Goal: Task Accomplishment & Management: Manage account settings

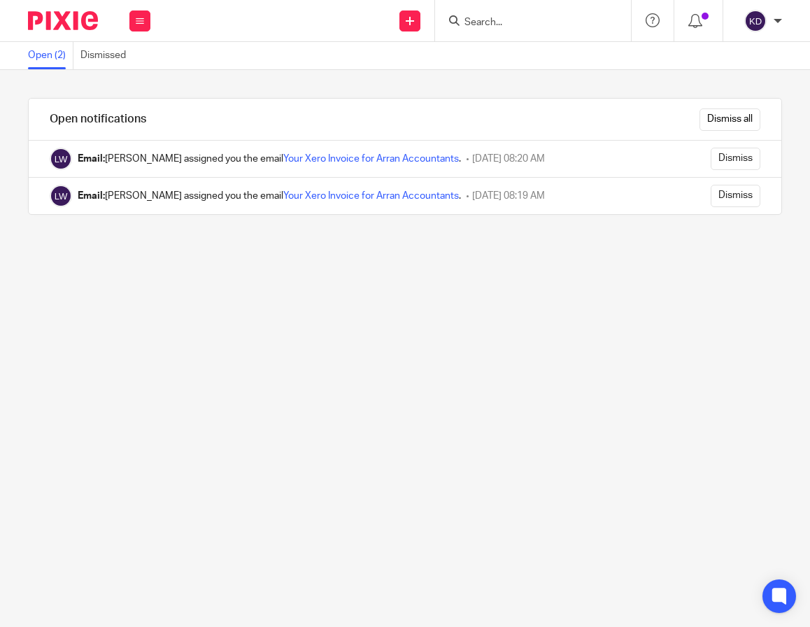
click at [520, 29] on div at bounding box center [533, 20] width 196 height 41
click at [503, 17] on input "Search" at bounding box center [526, 23] width 126 height 13
click at [703, 105] on div "Dismiss all" at bounding box center [481, 119] width 600 height 41
click at [704, 114] on input "Dismiss all" at bounding box center [729, 119] width 61 height 22
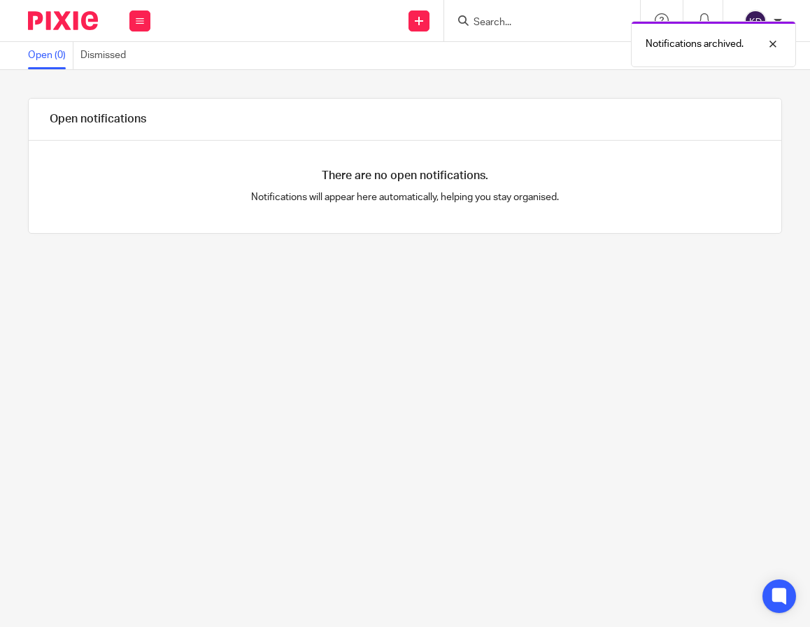
click at [536, 22] on div "Notifications archived." at bounding box center [600, 40] width 391 height 53
click at [466, 15] on div "Notifications archived." at bounding box center [600, 40] width 391 height 53
click at [487, 31] on div "Notifications archived." at bounding box center [600, 40] width 391 height 53
click at [776, 43] on div at bounding box center [762, 44] width 38 height 17
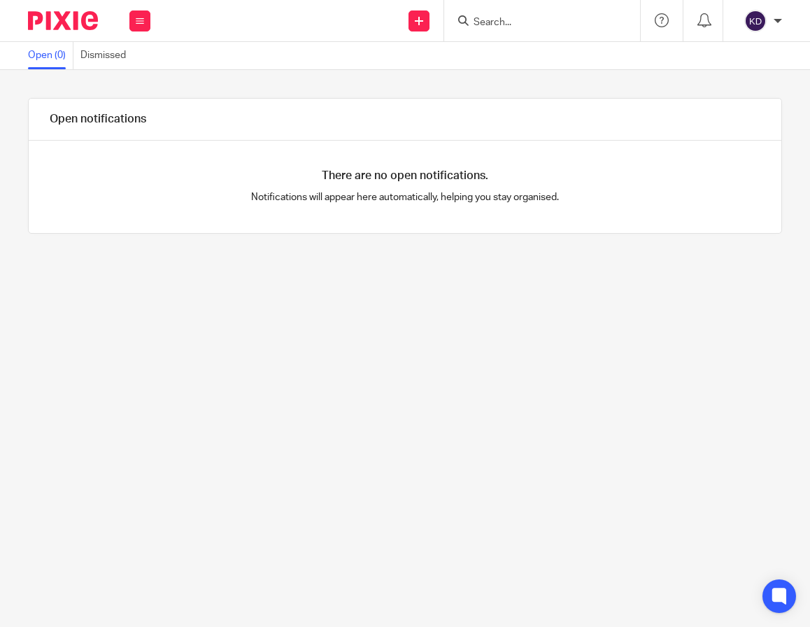
click at [536, 29] on div at bounding box center [542, 20] width 196 height 41
click at [520, 25] on input "Search" at bounding box center [535, 23] width 126 height 13
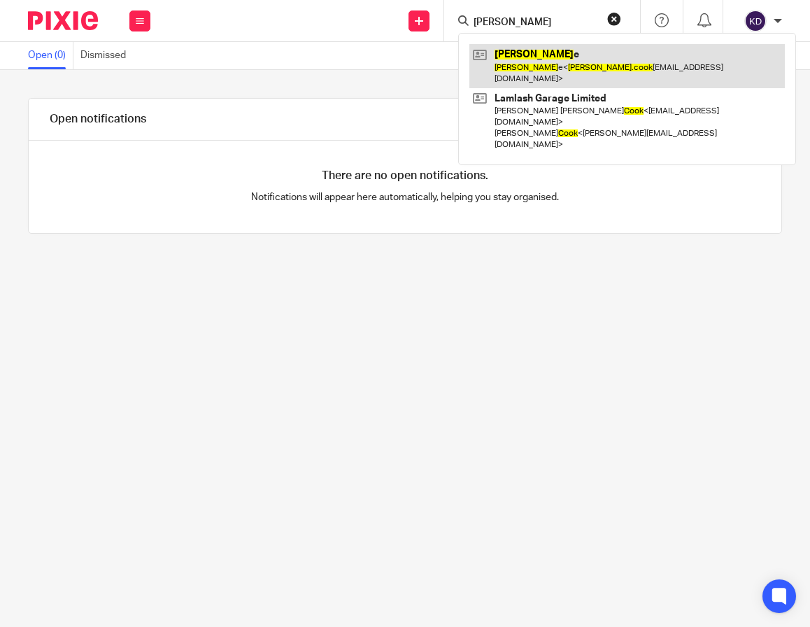
type input "tim cook"
click at [533, 44] on link at bounding box center [626, 65] width 315 height 43
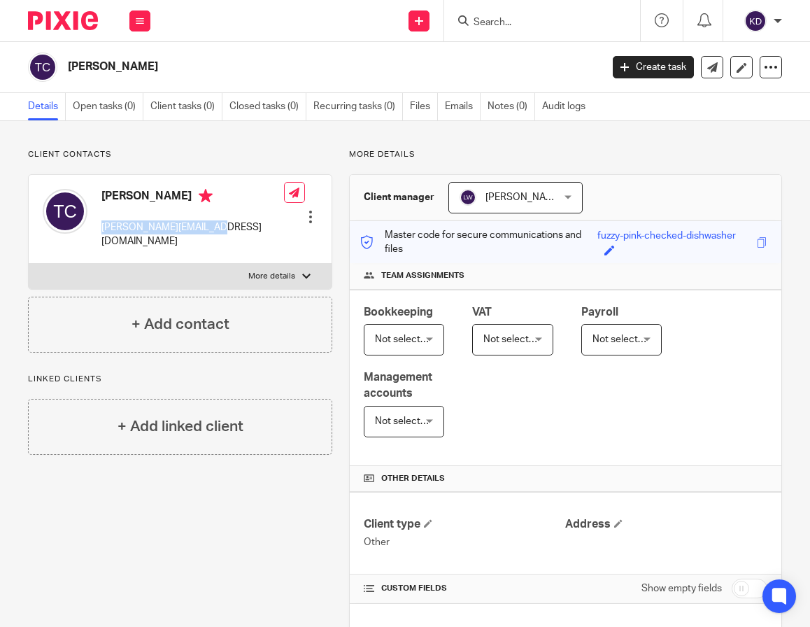
drag, startPoint x: 231, startPoint y: 229, endPoint x: 97, endPoint y: 232, distance: 135.0
click at [97, 232] on div "Tim Cooke tim.cooke777@gmail.com Edit contact Create client from contact Export…" at bounding box center [180, 219] width 303 height 89
copy p "tim.cooke777@gmail.com"
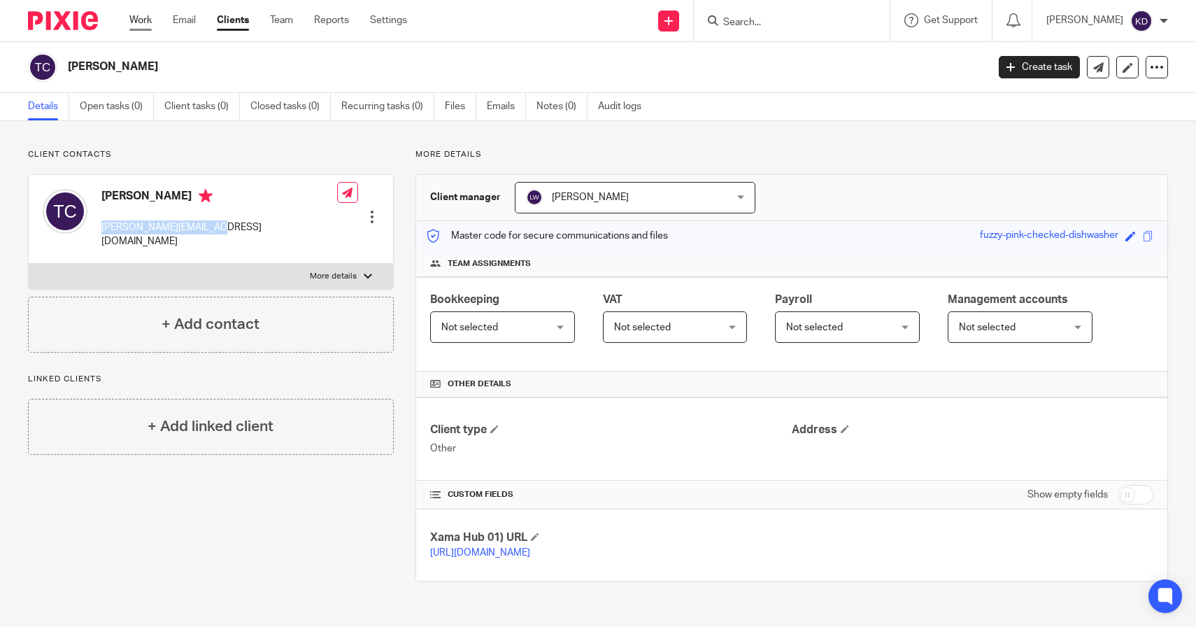
click at [141, 13] on link "Work" at bounding box center [140, 20] width 22 height 14
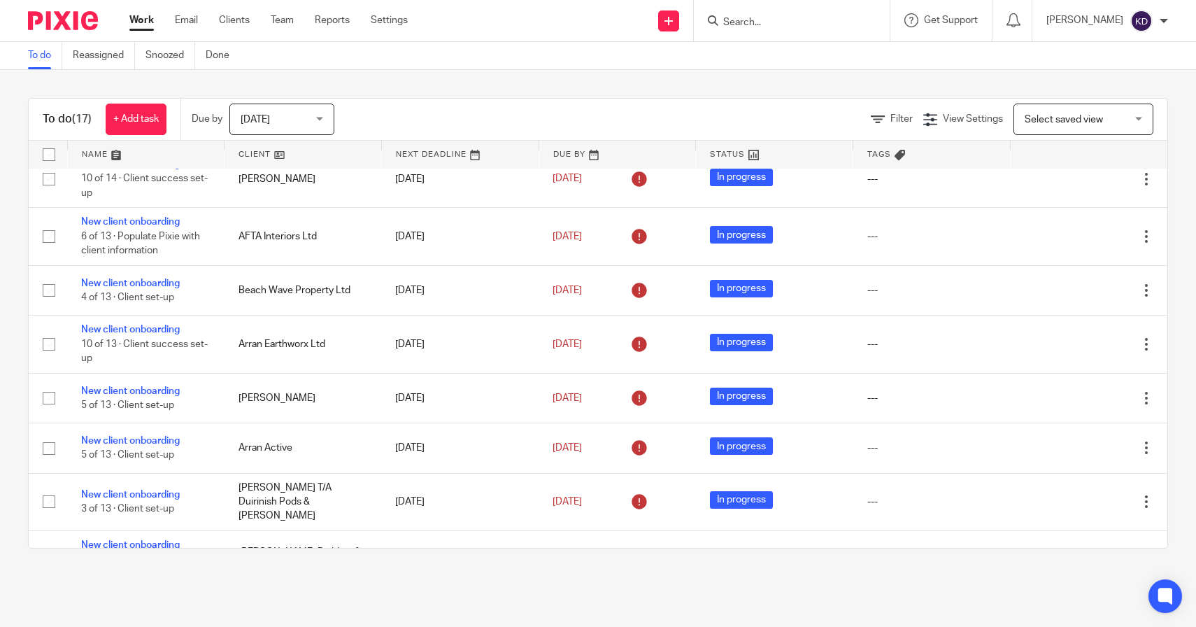
scroll to position [79, 0]
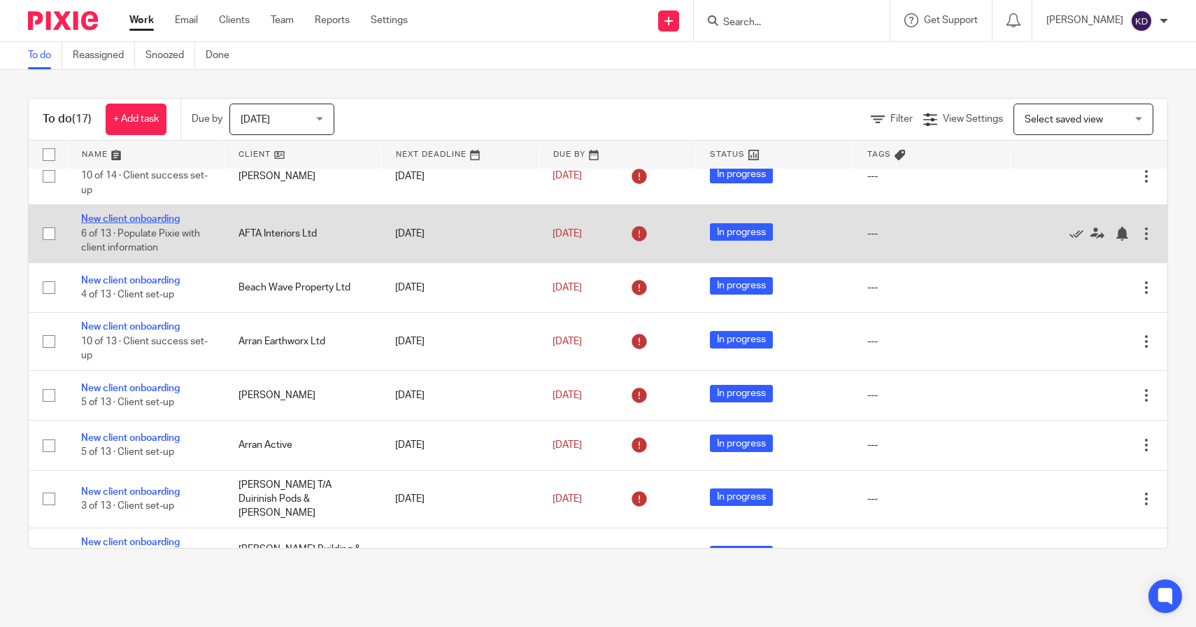
click at [142, 223] on link "New client onboarding" at bounding box center [130, 219] width 99 height 10
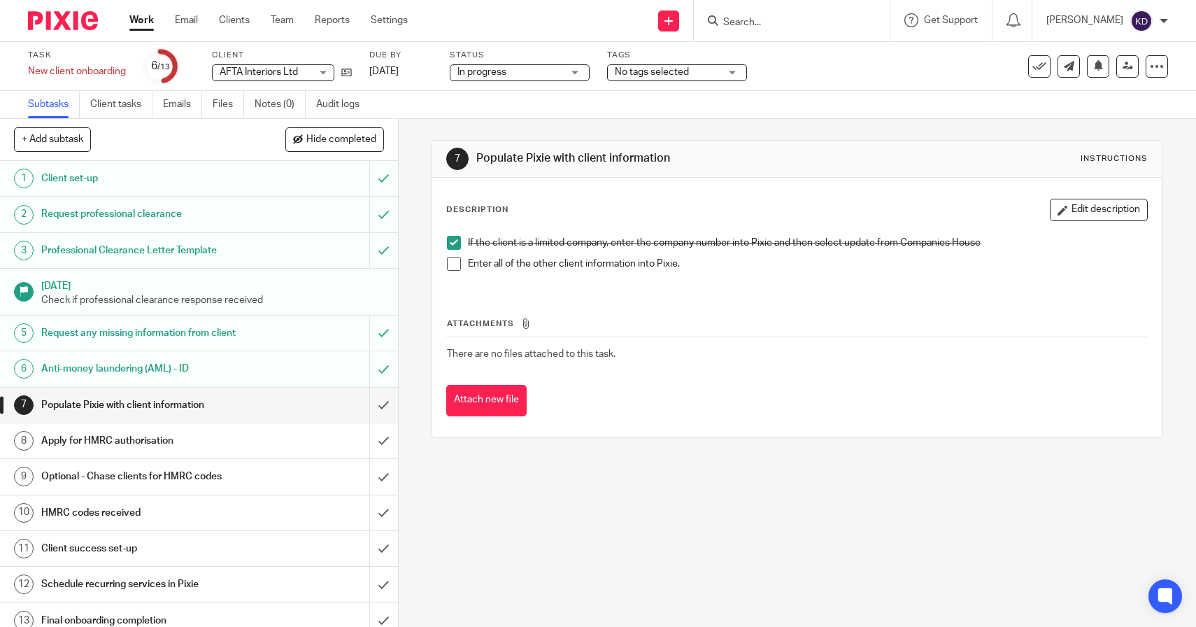
click at [260, 445] on div "Apply for HMRC authorisation" at bounding box center [198, 440] width 314 height 21
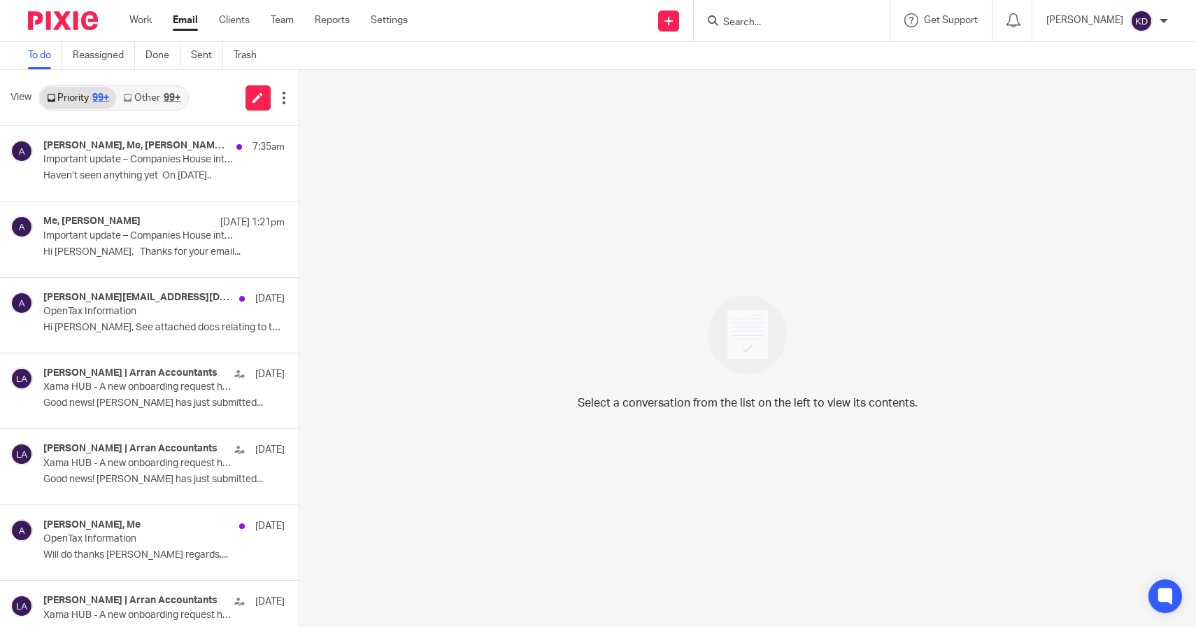
click at [815, 24] on input "Search" at bounding box center [785, 23] width 126 height 13
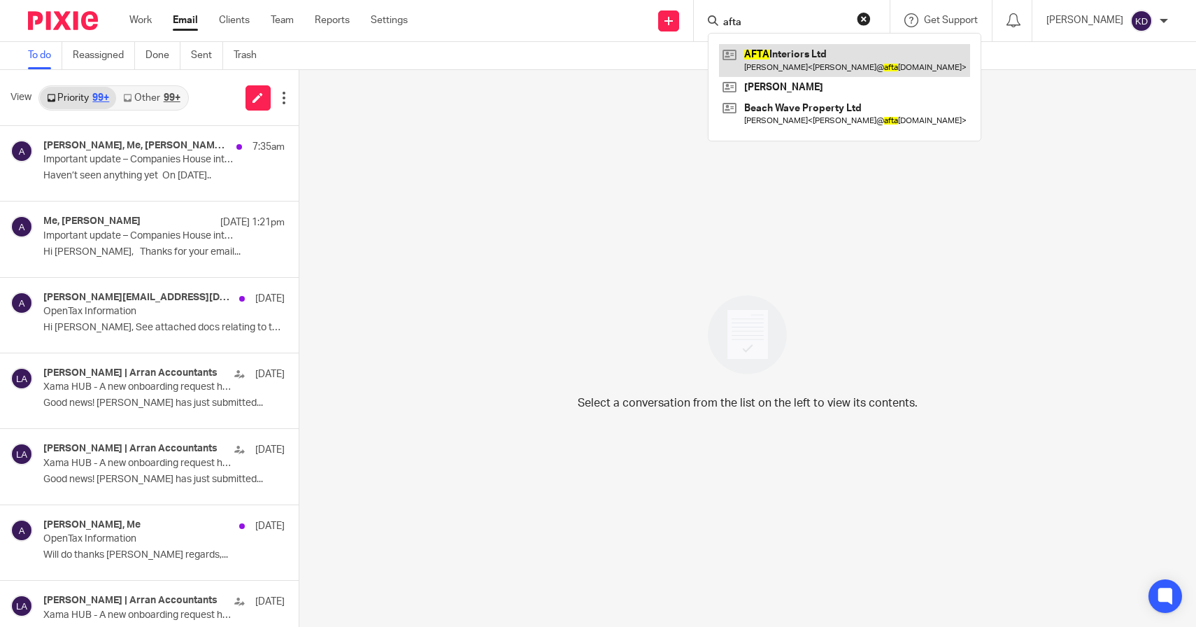
type input "afta"
click at [820, 51] on link at bounding box center [844, 60] width 251 height 32
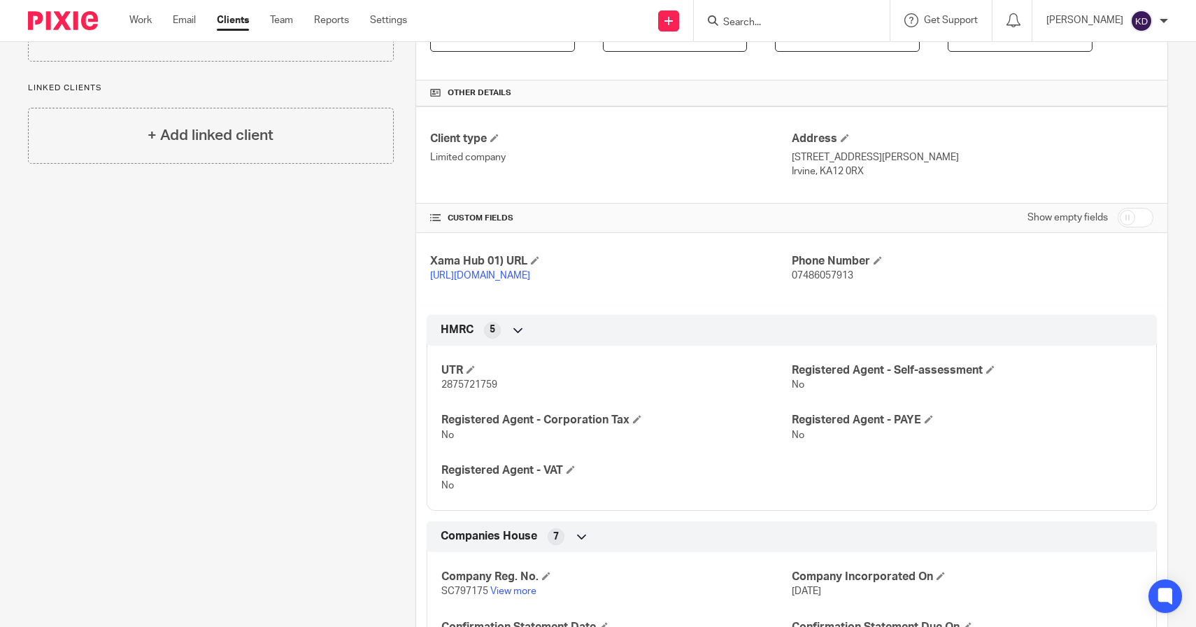
scroll to position [296, 0]
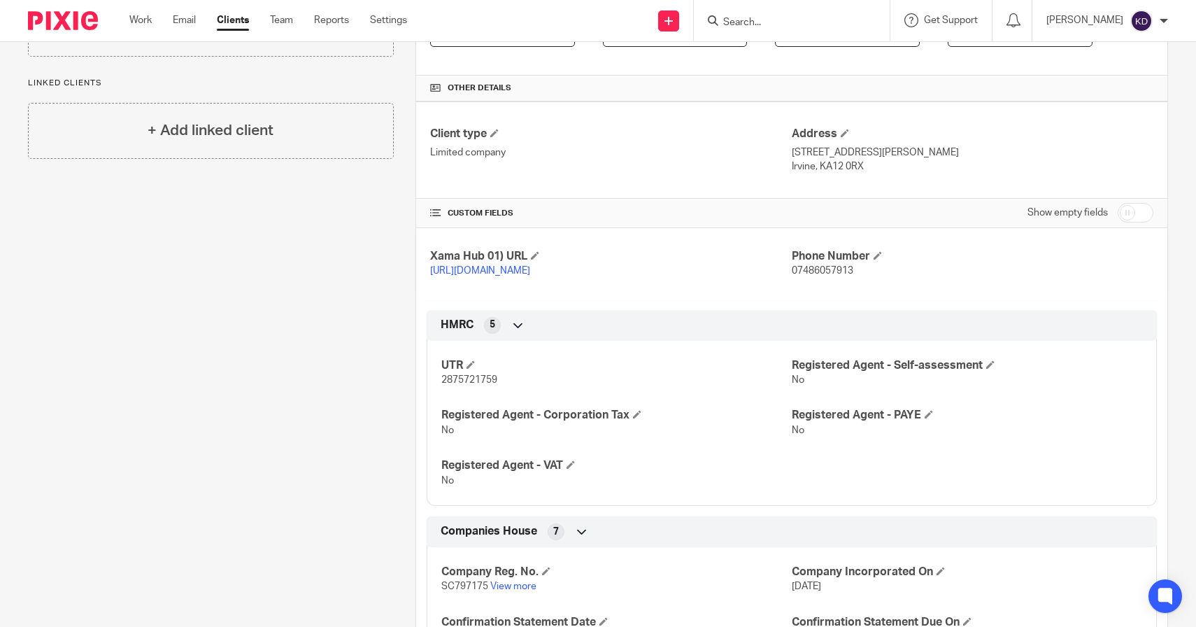
click at [478, 385] on span "2875721759" at bounding box center [469, 380] width 56 height 10
copy span "2875721759"
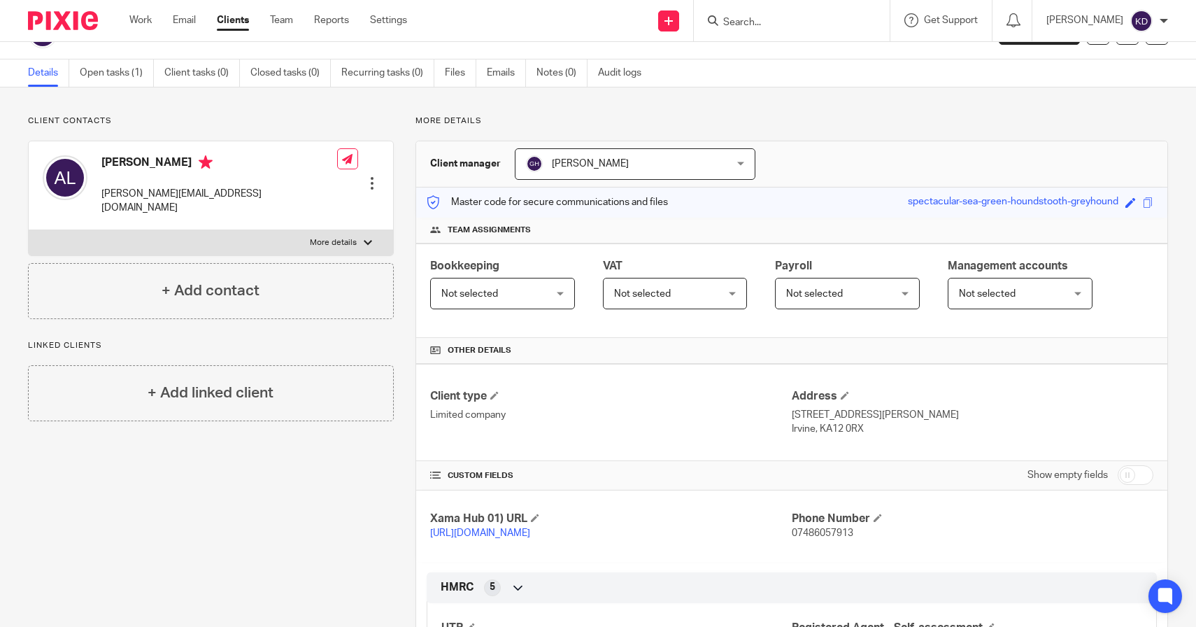
scroll to position [0, 0]
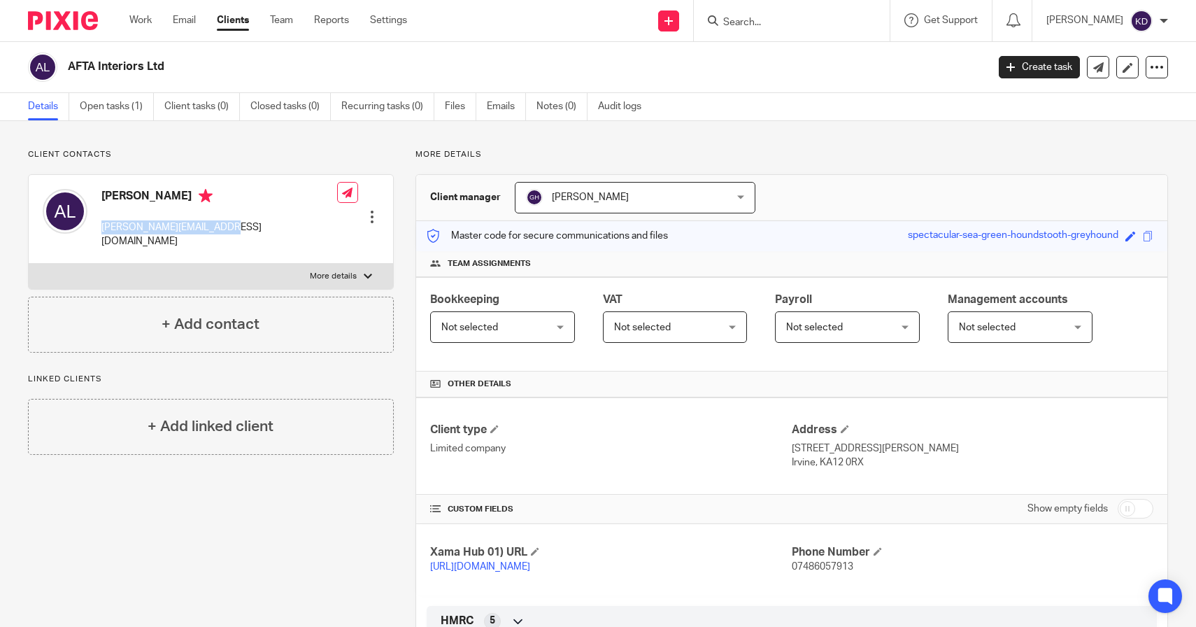
drag, startPoint x: 231, startPoint y: 234, endPoint x: 95, endPoint y: 232, distance: 136.4
click at [95, 232] on div "Ashley Lawson ashley@aftainteriors.com Edit contact Create client from contact …" at bounding box center [211, 219] width 364 height 89
copy p "ashley@aftainteriors.com"
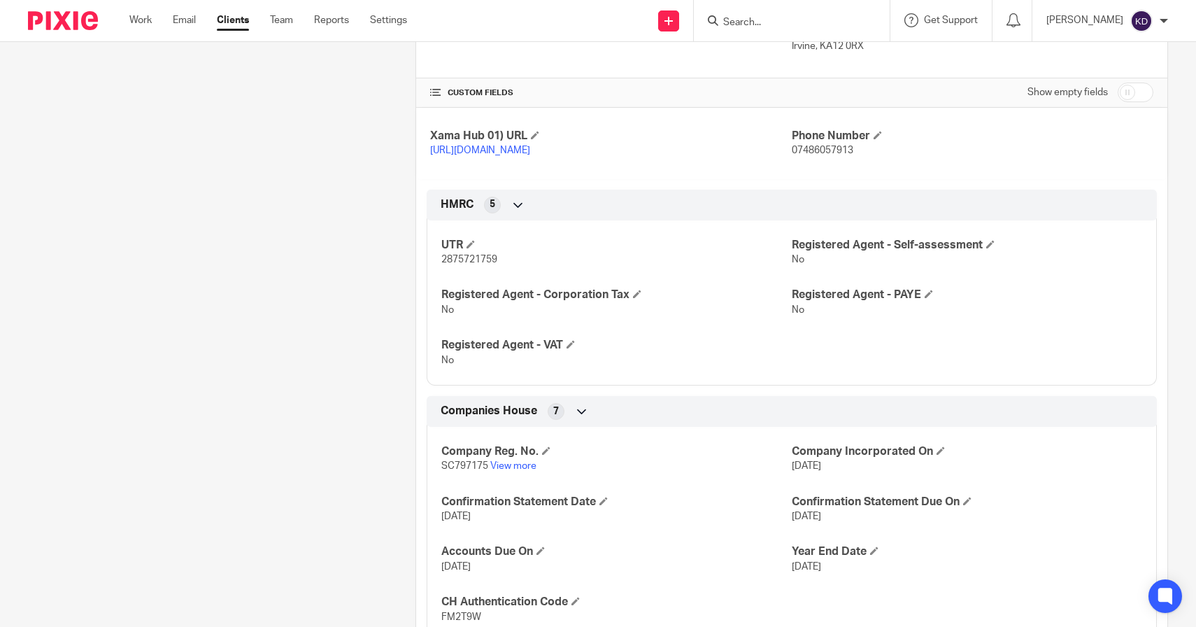
scroll to position [444, 0]
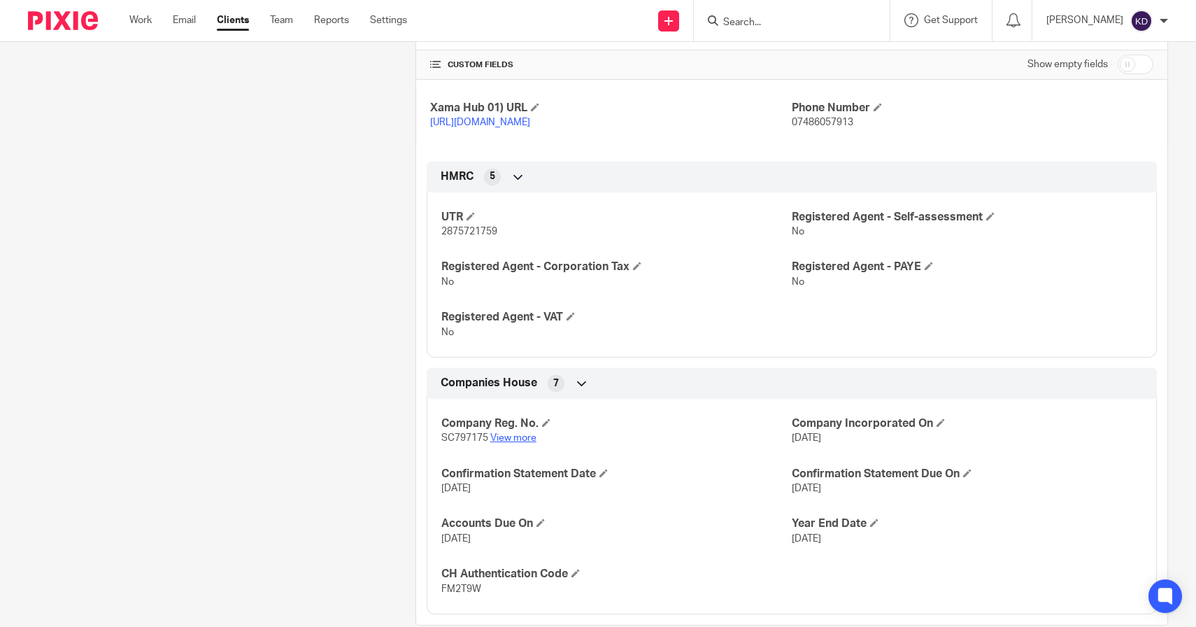
click at [524, 443] on link "View more" at bounding box center [513, 438] width 46 height 10
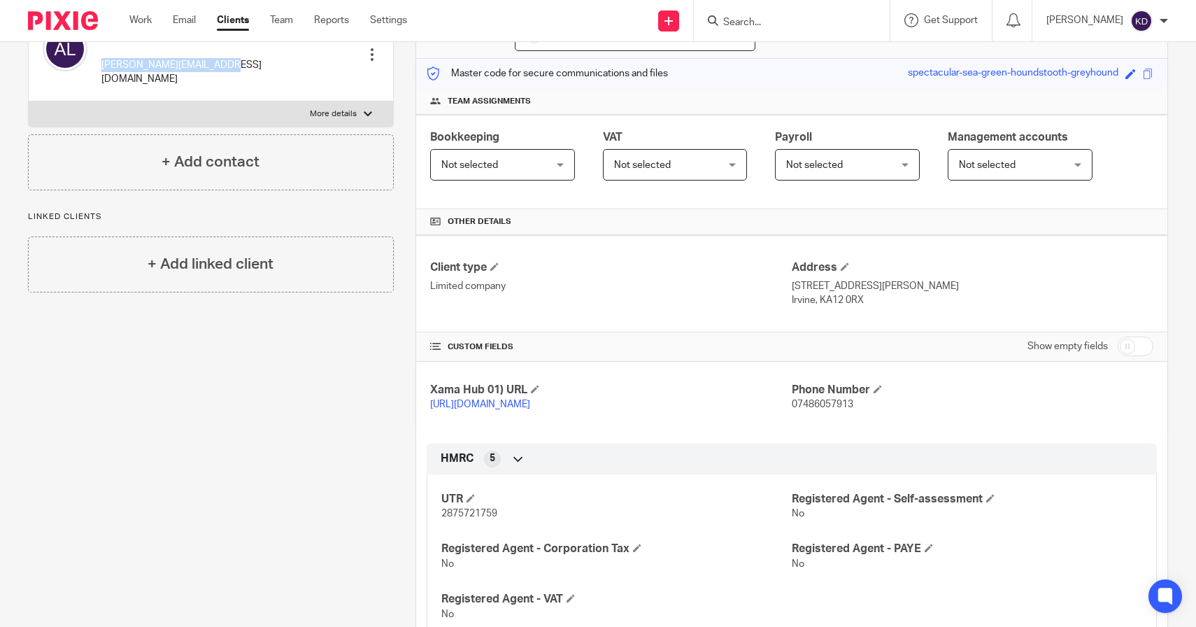
scroll to position [146, 0]
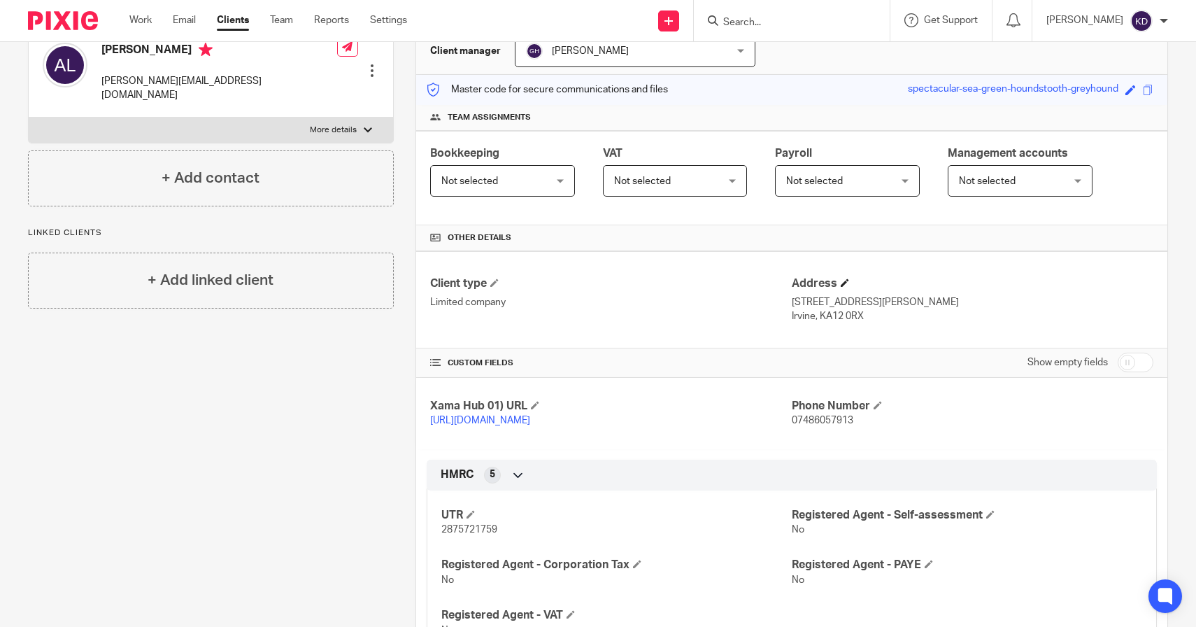
click at [842, 283] on span at bounding box center [845, 282] width 8 height 8
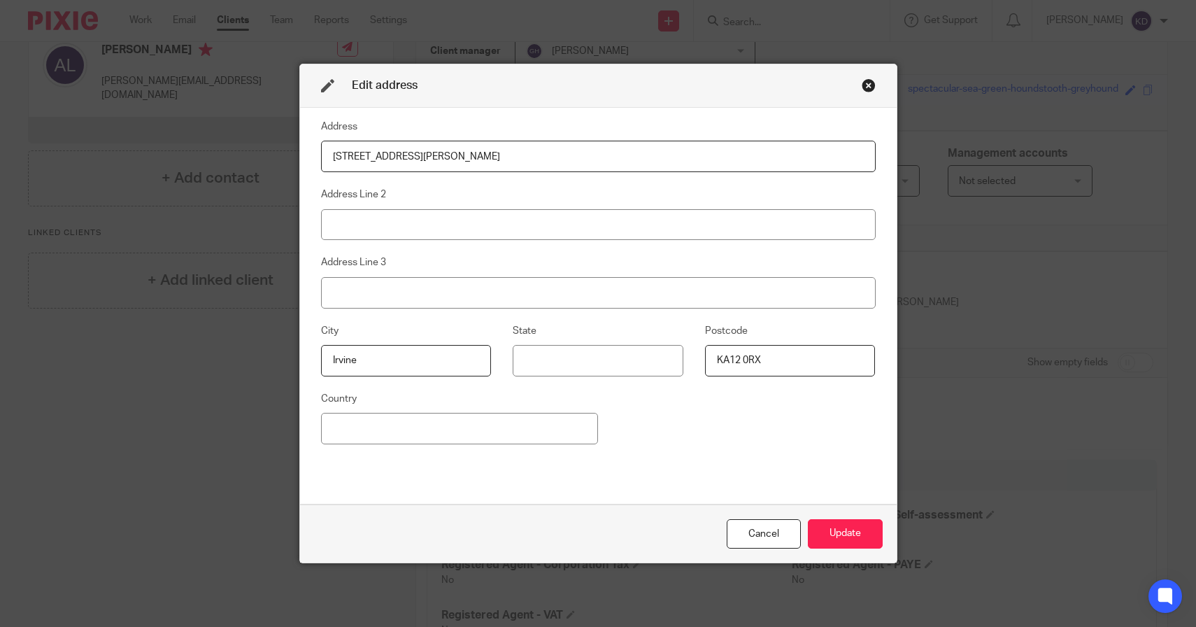
click at [543, 128] on fieldset "Address 28 Dale Crescent" at bounding box center [598, 145] width 555 height 54
click at [564, 157] on input "28 Dale Crescent" at bounding box center [598, 156] width 555 height 31
click at [801, 357] on input "KA12 0RX" at bounding box center [790, 360] width 171 height 31
click at [425, 361] on input "Irvine" at bounding box center [406, 360] width 171 height 31
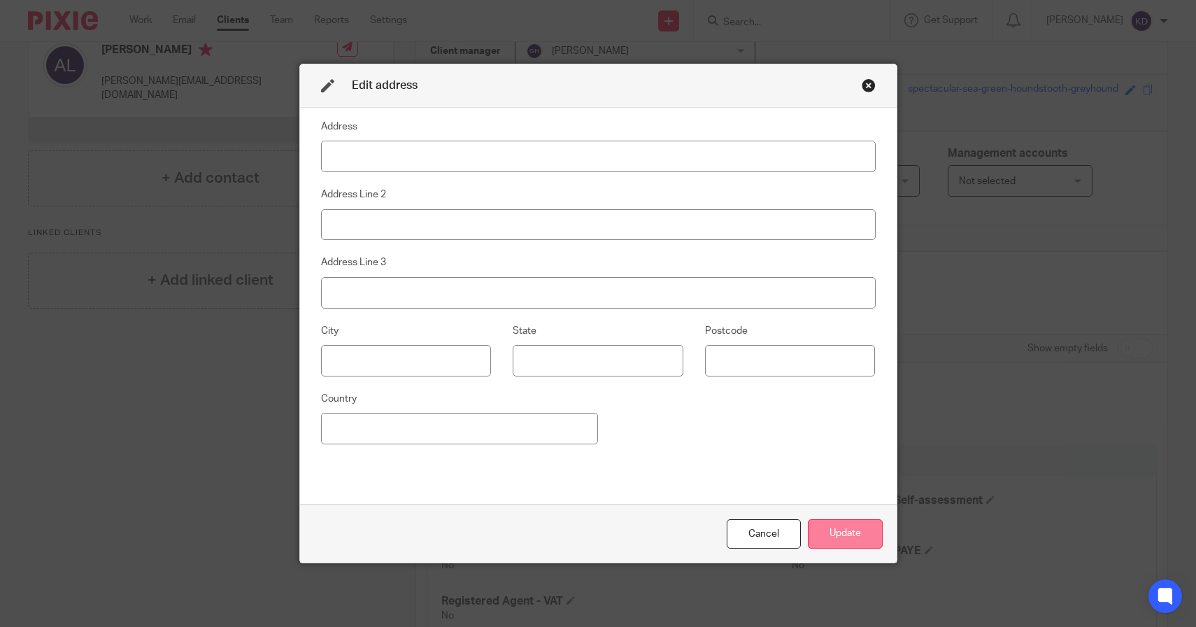
click at [838, 522] on button "Update" at bounding box center [845, 534] width 75 height 30
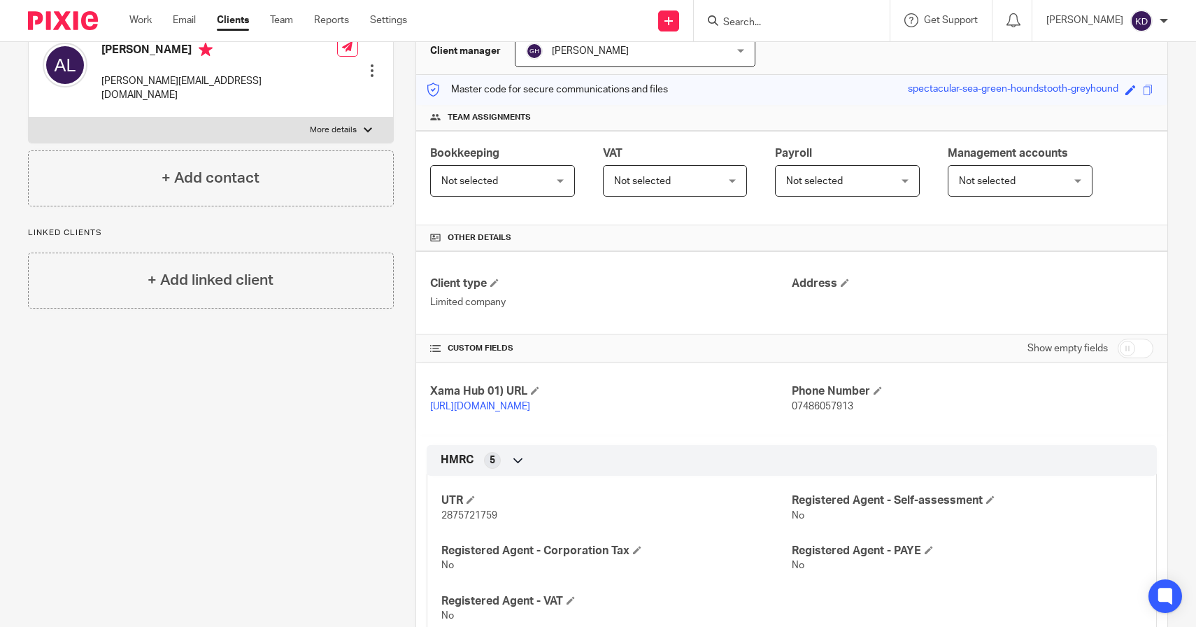
click at [479, 520] on span "2875721759" at bounding box center [469, 515] width 56 height 10
copy span "2875721759"
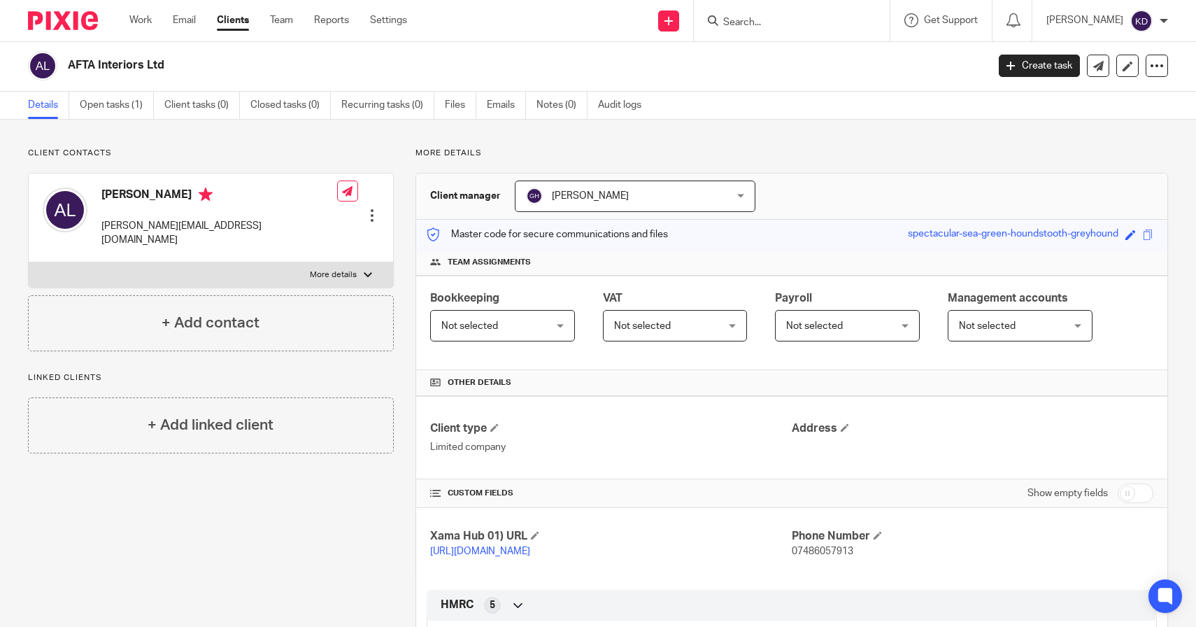
scroll to position [0, 0]
click at [814, 122] on div "Client contacts Ashley Lawson ashley@aftainteriors.com Edit contact Create clie…" at bounding box center [598, 602] width 1196 height 962
click at [833, 26] on input "Search" at bounding box center [785, 23] width 126 height 13
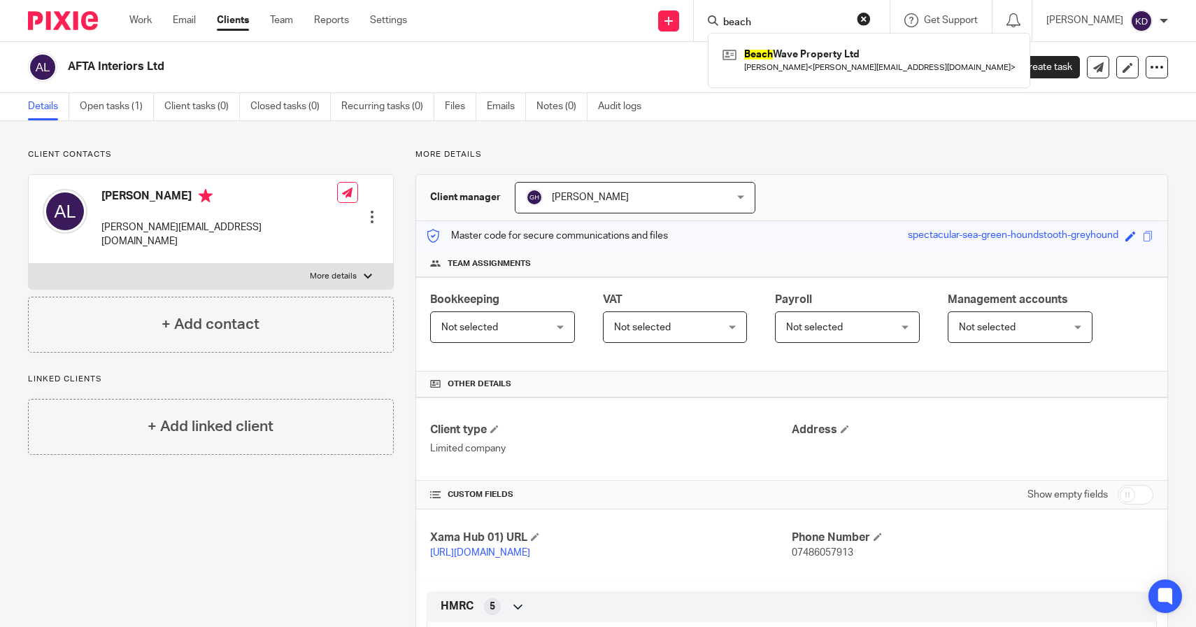
type input "beach"
click at [883, 37] on div "Beach Wave Property Ltd Ashley Lawson < ashley@aftainteriors.com >" at bounding box center [869, 60] width 322 height 55
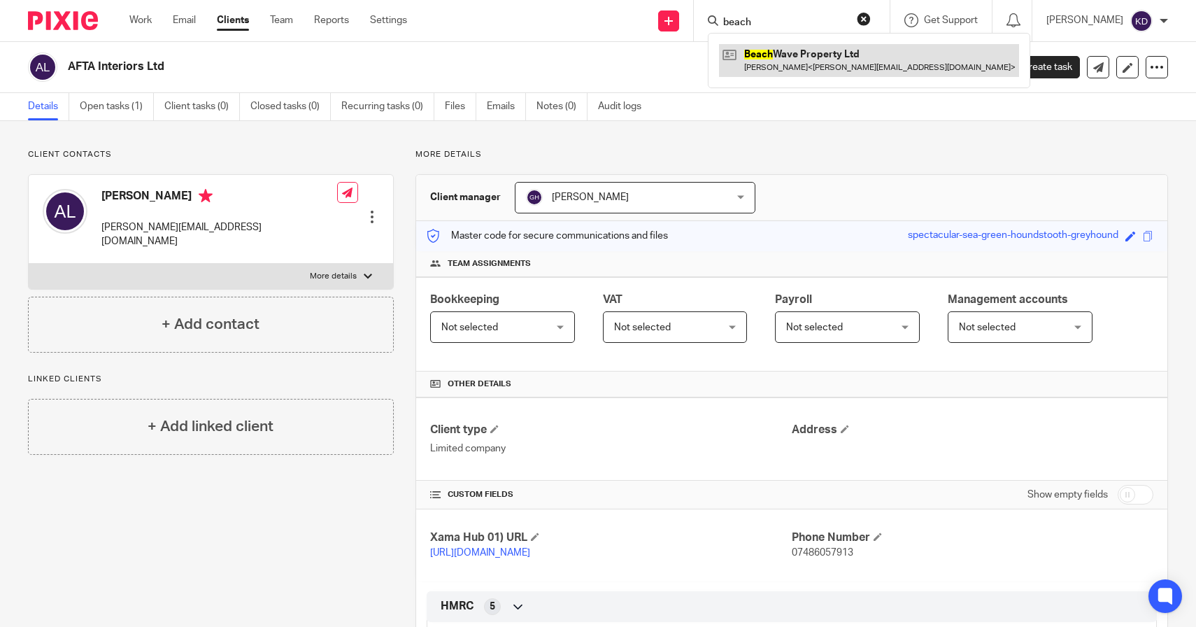
click at [856, 59] on link at bounding box center [869, 60] width 300 height 32
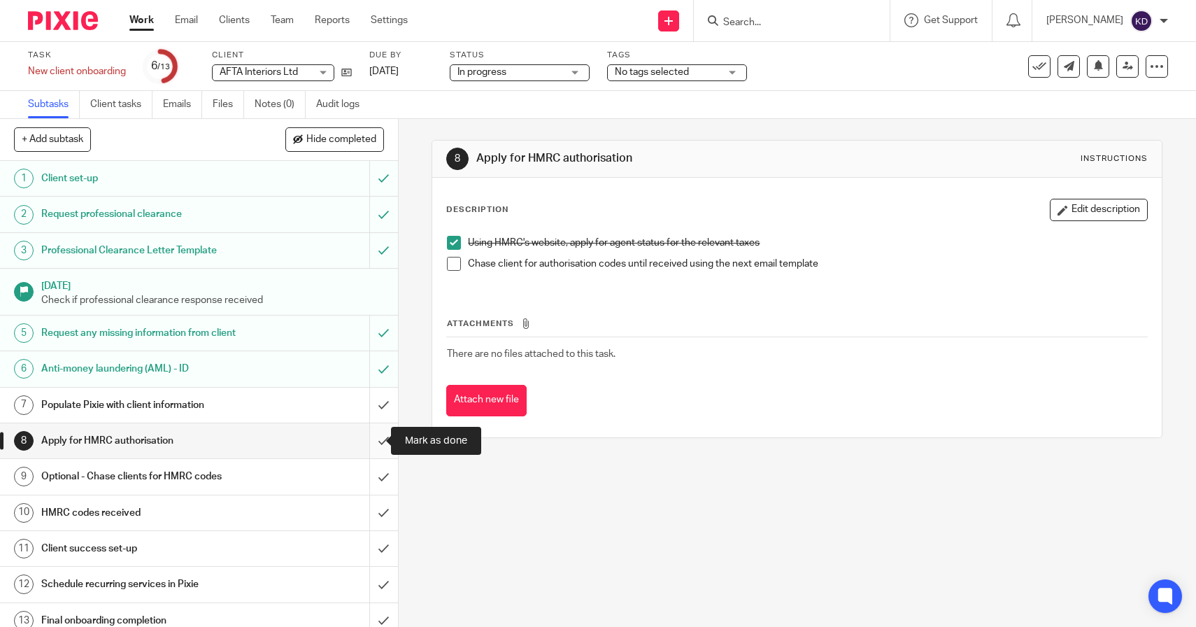
click at [364, 443] on input "submit" at bounding box center [199, 440] width 398 height 35
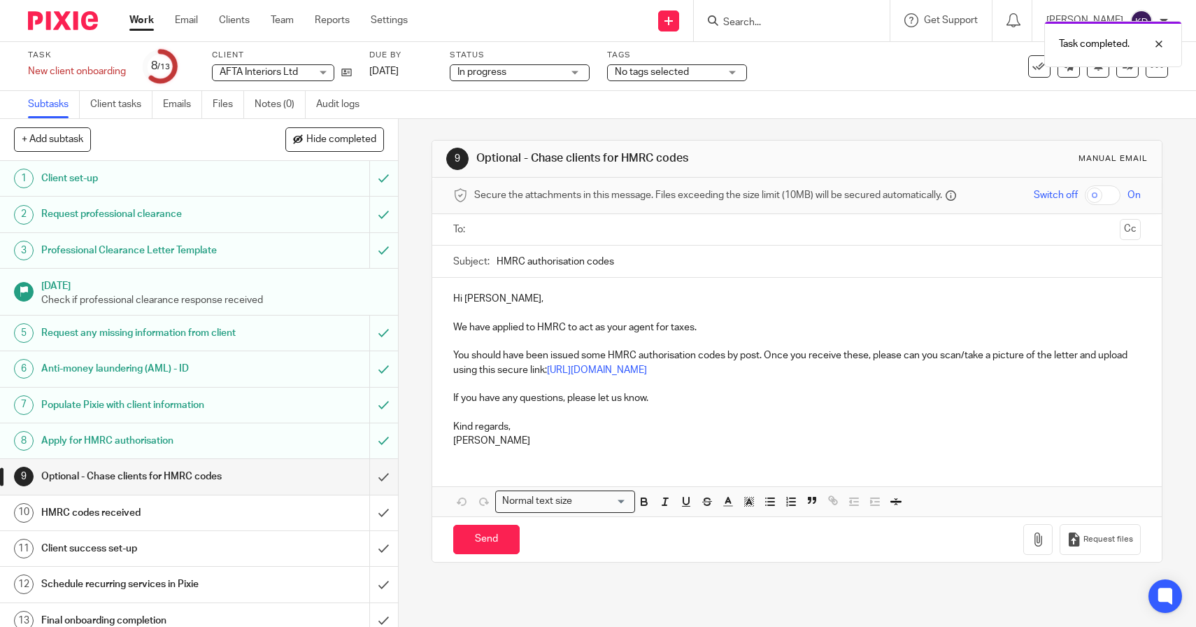
scroll to position [12, 0]
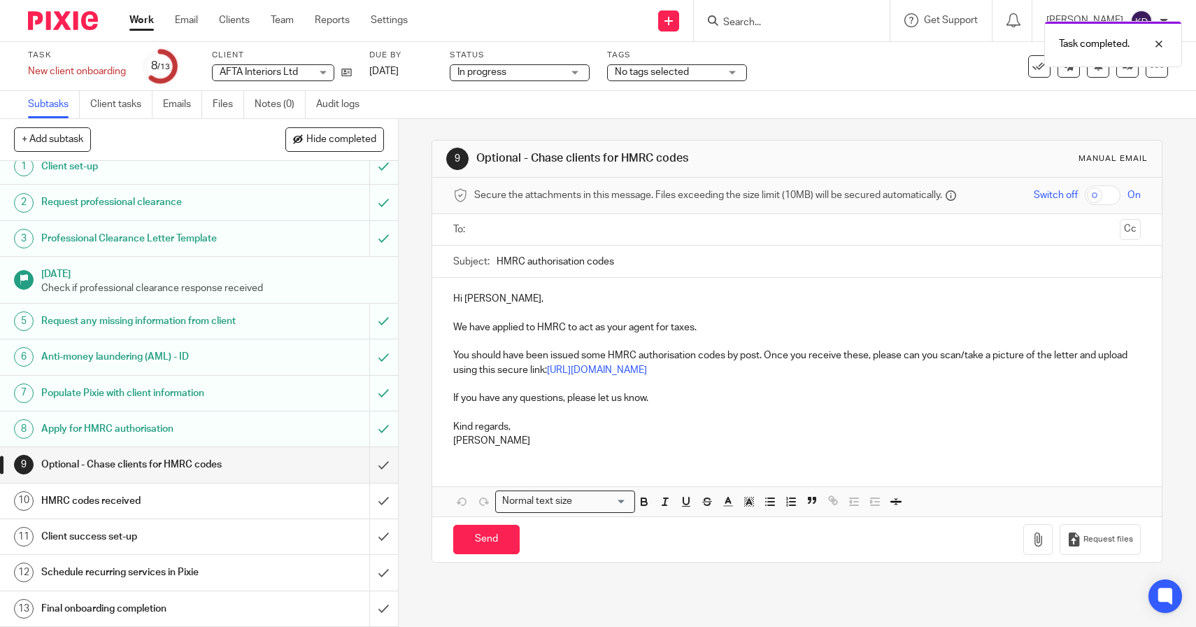
click at [148, 20] on link "Work" at bounding box center [141, 20] width 24 height 14
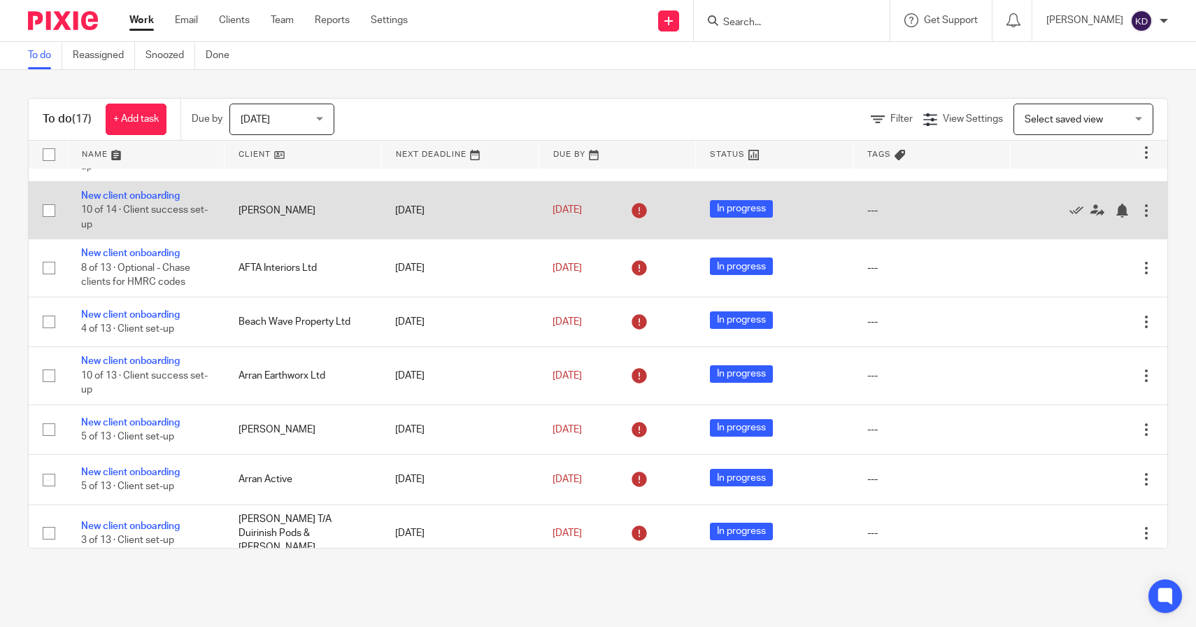
scroll to position [55, 0]
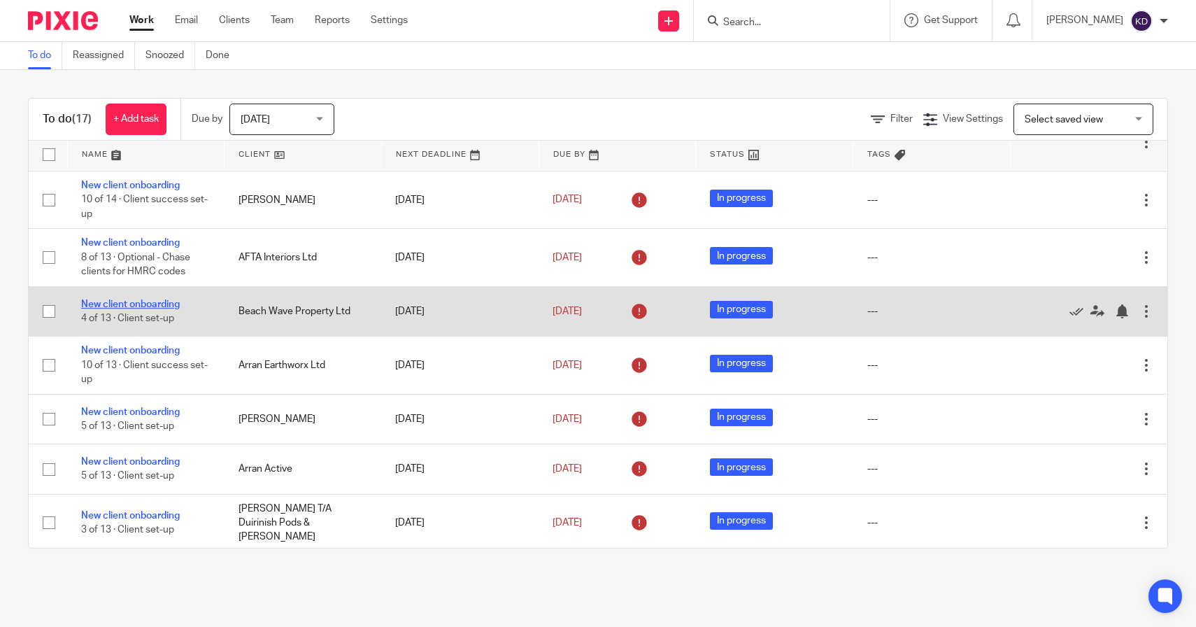
click at [166, 309] on link "New client onboarding" at bounding box center [130, 304] width 99 height 10
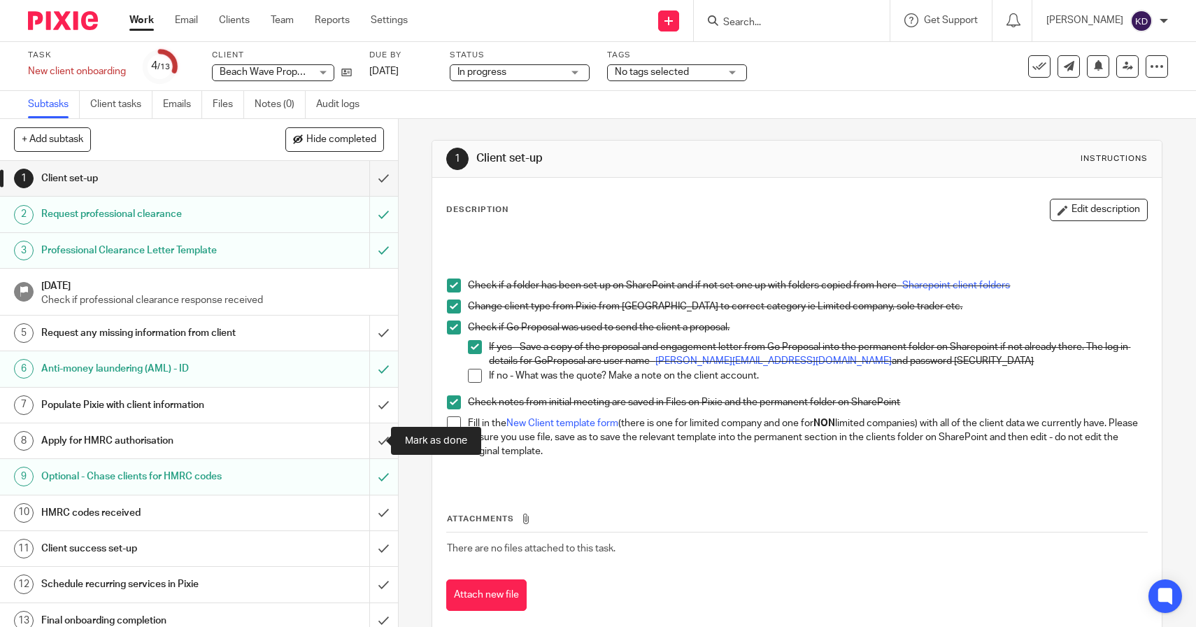
click at [371, 441] on input "submit" at bounding box center [199, 440] width 398 height 35
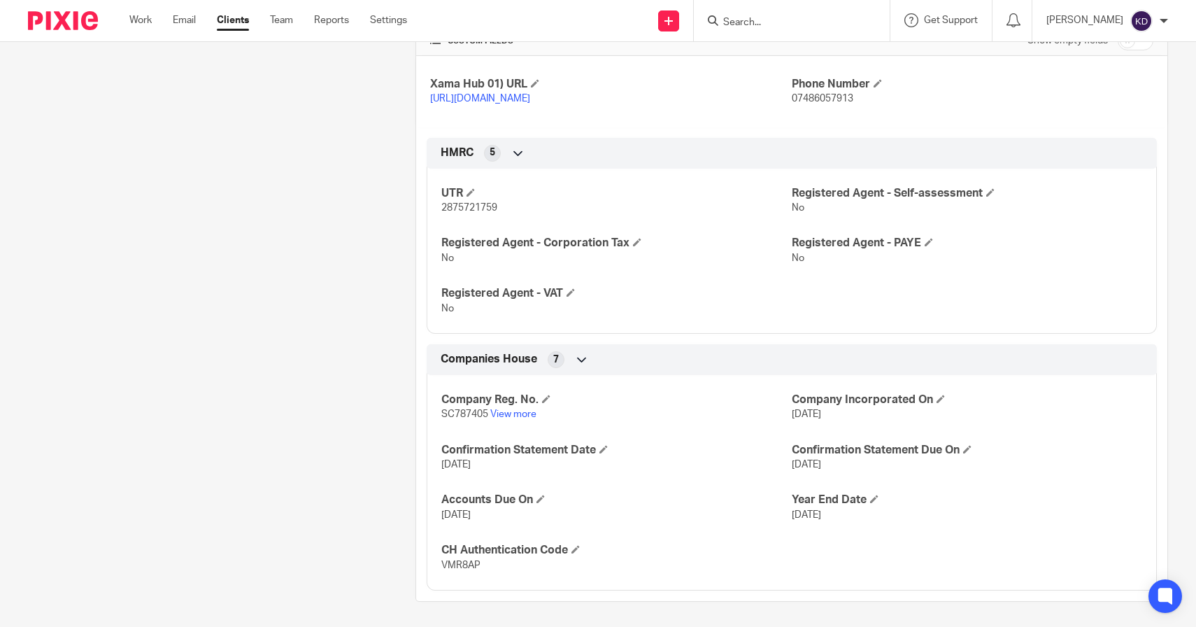
scroll to position [485, 0]
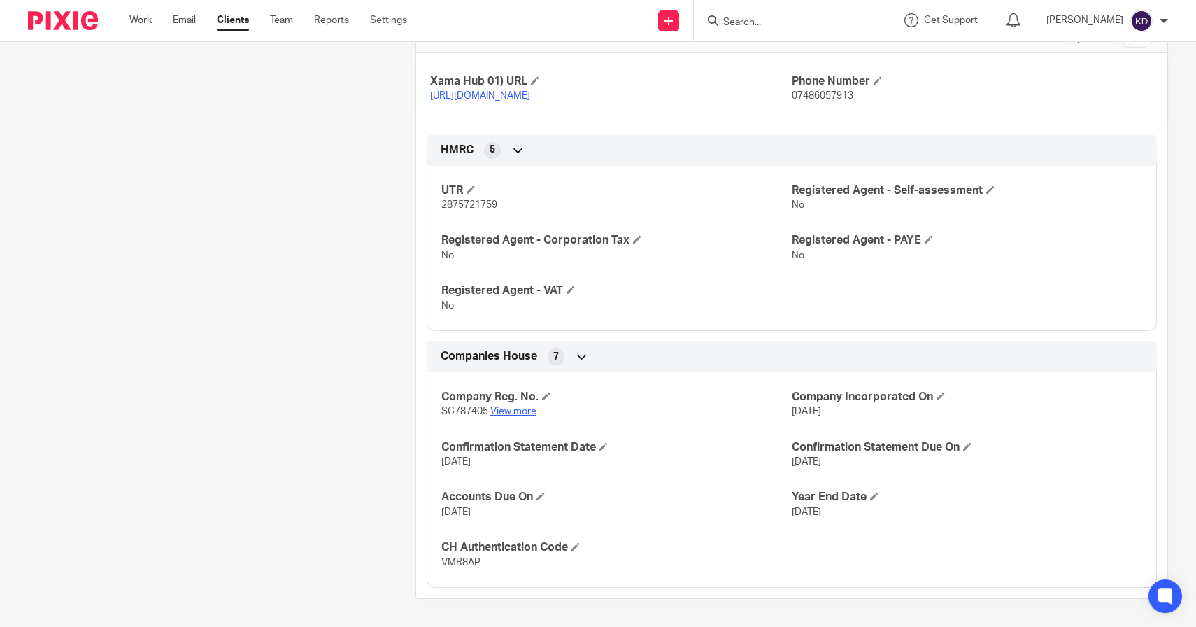
click at [503, 414] on link "View more" at bounding box center [513, 411] width 46 height 10
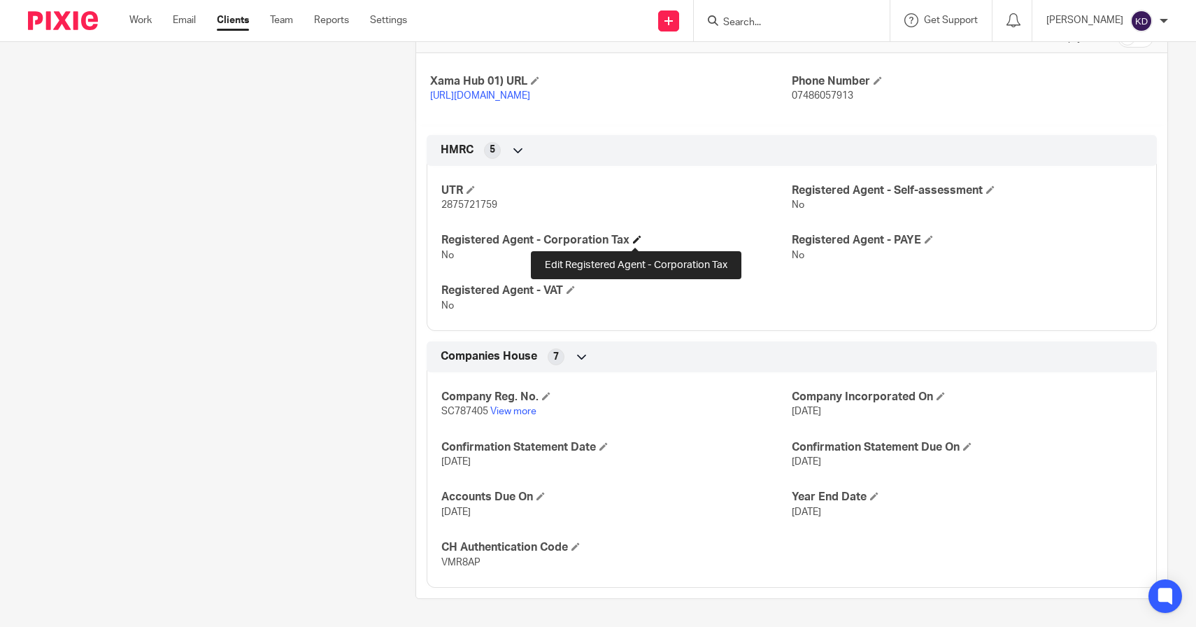
click at [636, 236] on span at bounding box center [637, 239] width 8 height 8
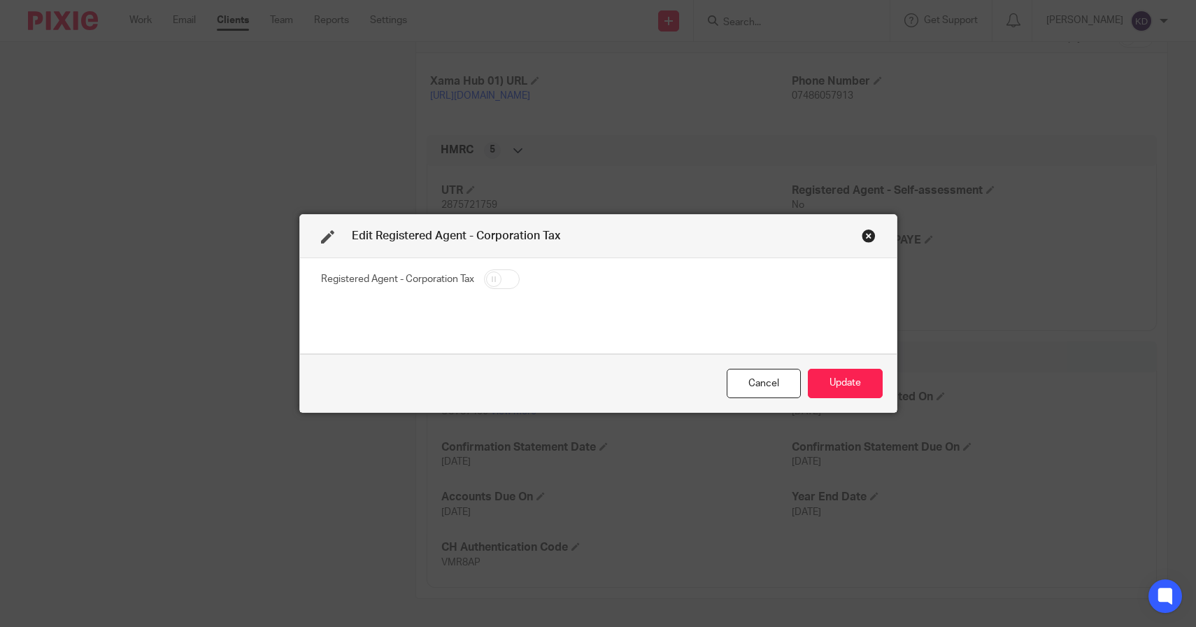
click at [498, 277] on input "checkbox" at bounding box center [502, 279] width 36 height 20
checkbox input "true"
click at [832, 381] on button "Update" at bounding box center [845, 384] width 75 height 30
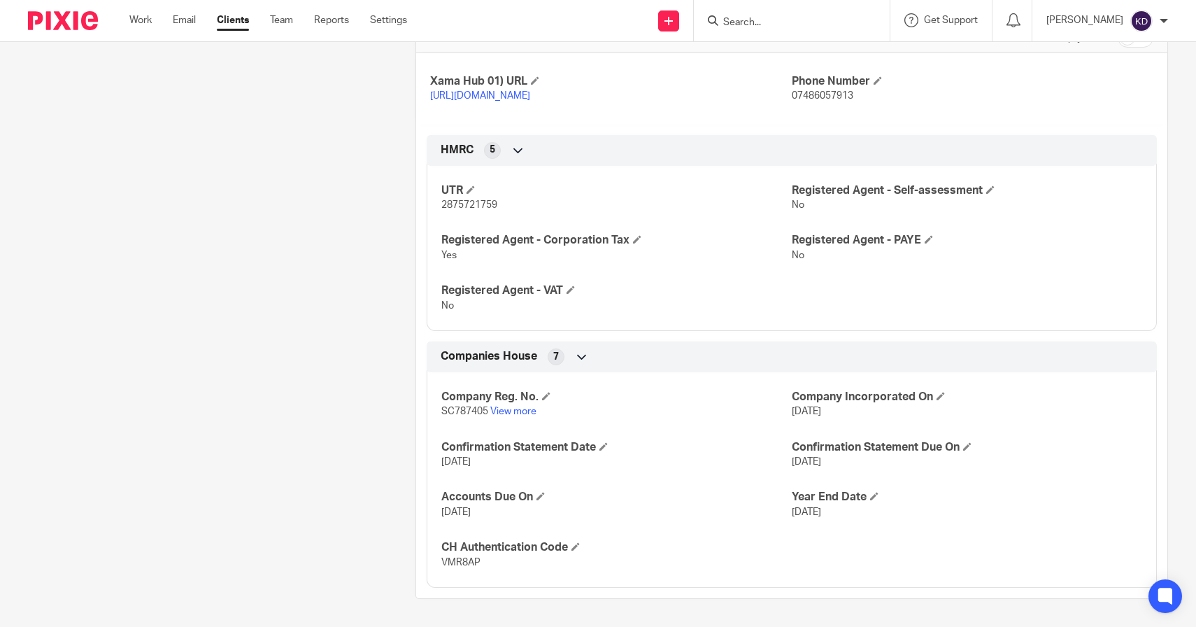
click at [807, 29] on div at bounding box center [792, 20] width 196 height 41
click at [787, 18] on input "Search" at bounding box center [785, 23] width 126 height 13
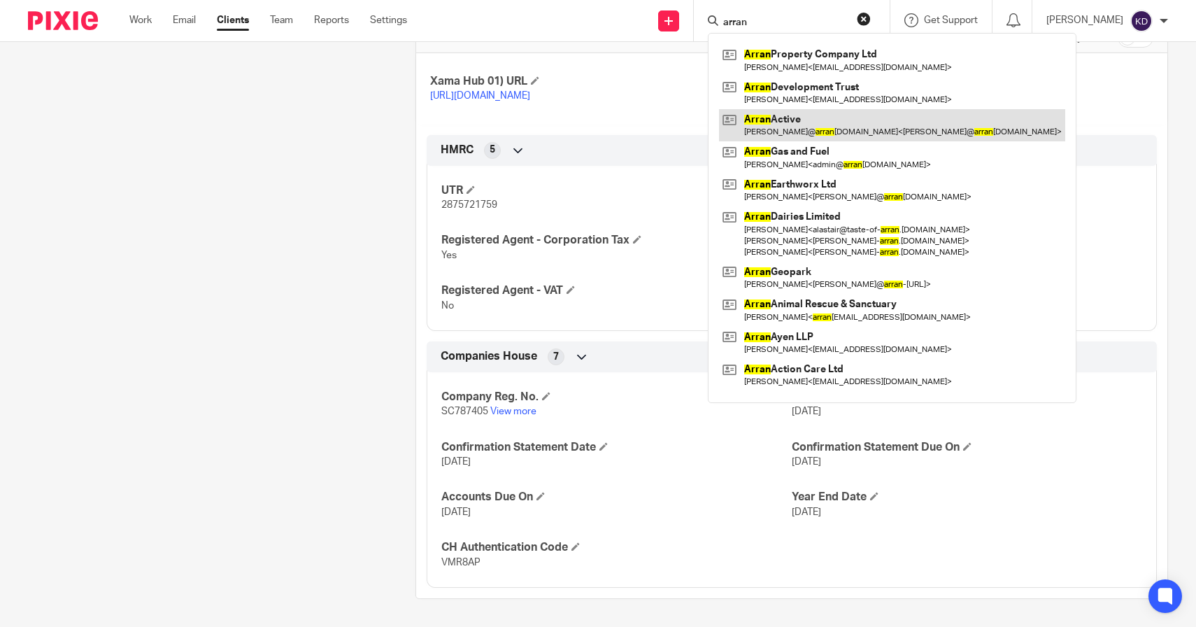
type input "arran"
click at [856, 127] on link at bounding box center [892, 125] width 346 height 32
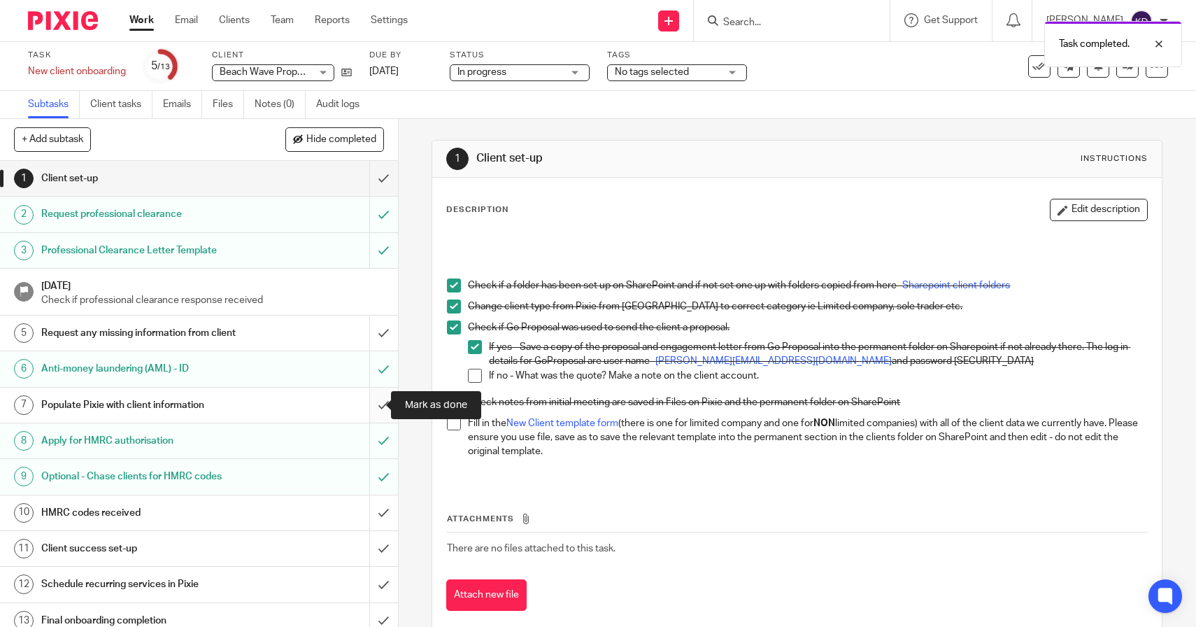
click at [371, 418] on input "submit" at bounding box center [199, 404] width 398 height 35
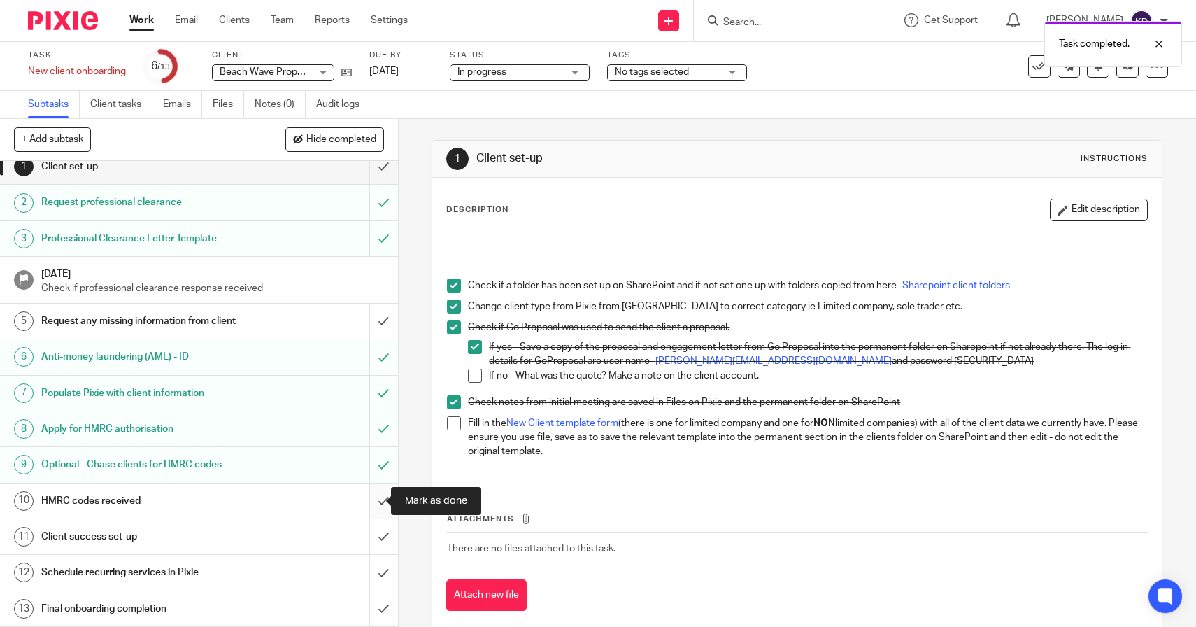
click at [369, 497] on input "submit" at bounding box center [199, 500] width 398 height 35
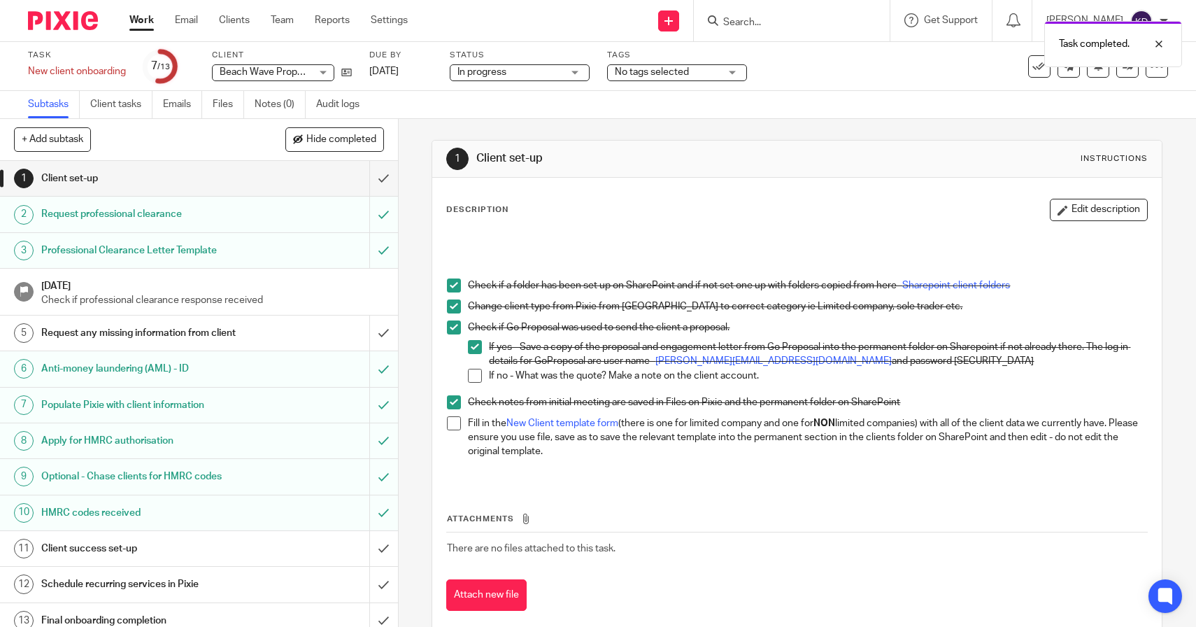
click at [263, 522] on div "HMRC codes received" at bounding box center [198, 512] width 314 height 21
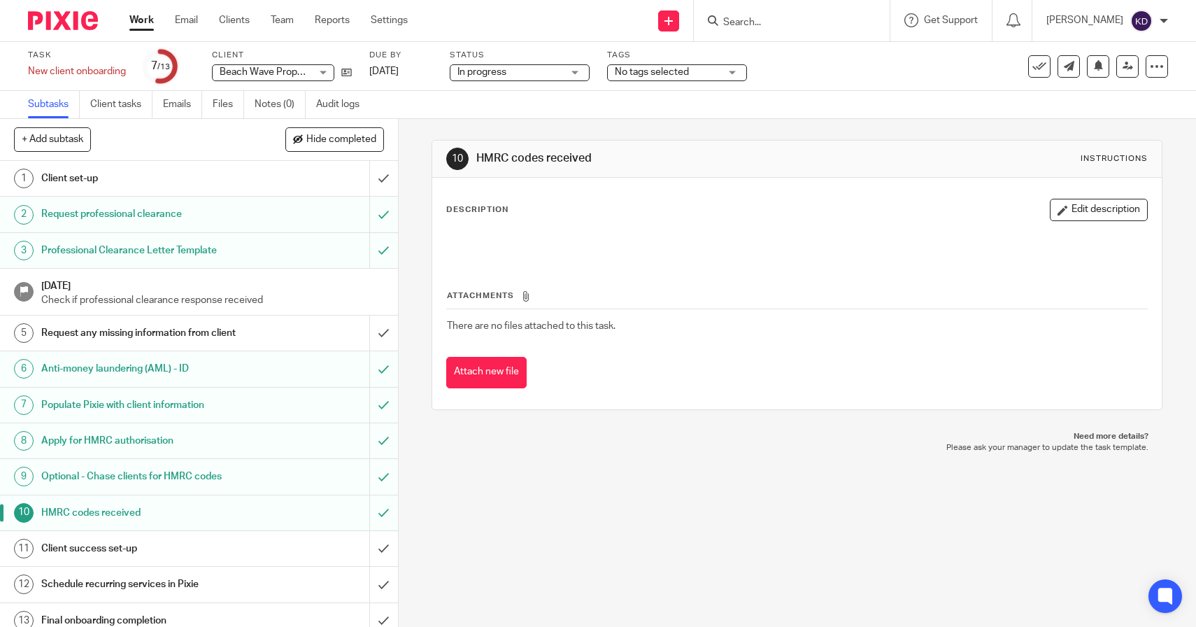
click at [286, 343] on div "Request any missing information from client" at bounding box center [198, 332] width 314 height 21
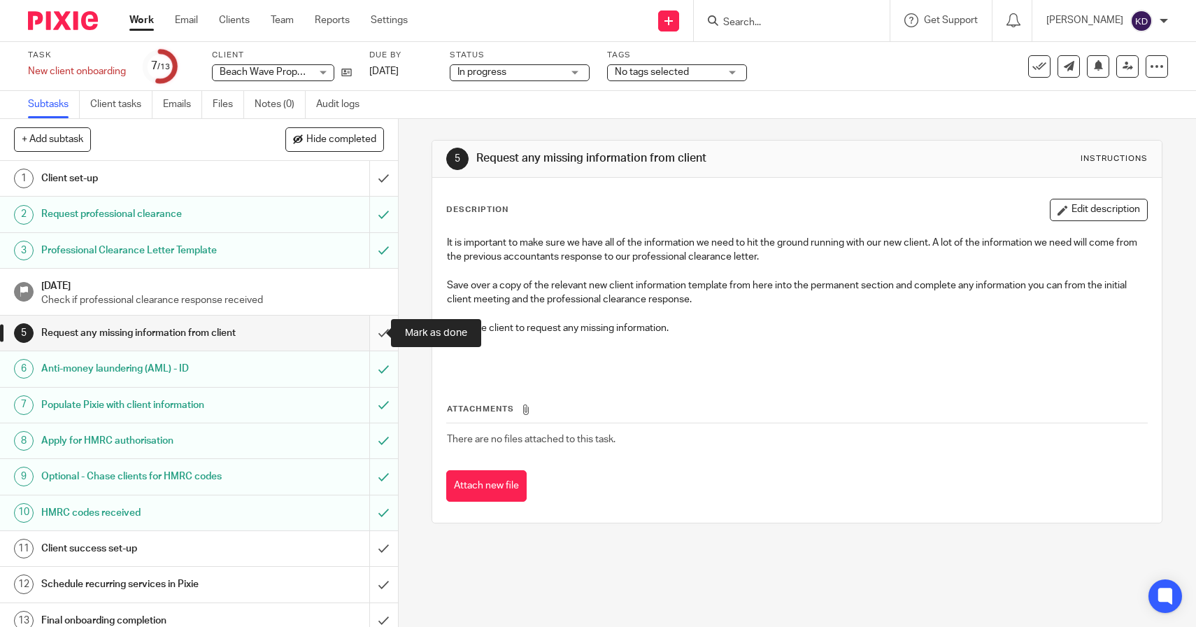
click at [361, 329] on input "submit" at bounding box center [199, 332] width 398 height 35
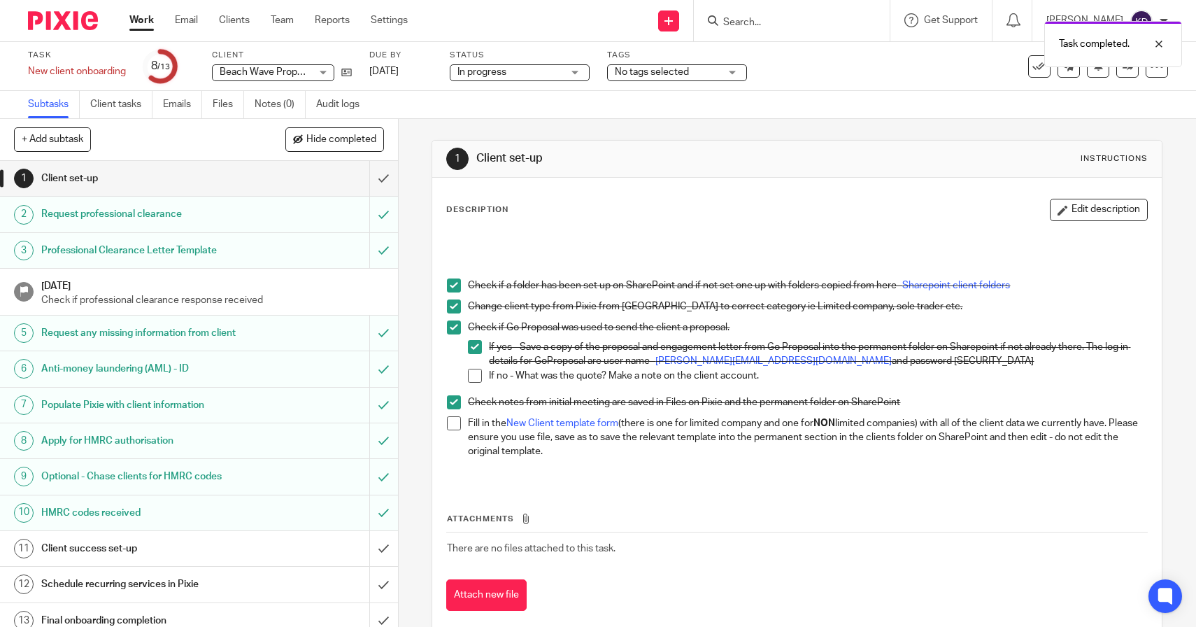
scroll to position [12, 0]
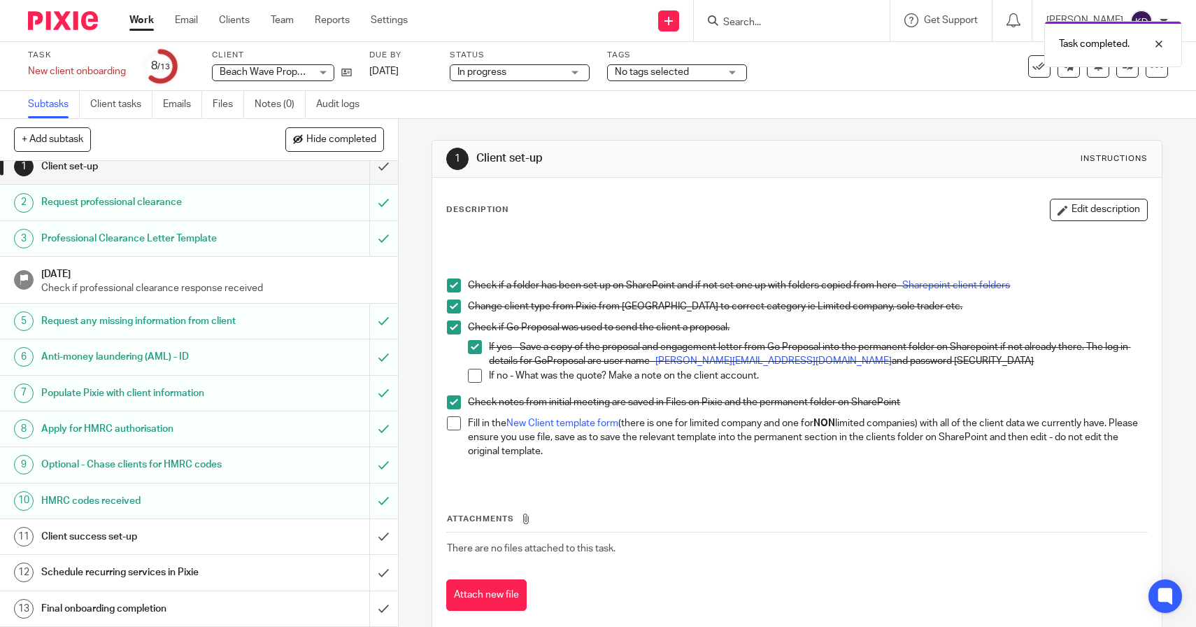
click at [141, 17] on link "Work" at bounding box center [141, 20] width 24 height 14
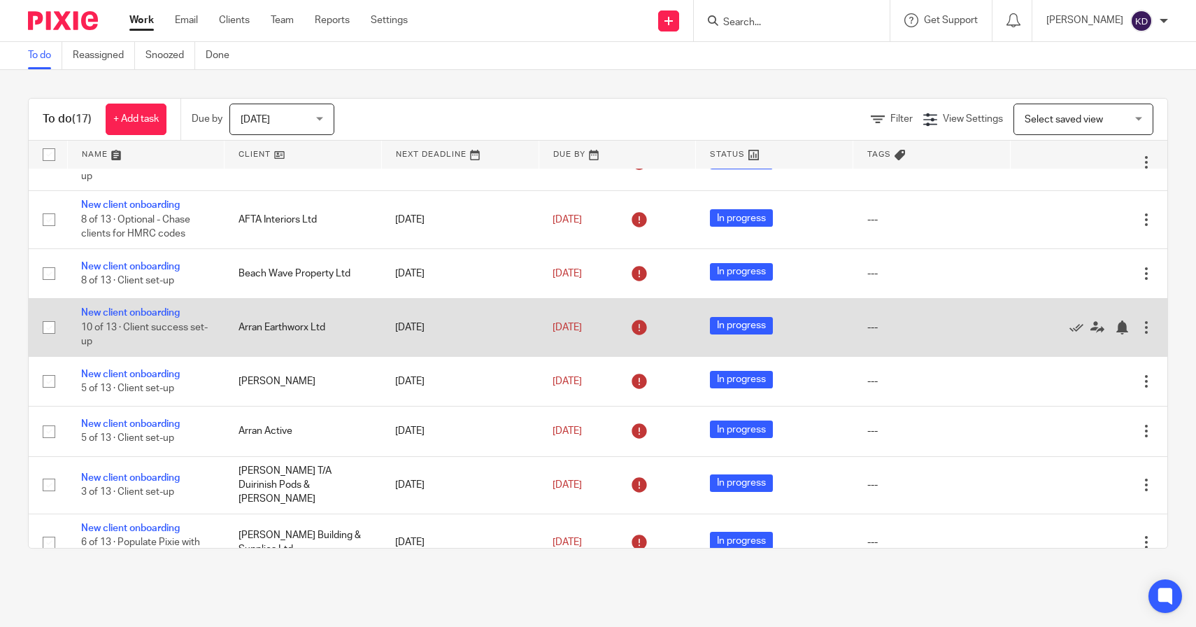
scroll to position [117, 0]
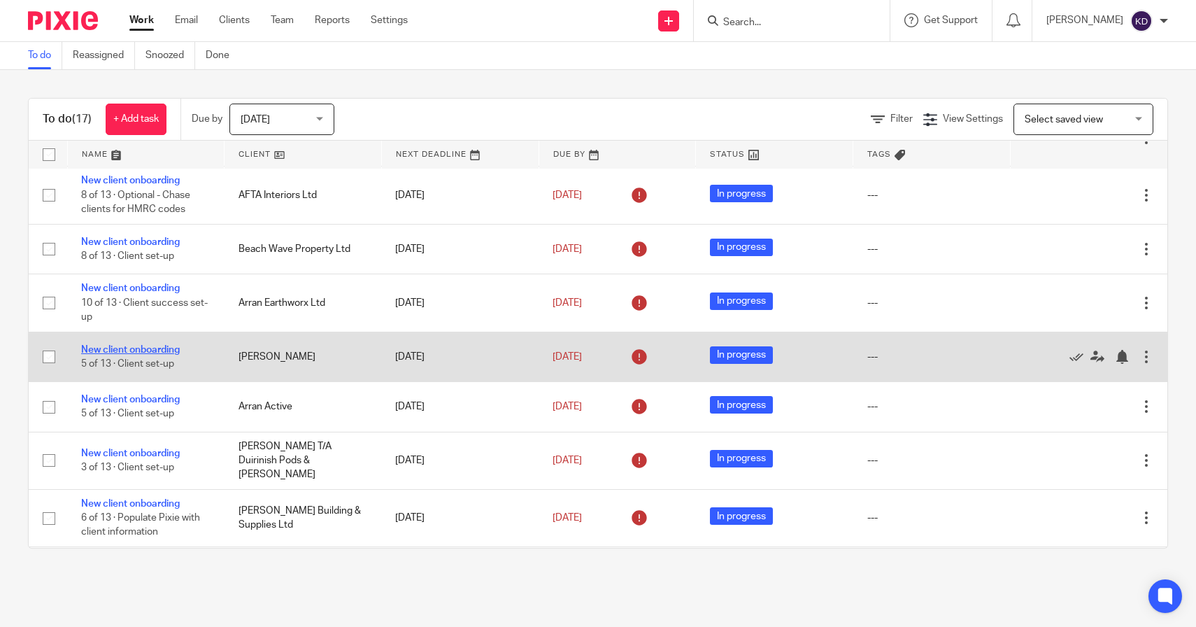
click at [162, 355] on link "New client onboarding" at bounding box center [130, 350] width 99 height 10
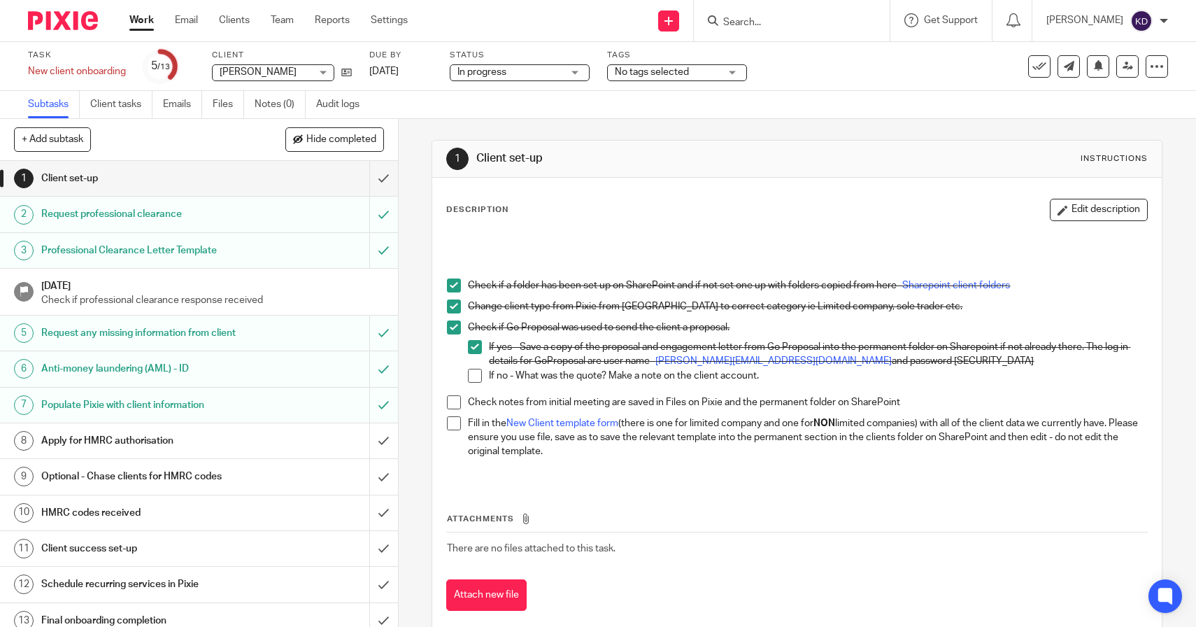
click at [145, 20] on link "Work" at bounding box center [141, 20] width 24 height 14
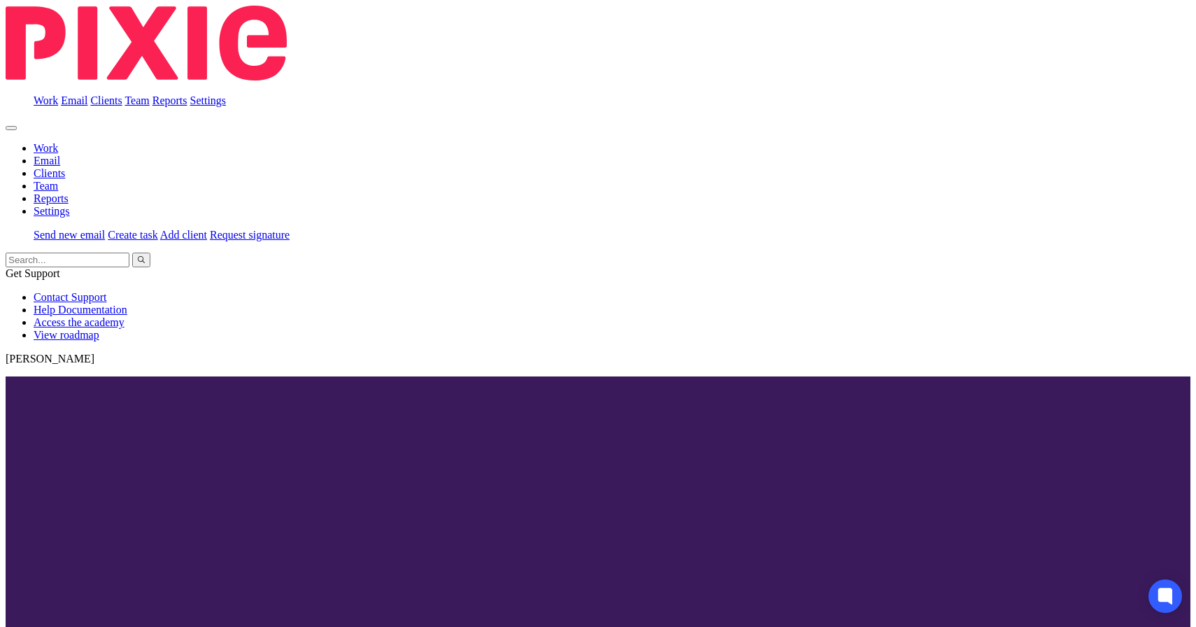
scroll to position [262, 0]
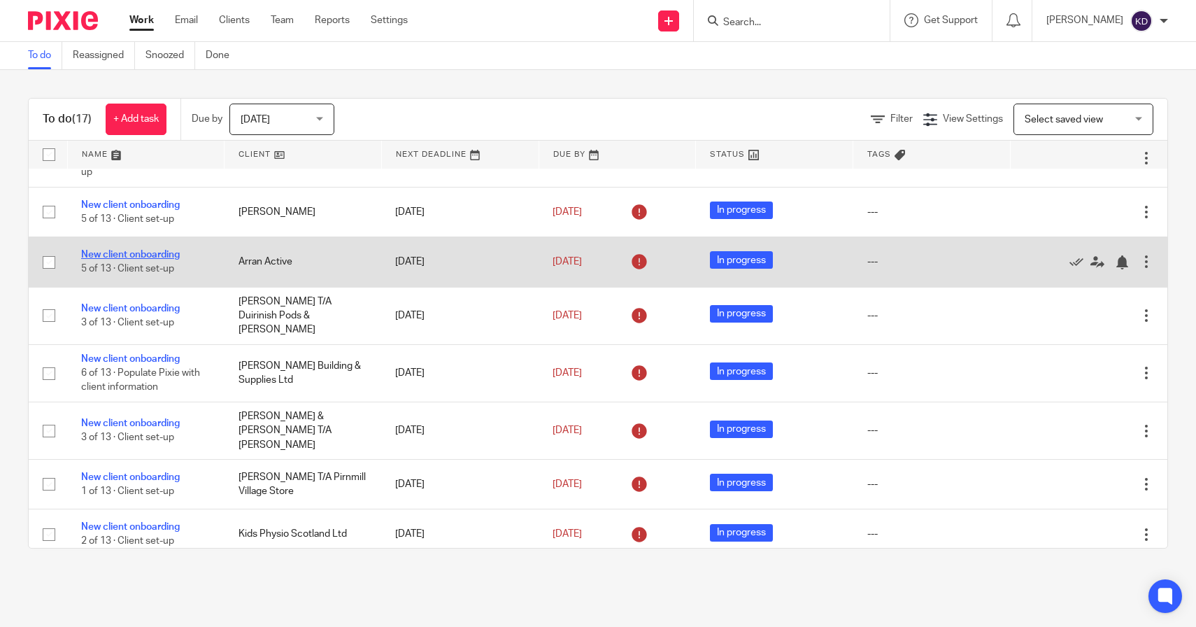
click at [173, 259] on link "New client onboarding" at bounding box center [130, 255] width 99 height 10
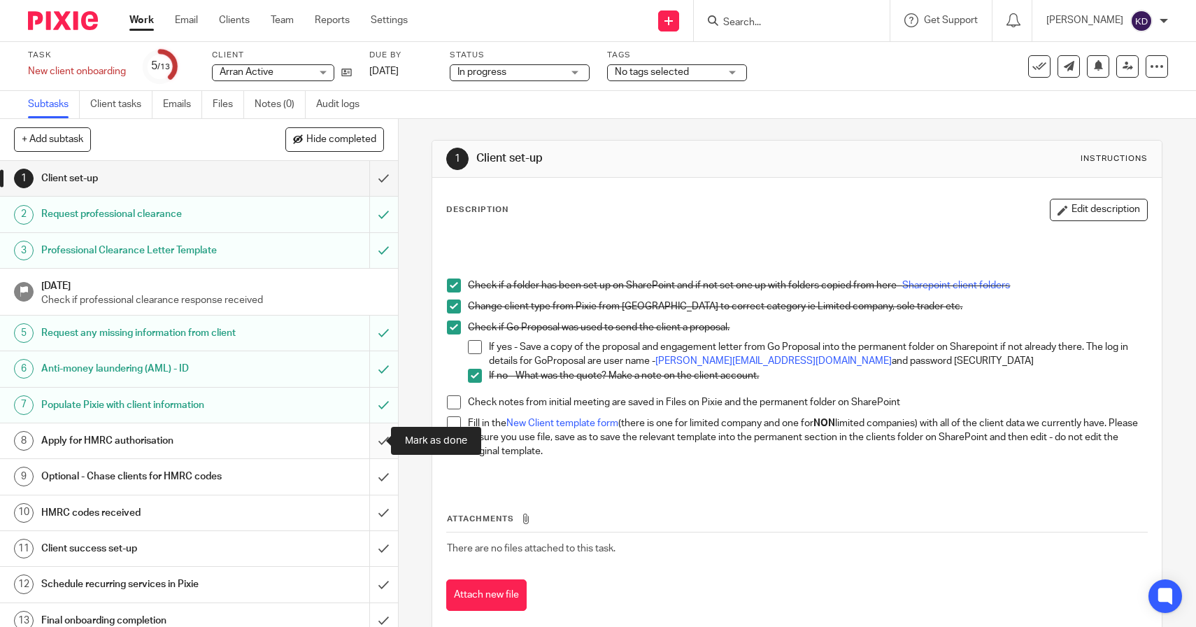
click at [371, 441] on input "submit" at bounding box center [199, 440] width 398 height 35
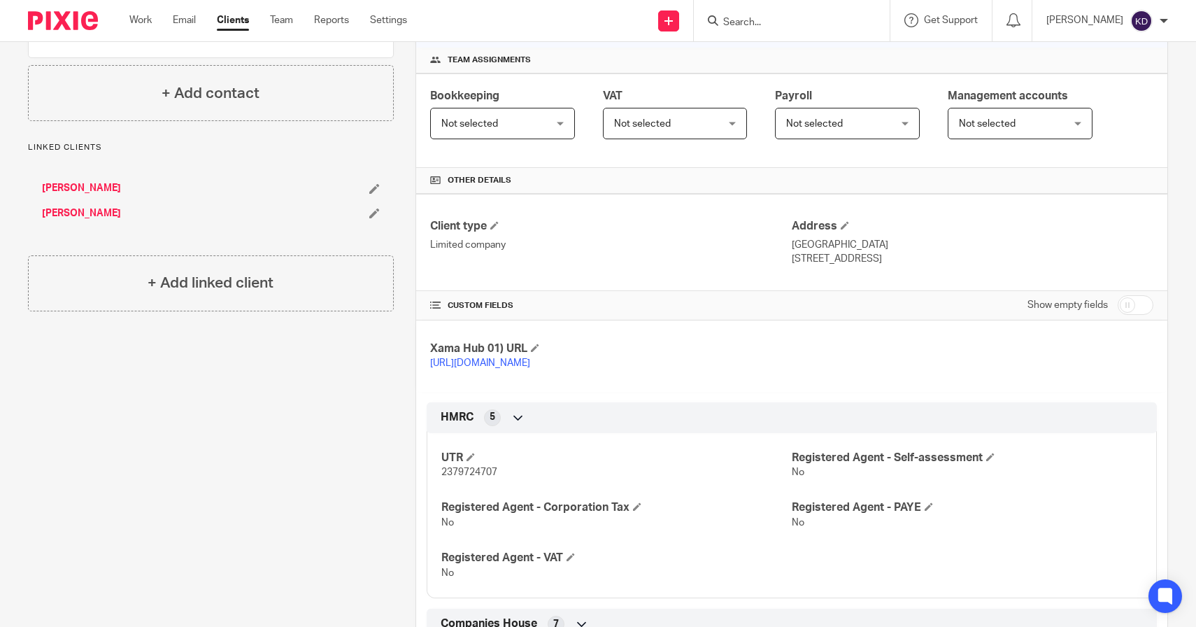
scroll to position [485, 0]
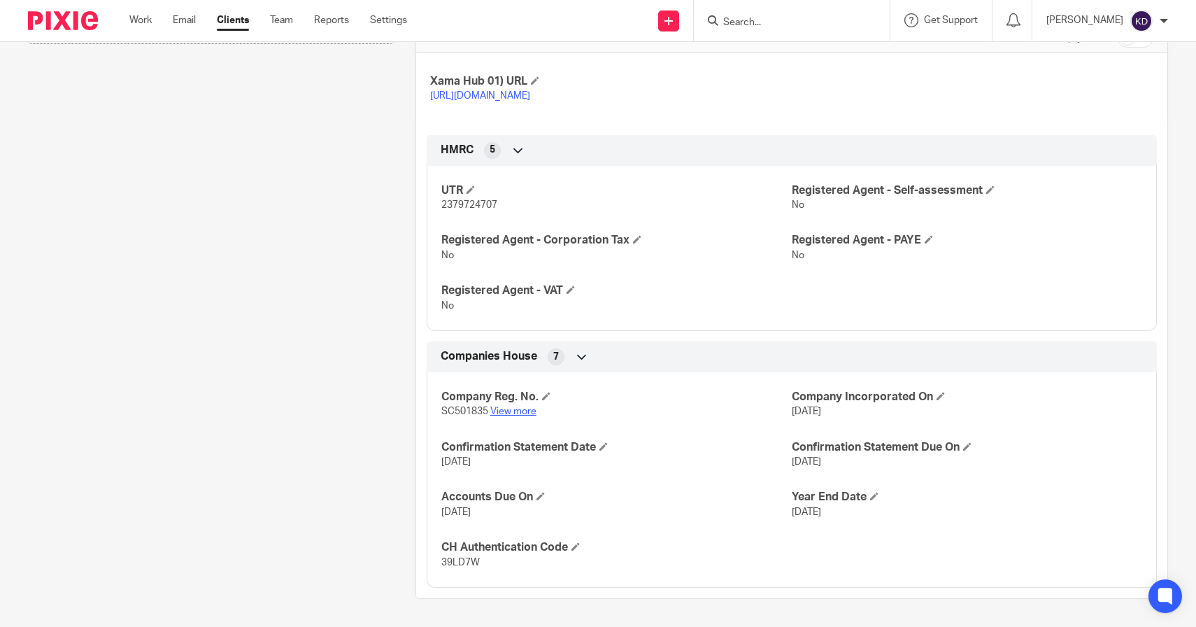
click at [522, 413] on link "View more" at bounding box center [513, 411] width 46 height 10
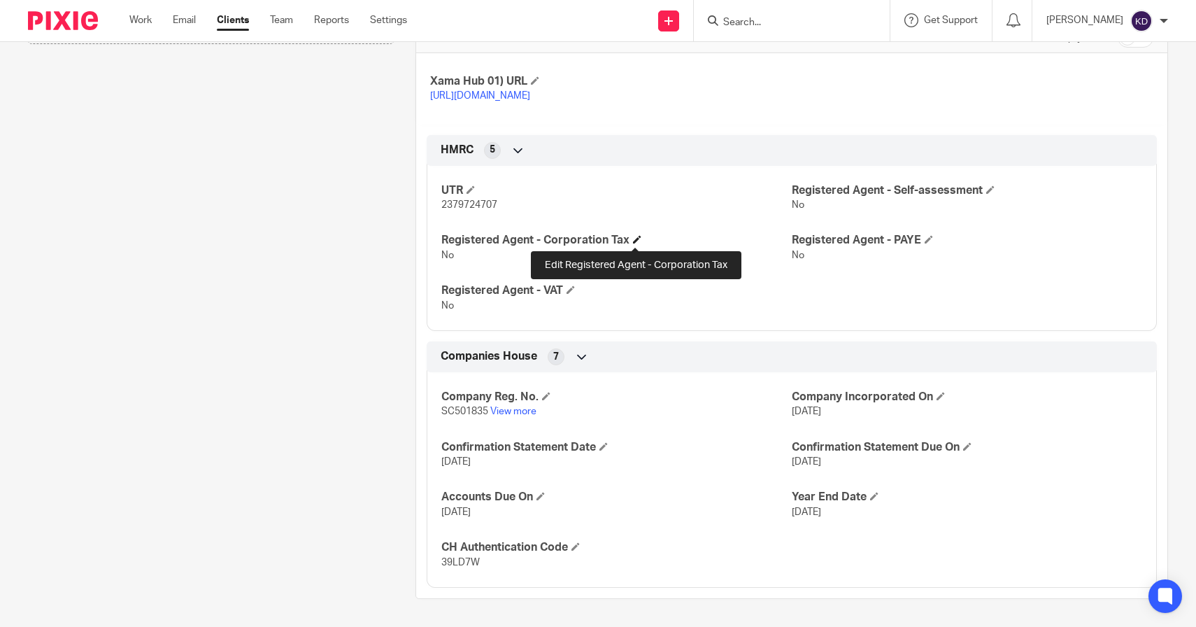
click at [634, 238] on span at bounding box center [637, 239] width 8 height 8
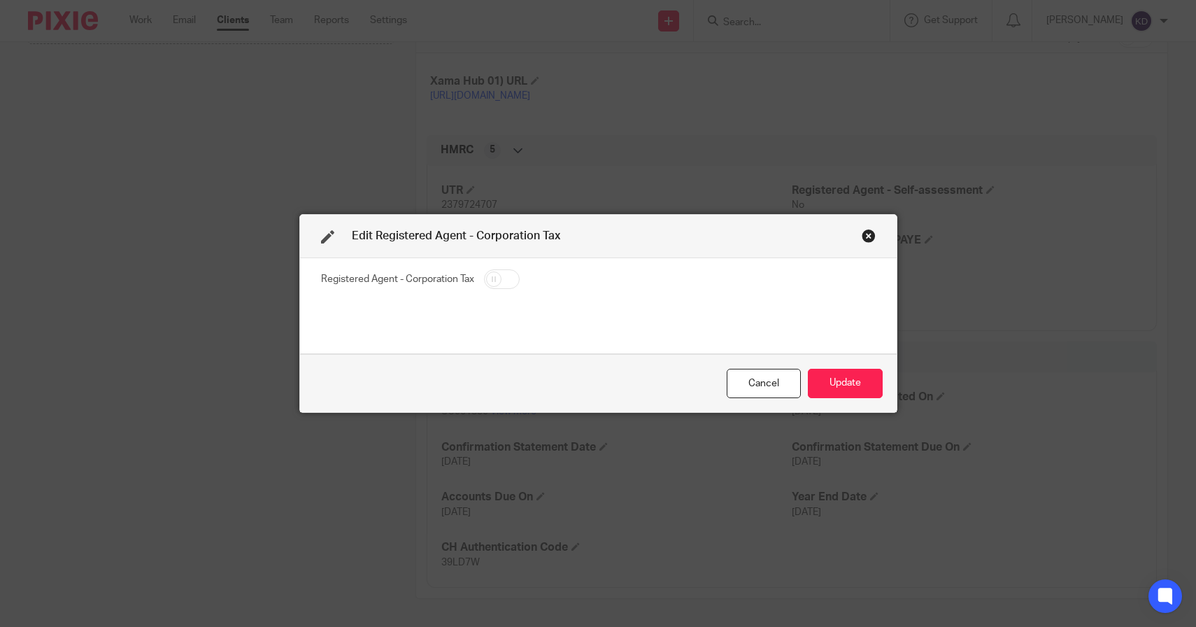
click at [501, 292] on fieldset "Registered Agent - Corporation Tax" at bounding box center [598, 281] width 555 height 24
click at [501, 287] on input "checkbox" at bounding box center [502, 279] width 36 height 20
checkbox input "true"
click at [818, 382] on button "Update" at bounding box center [845, 384] width 75 height 30
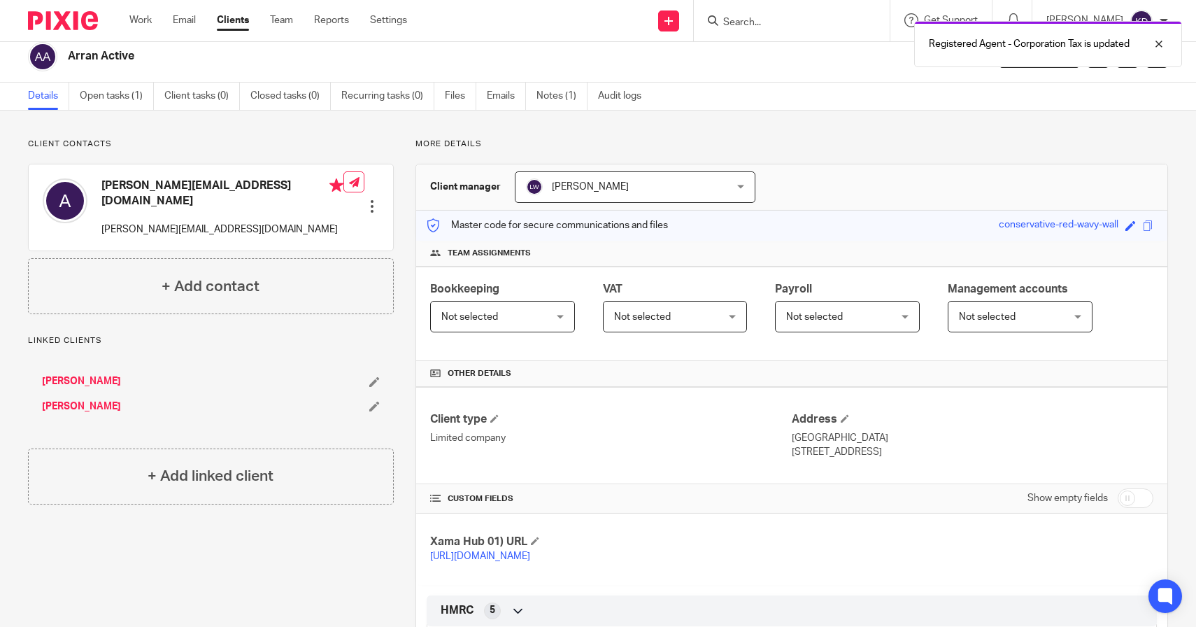
scroll to position [0, 0]
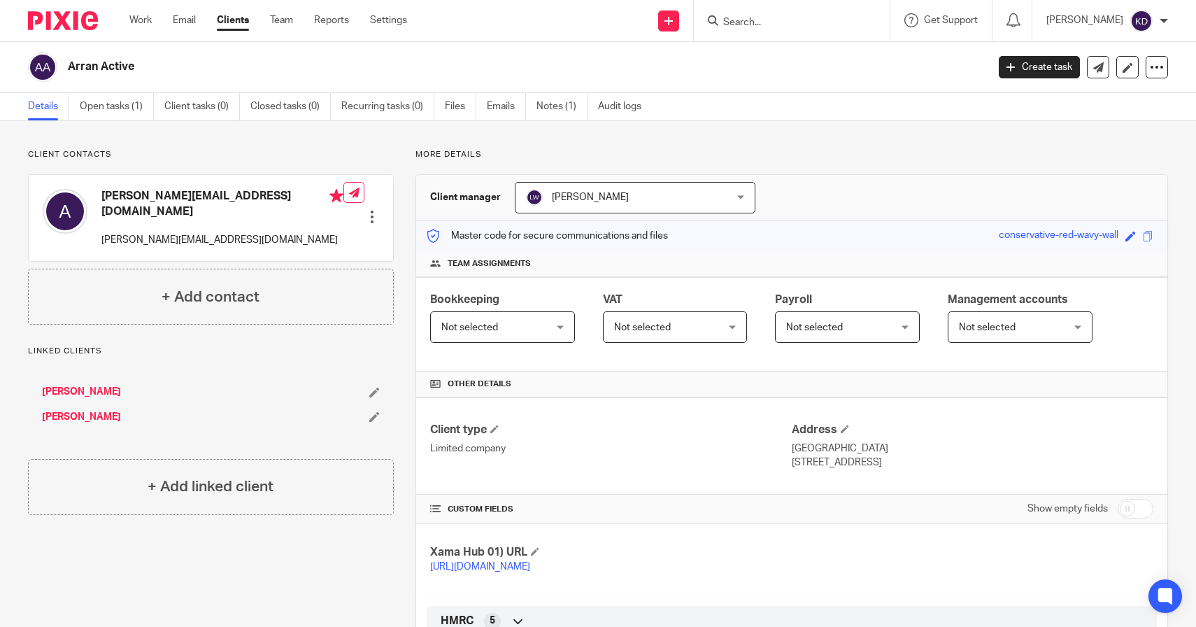
click at [748, 28] on input "Search" at bounding box center [785, 23] width 126 height 13
click at [76, 385] on link "[PERSON_NAME]" at bounding box center [81, 392] width 79 height 14
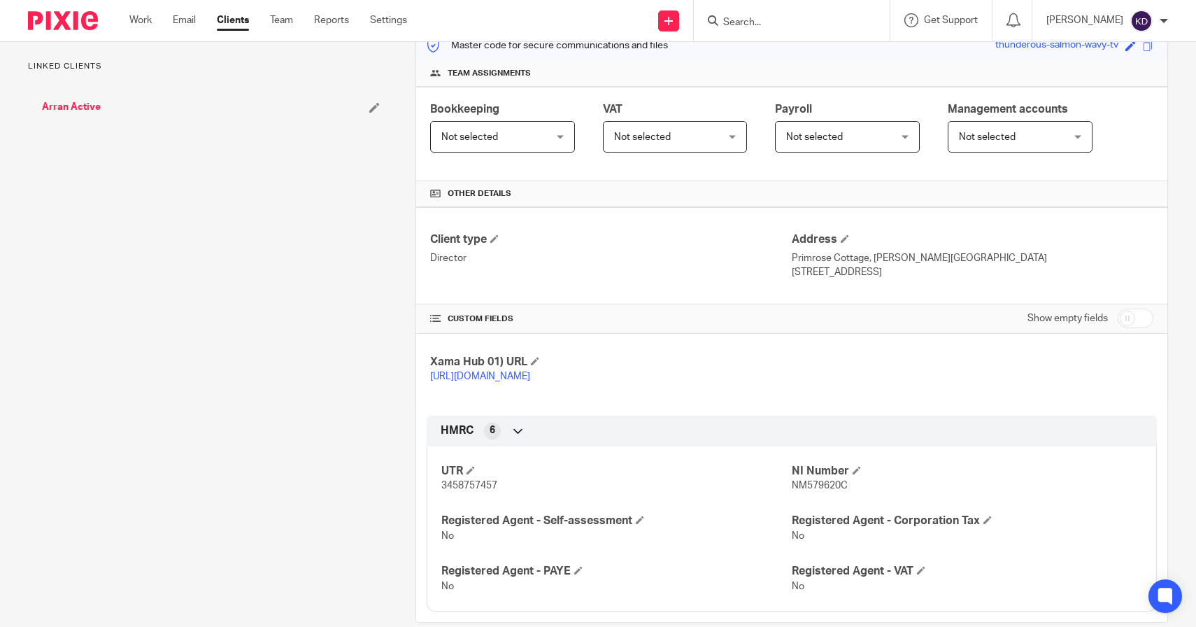
scroll to position [228, 0]
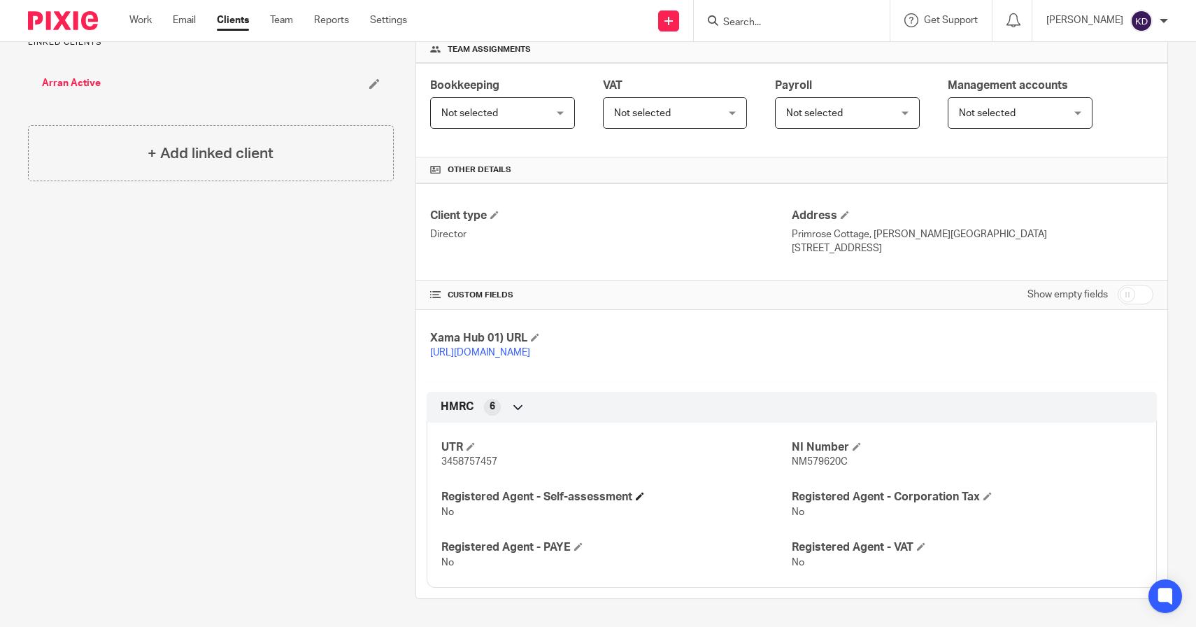
click at [636, 500] on span at bounding box center [640, 496] width 8 height 8
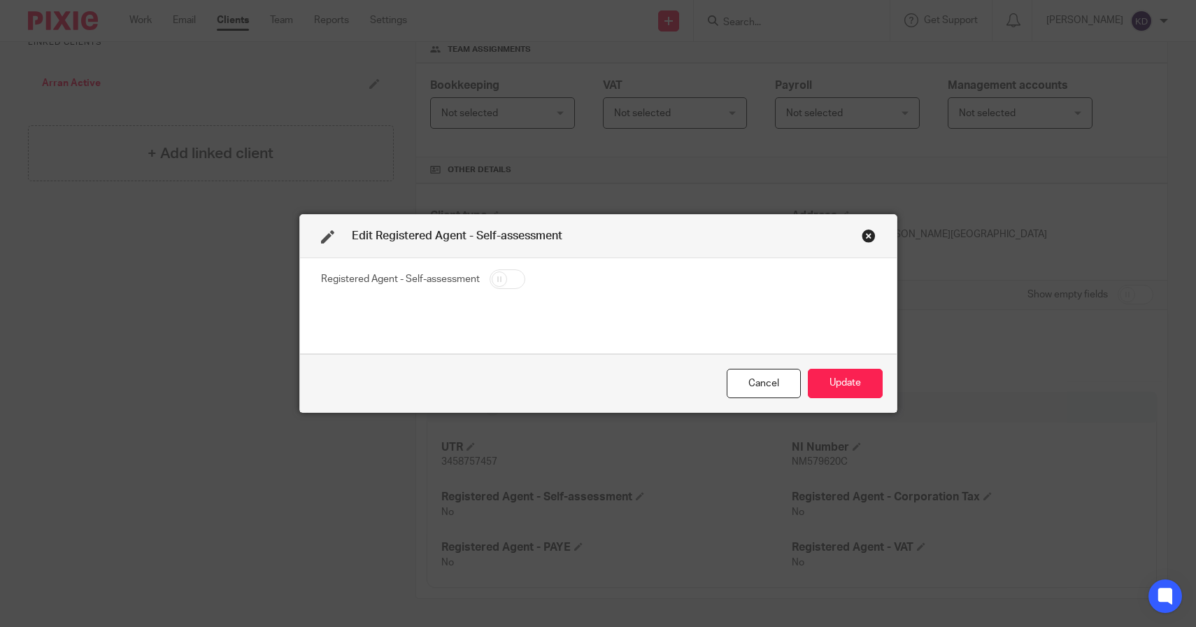
click at [518, 287] on fieldset "Registered Agent - Self-assessment" at bounding box center [598, 281] width 555 height 24
click at [506, 285] on input "checkbox" at bounding box center [508, 279] width 36 height 20
checkbox input "true"
click at [822, 384] on button "Update" at bounding box center [845, 384] width 75 height 30
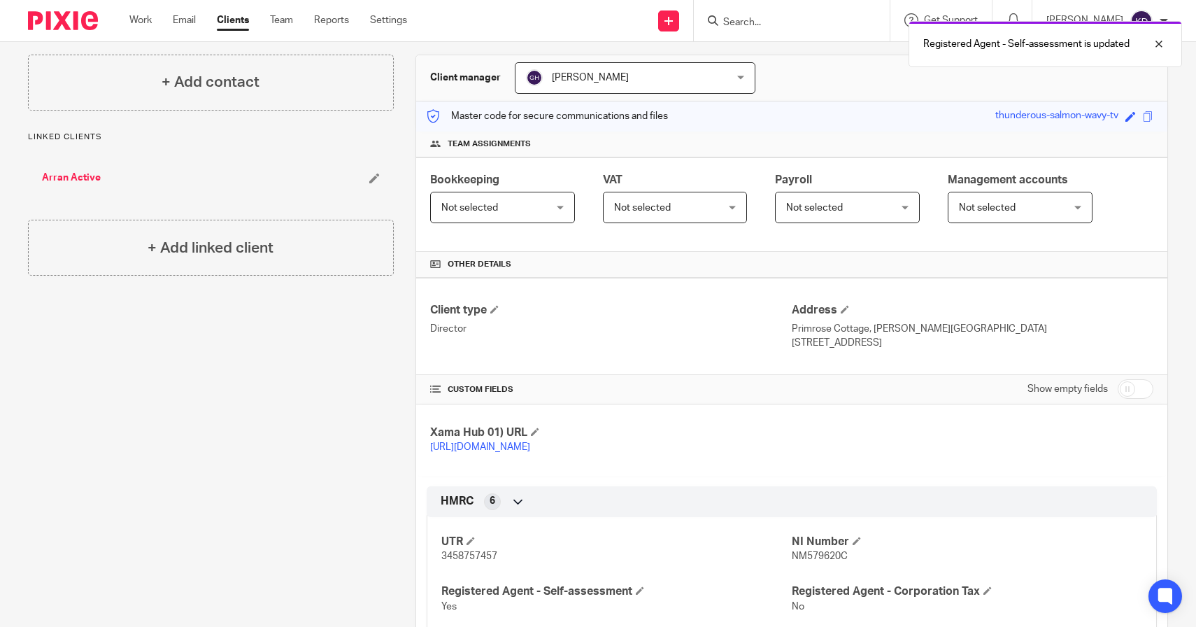
scroll to position [0, 0]
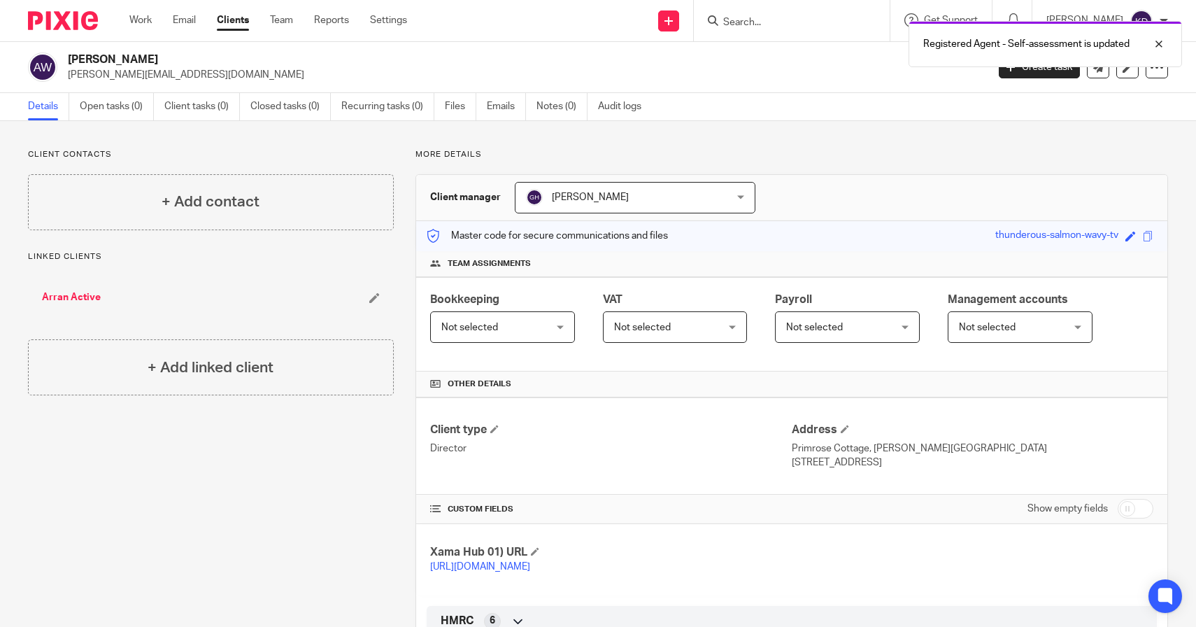
click at [72, 297] on link "Arran Active" at bounding box center [71, 297] width 59 height 14
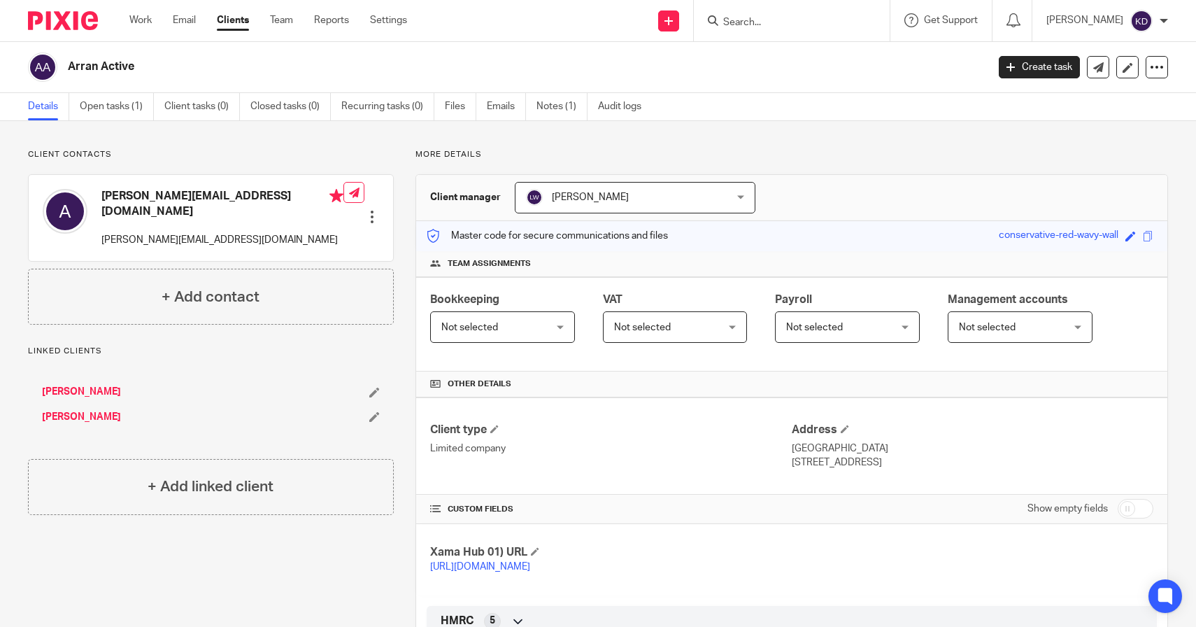
scroll to position [78, 0]
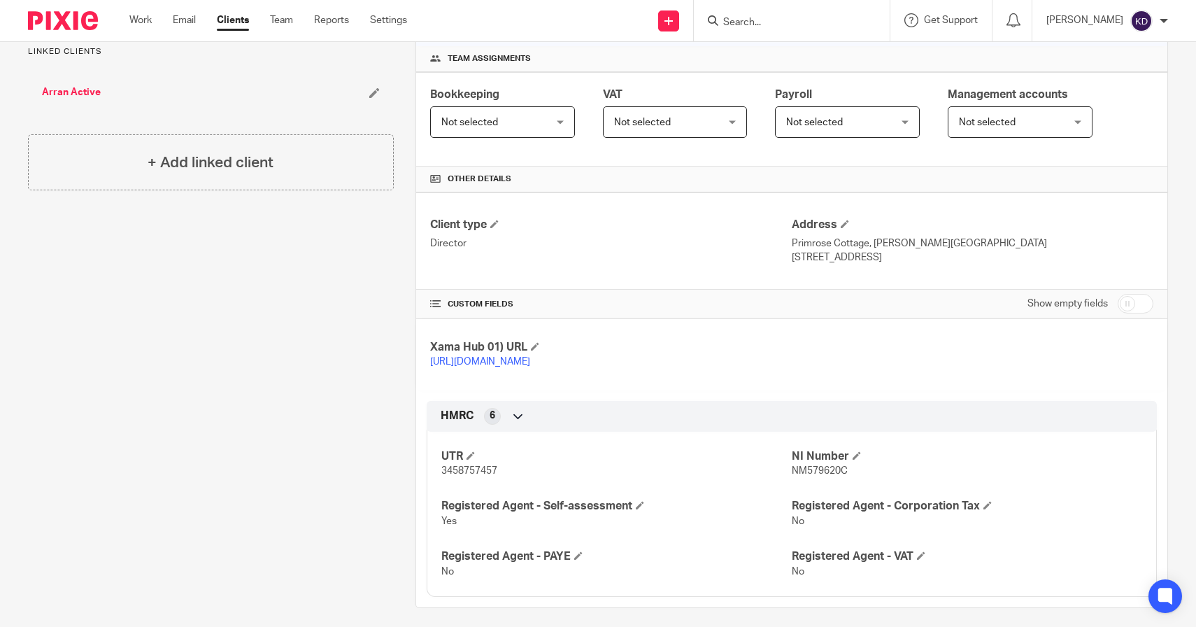
scroll to position [203, 0]
click at [83, 92] on link "Arran Active" at bounding box center [71, 94] width 59 height 14
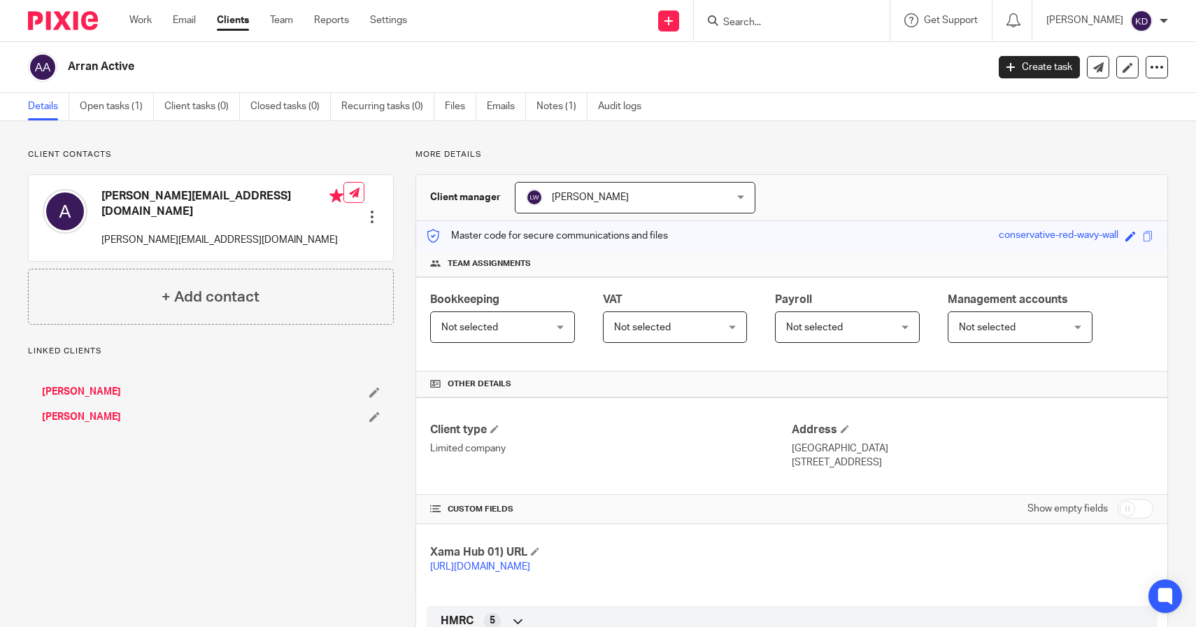
click at [59, 410] on link "Juliette Walsh" at bounding box center [81, 417] width 79 height 14
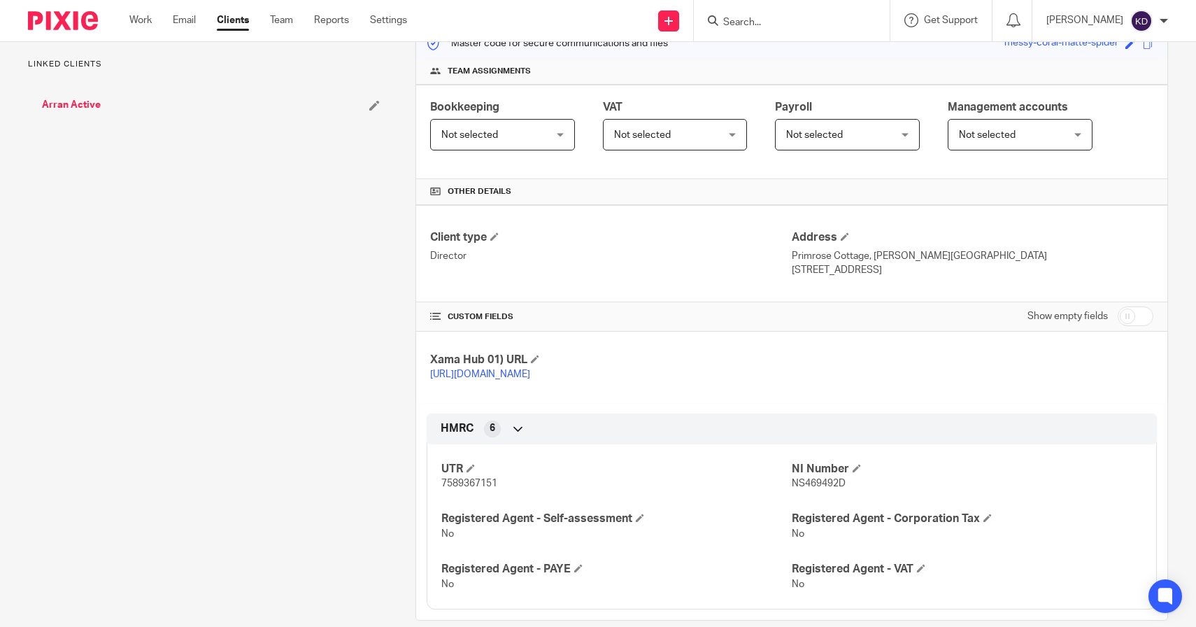
scroll to position [228, 0]
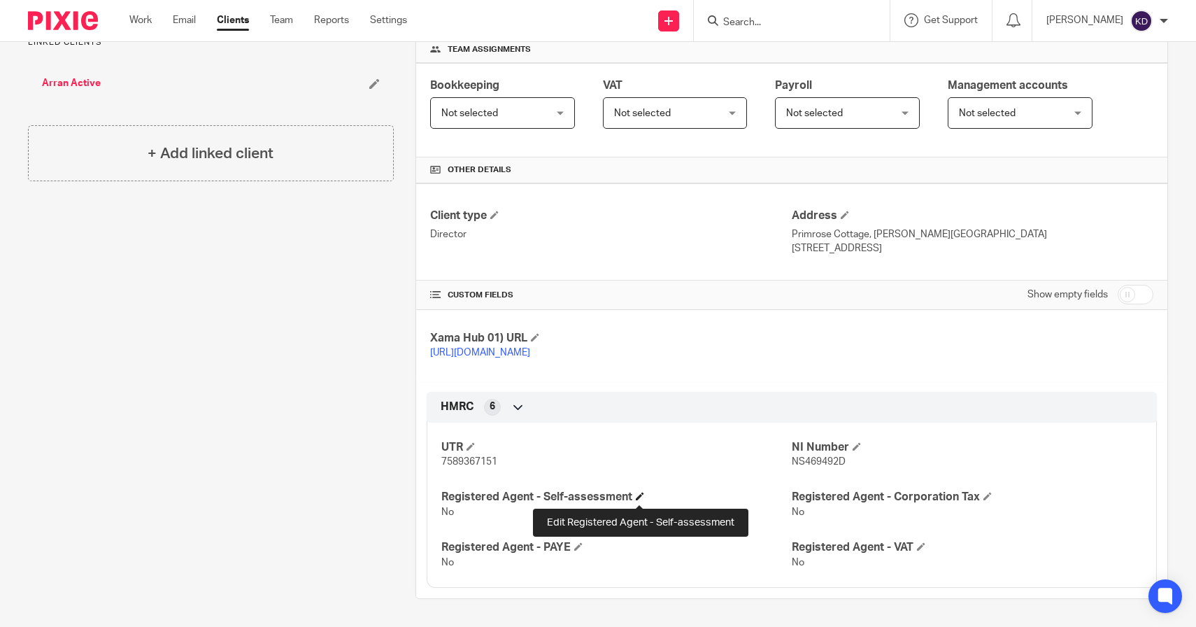
click at [640, 497] on span at bounding box center [640, 496] width 8 height 8
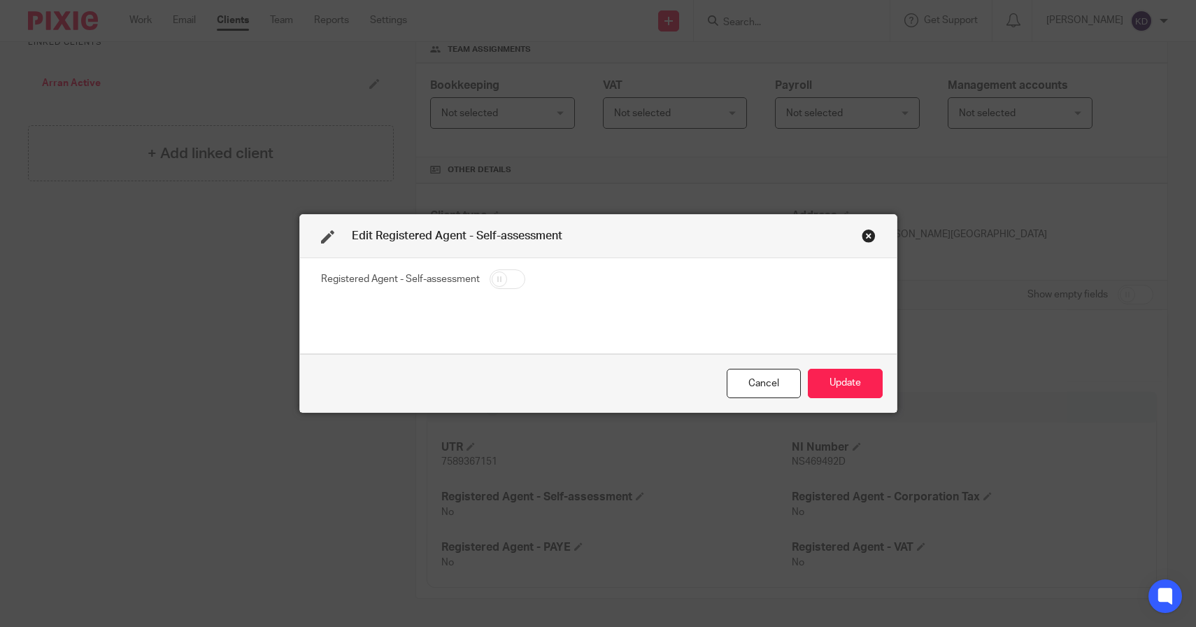
click at [506, 281] on input "checkbox" at bounding box center [508, 279] width 36 height 20
checkbox input "true"
click at [848, 383] on button "Update" at bounding box center [845, 384] width 75 height 30
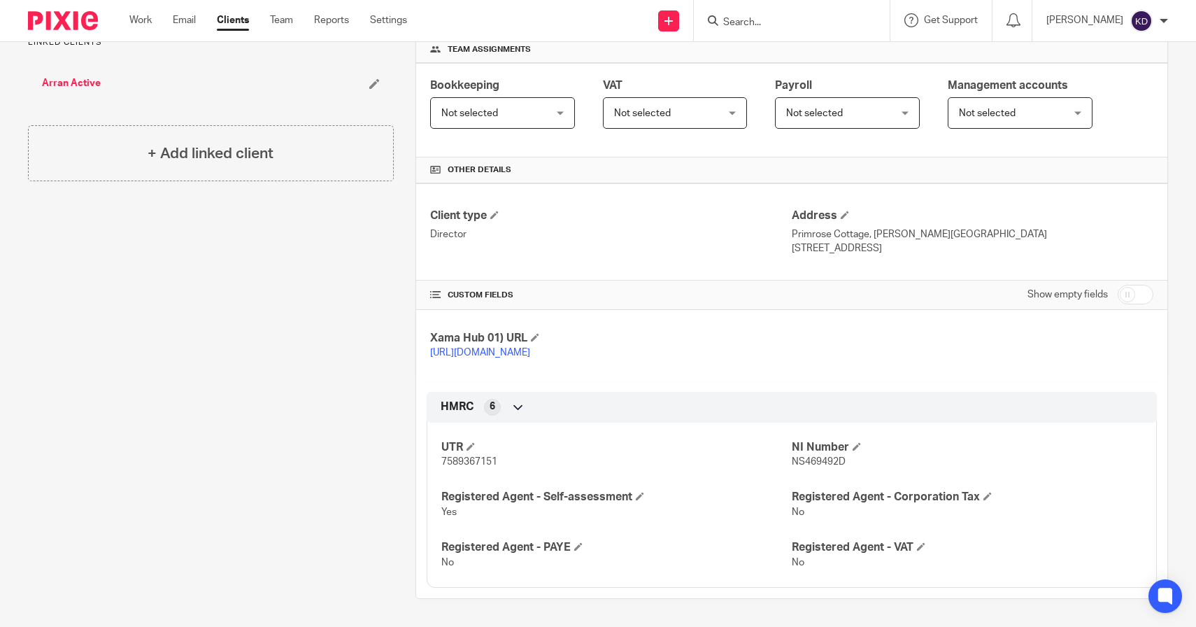
click at [831, 19] on input "Search" at bounding box center [785, 23] width 126 height 13
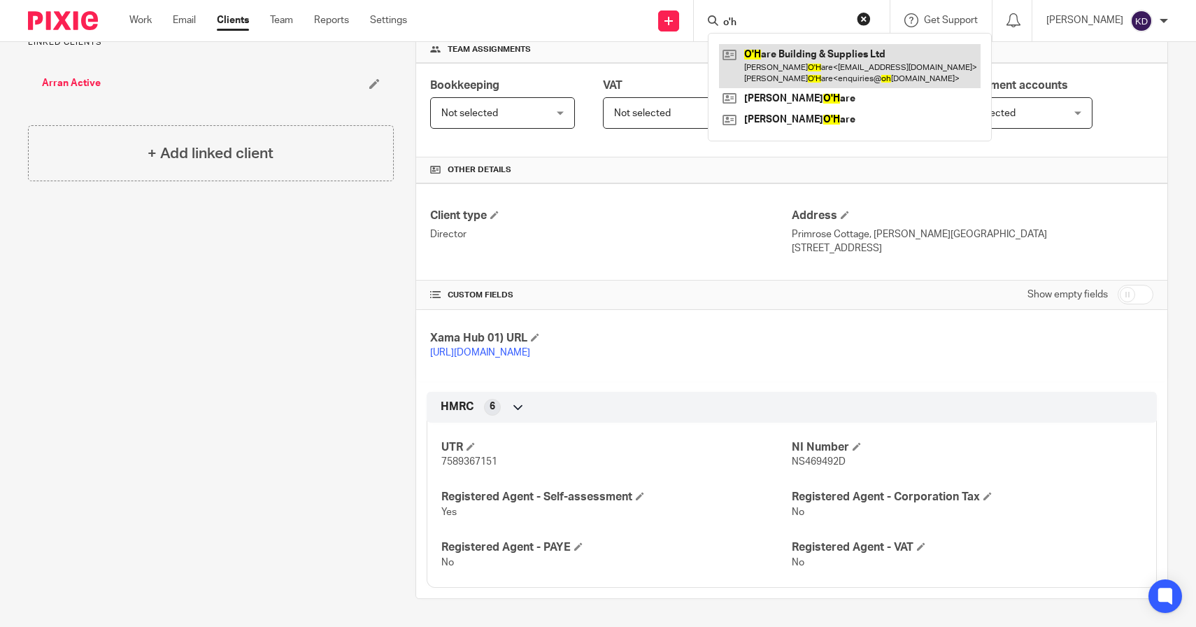
type input "o'h"
click at [854, 73] on link at bounding box center [850, 65] width 262 height 43
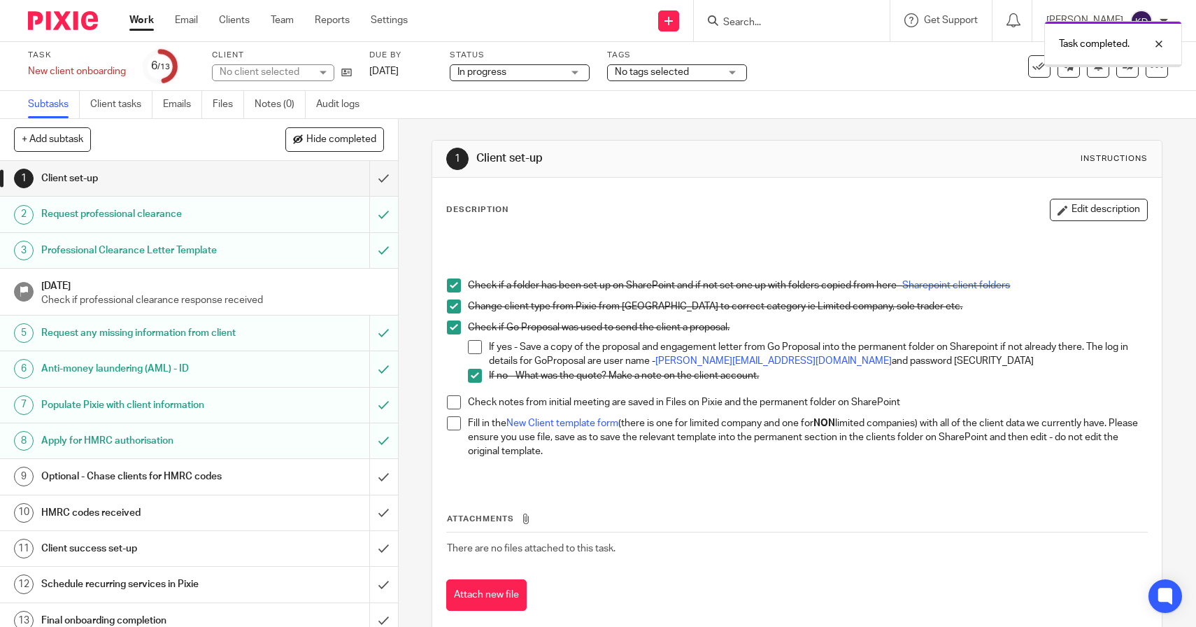
click at [371, 487] on input "submit" at bounding box center [199, 476] width 398 height 35
click at [136, 17] on link "Work" at bounding box center [141, 20] width 24 height 14
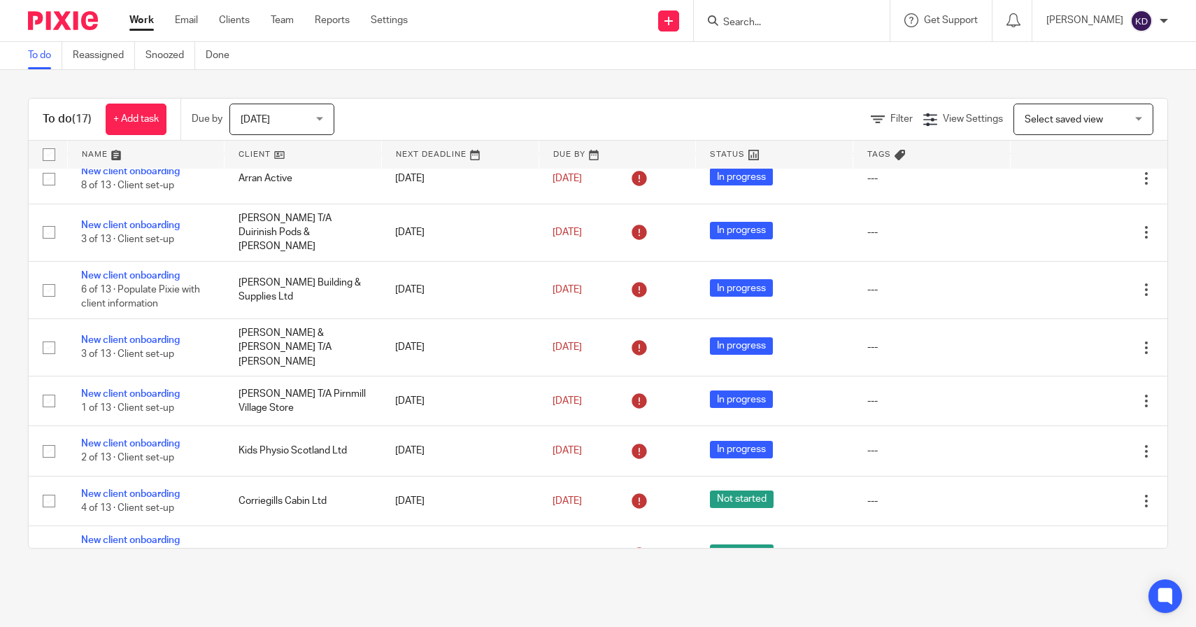
scroll to position [352, 0]
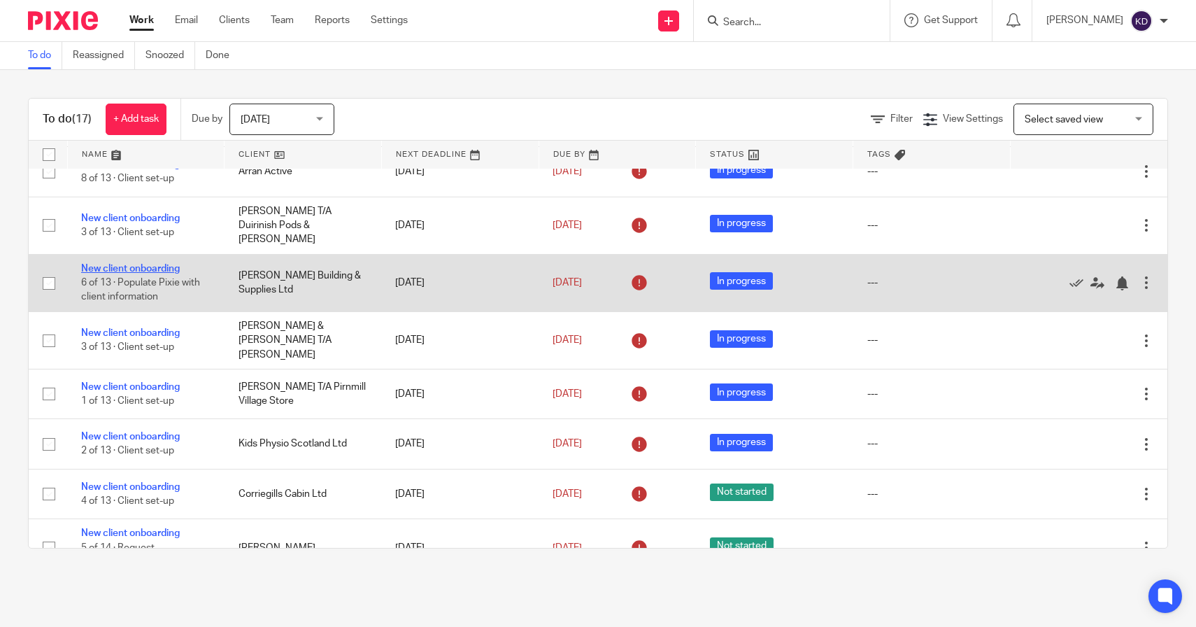
click at [127, 269] on link "New client onboarding" at bounding box center [130, 269] width 99 height 10
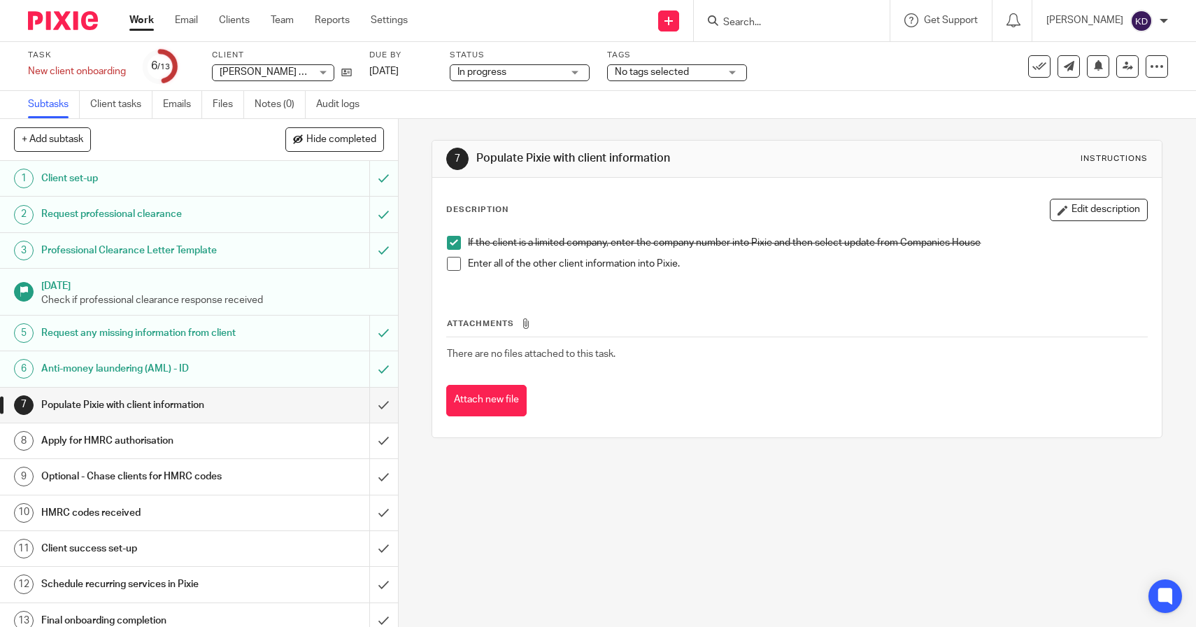
click at [448, 265] on span at bounding box center [454, 264] width 14 height 14
click at [359, 402] on input "submit" at bounding box center [199, 404] width 398 height 35
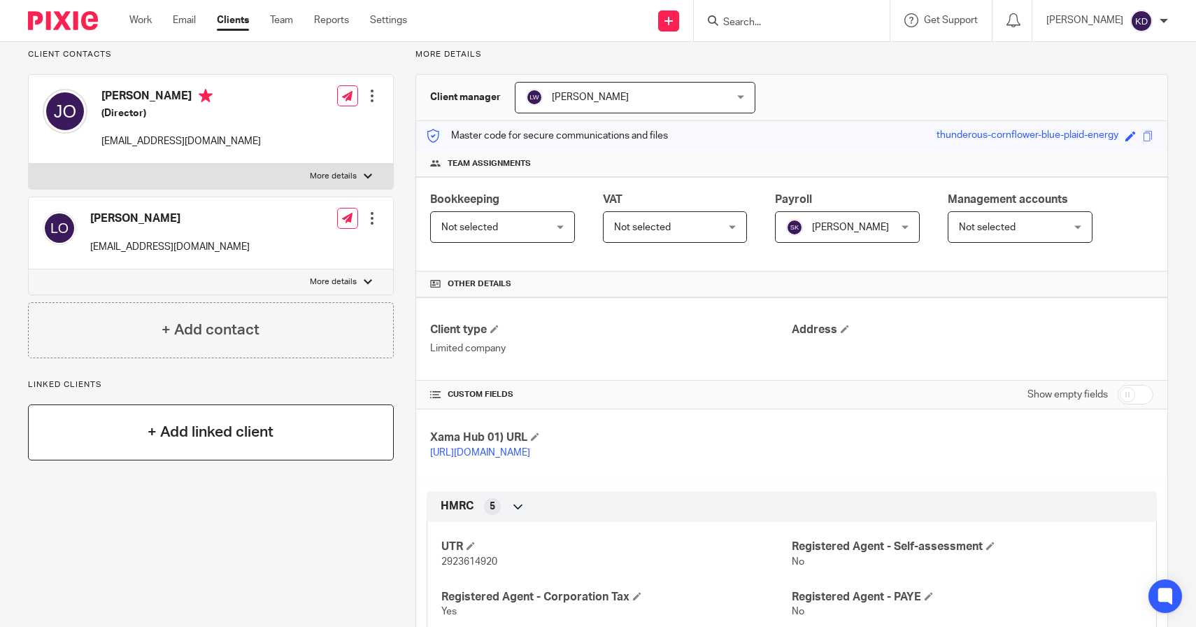
scroll to position [105, 0]
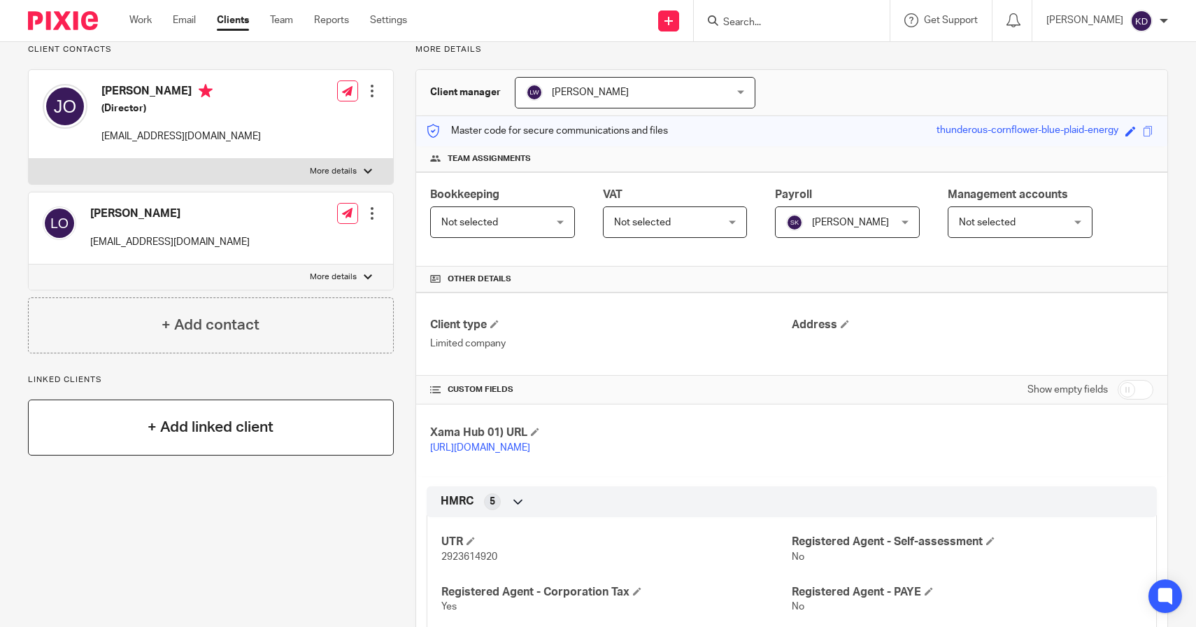
click at [199, 448] on div "+ Add linked client" at bounding box center [211, 427] width 366 height 56
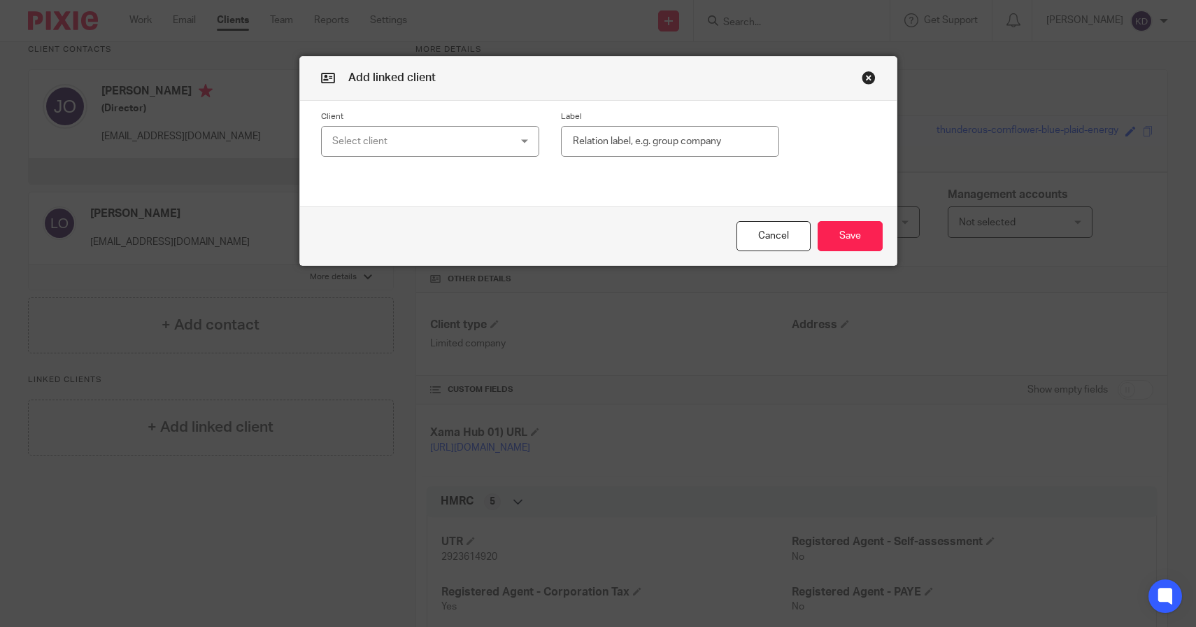
click at [437, 141] on div "Select client" at bounding box center [414, 141] width 165 height 29
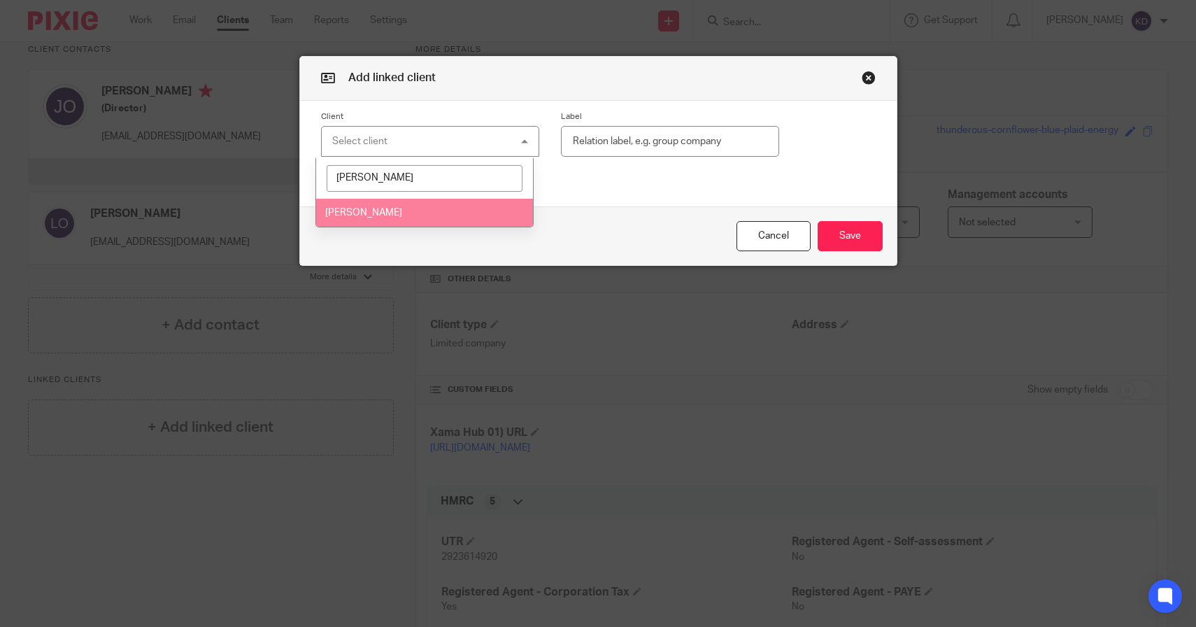
type input "john o"
click at [382, 223] on li "[PERSON_NAME]" at bounding box center [424, 213] width 217 height 29
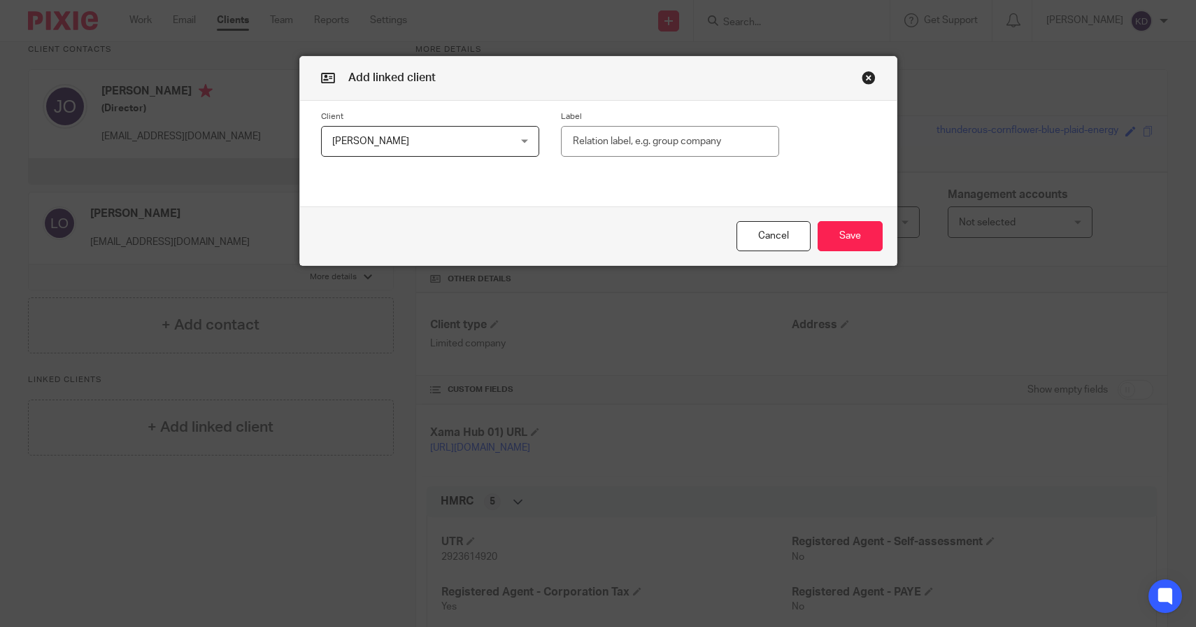
click at [585, 142] on input "text" at bounding box center [670, 141] width 218 height 31
click at [621, 152] on input "Director" at bounding box center [670, 141] width 218 height 31
type input "Director"
click at [828, 234] on button "Save" at bounding box center [849, 236] width 65 height 30
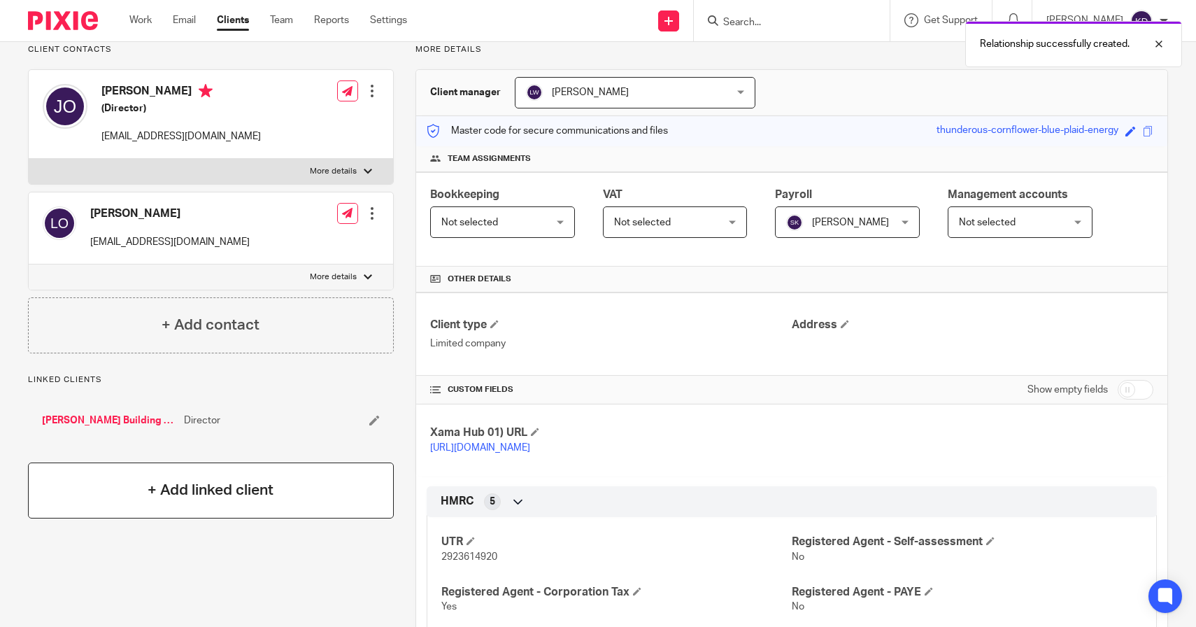
click at [238, 498] on h4 "+ Add linked client" at bounding box center [211, 490] width 126 height 22
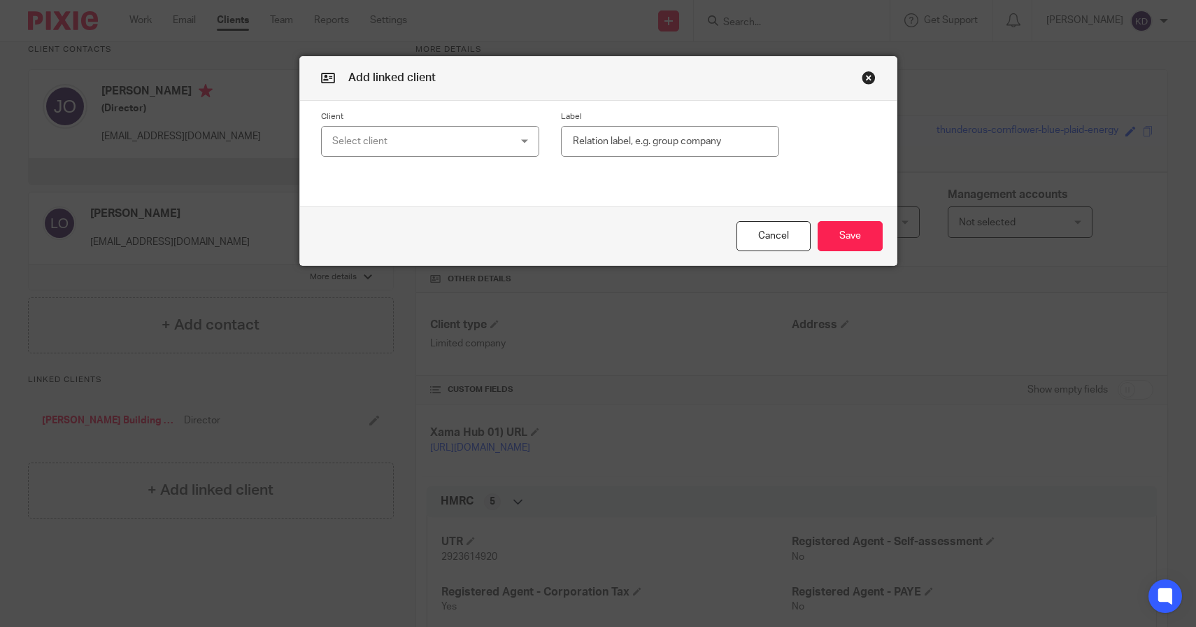
click at [449, 148] on div "Select client" at bounding box center [414, 141] width 165 height 29
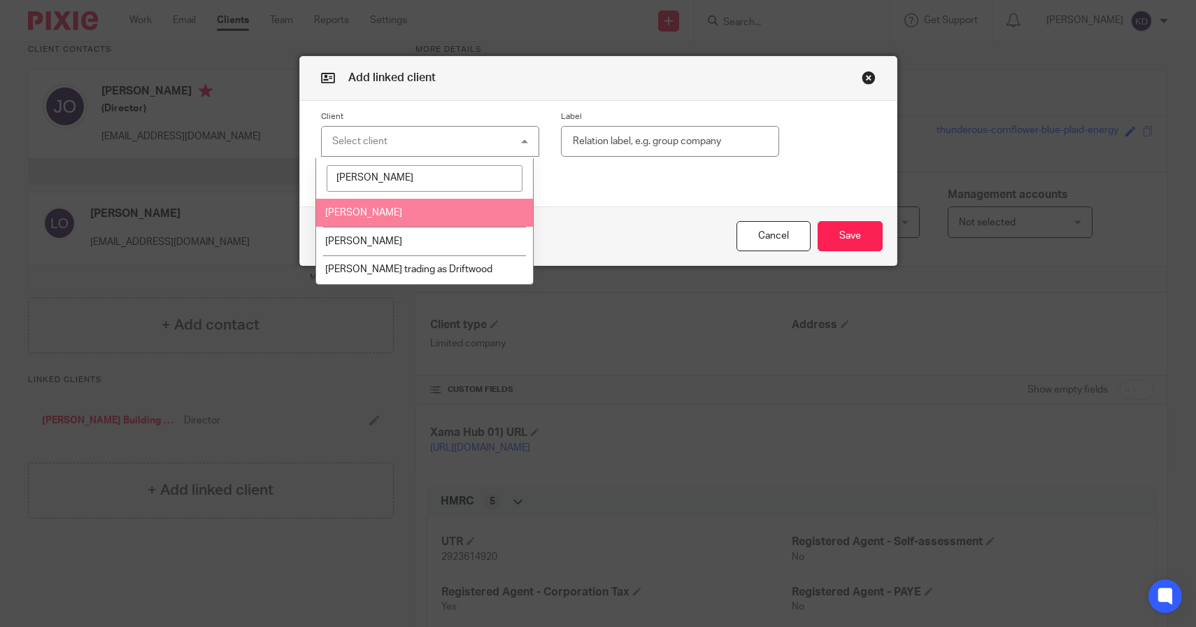
type input "lynn"
click at [448, 213] on li "[PERSON_NAME]" at bounding box center [424, 213] width 217 height 29
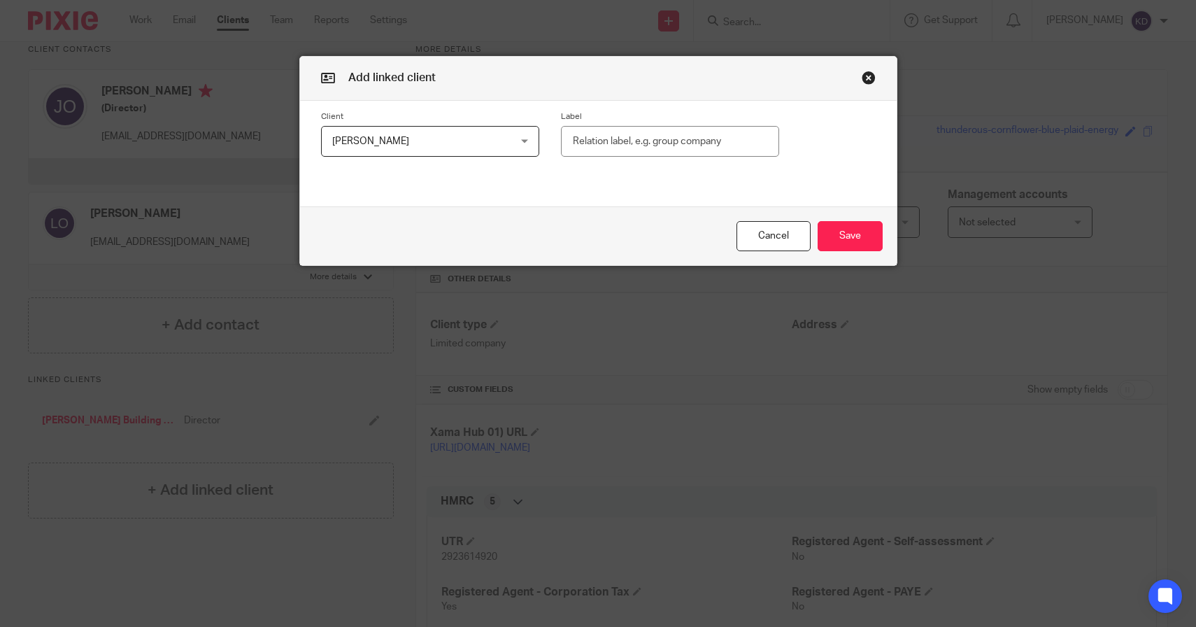
click at [647, 136] on input "text" at bounding box center [670, 141] width 218 height 31
paste input "Director"
type input "Director"
click at [866, 239] on button "Save" at bounding box center [849, 236] width 65 height 30
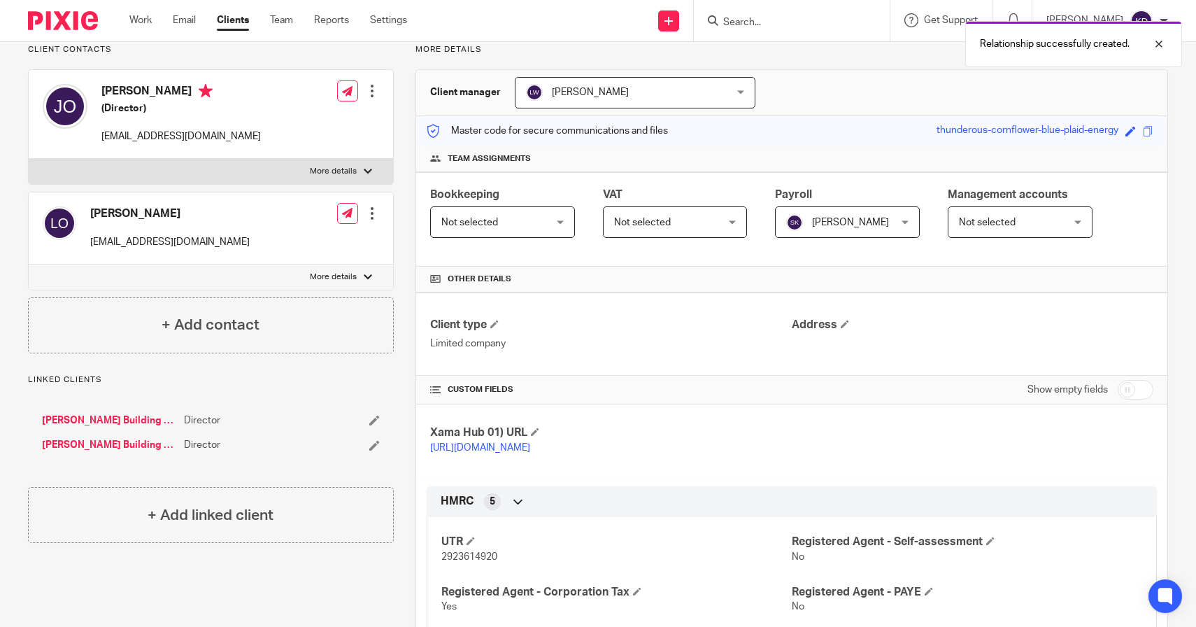
click at [121, 430] on ul "O'Hare Building & Supplies Ltd Director O'Hare Building & Supplies Ltd Director" at bounding box center [211, 432] width 338 height 39
click at [121, 423] on link "[PERSON_NAME] Building & Supplies Ltd" at bounding box center [109, 420] width 135 height 14
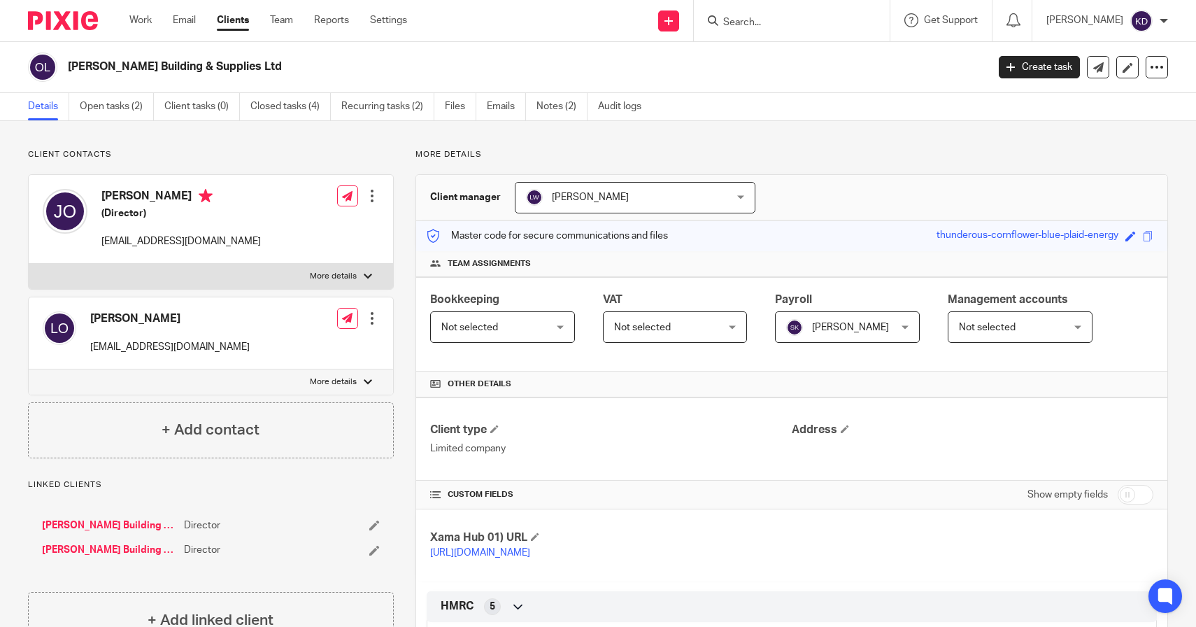
click at [122, 524] on link "[PERSON_NAME] Building & Supplies Ltd" at bounding box center [109, 525] width 135 height 14
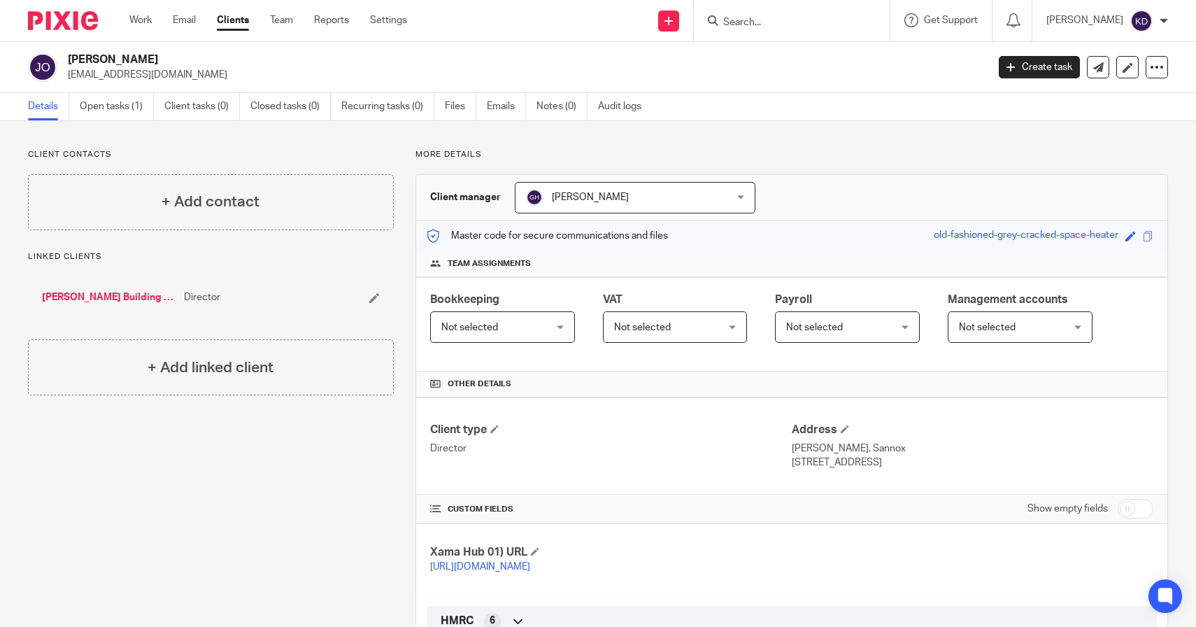
click at [112, 296] on link "[PERSON_NAME] Building & Supplies Ltd" at bounding box center [109, 297] width 135 height 14
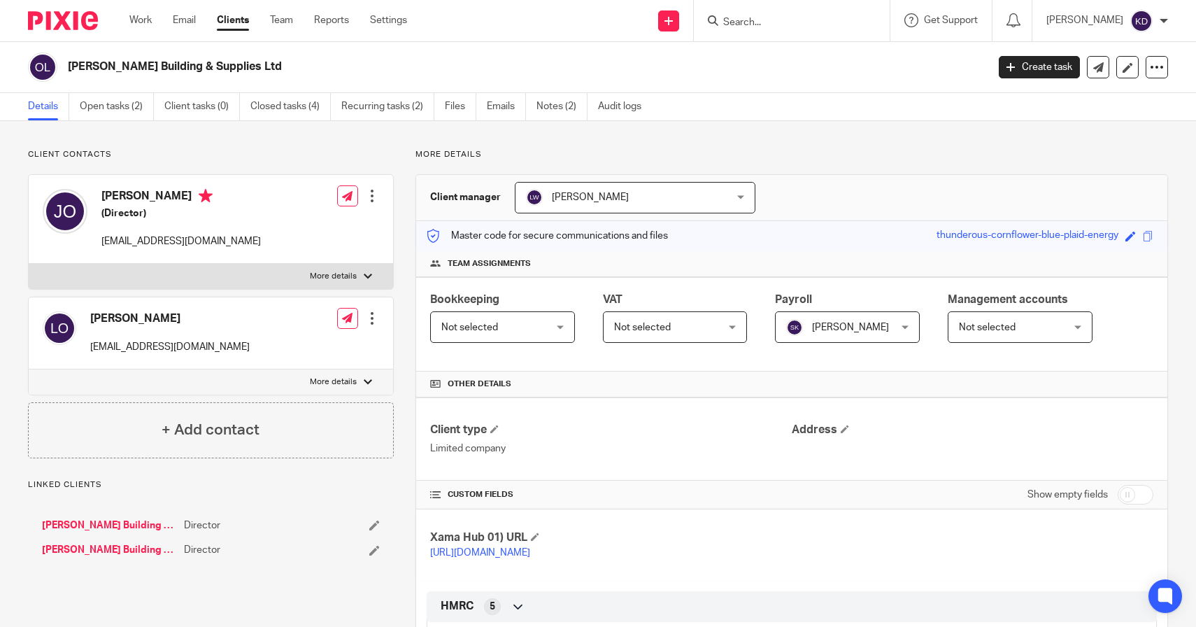
click at [122, 551] on link "[PERSON_NAME] Building & Supplies Ltd" at bounding box center [109, 550] width 135 height 14
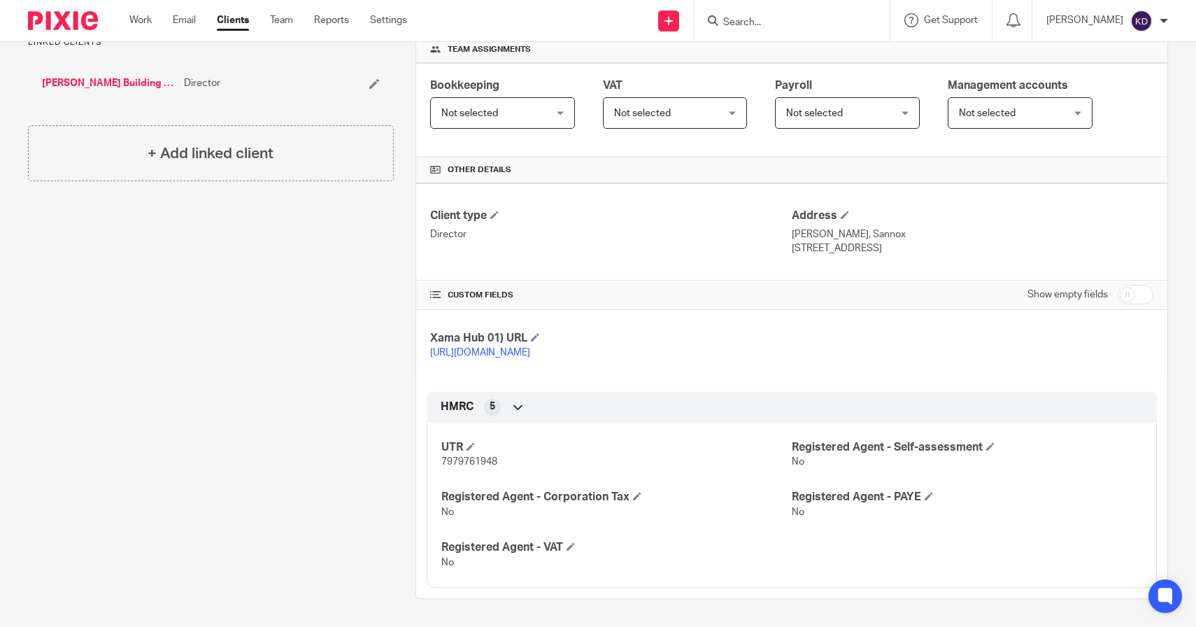
scroll to position [228, 0]
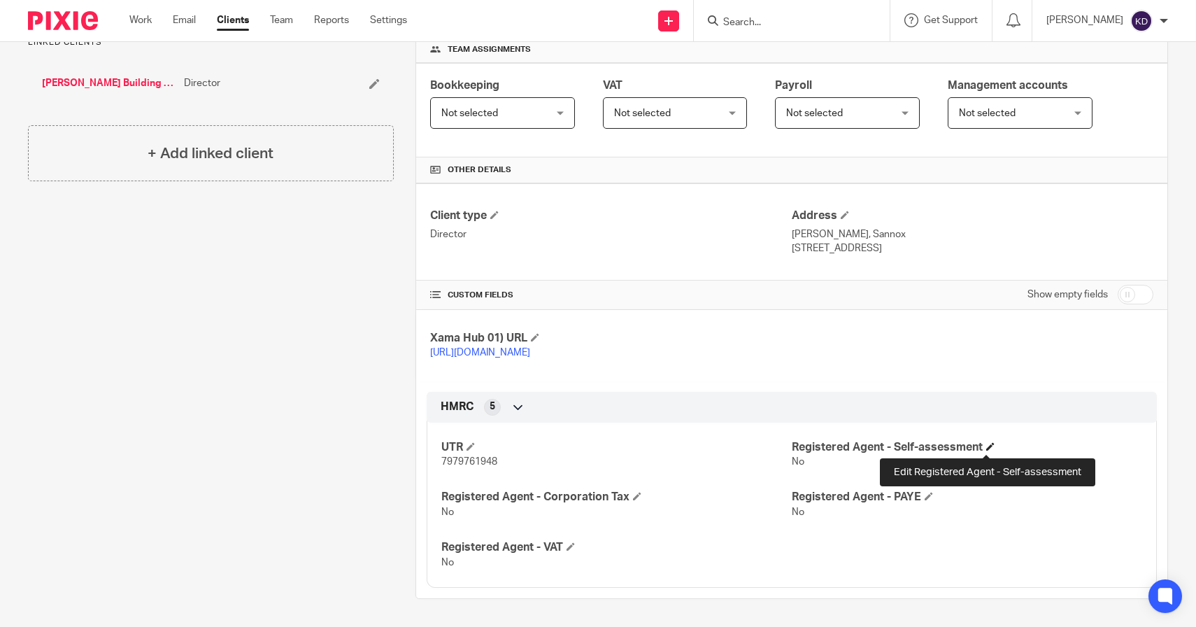
click at [986, 446] on span at bounding box center [990, 446] width 8 height 8
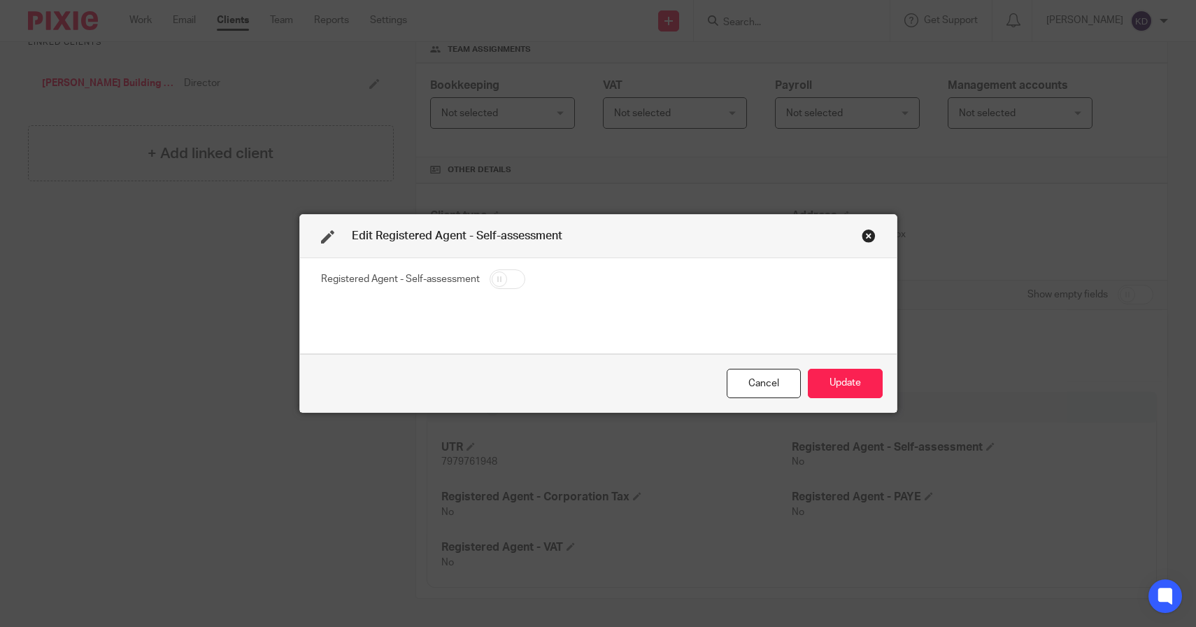
click at [501, 286] on input "checkbox" at bounding box center [508, 279] width 36 height 20
checkbox input "true"
click at [850, 379] on button "Update" at bounding box center [845, 384] width 75 height 30
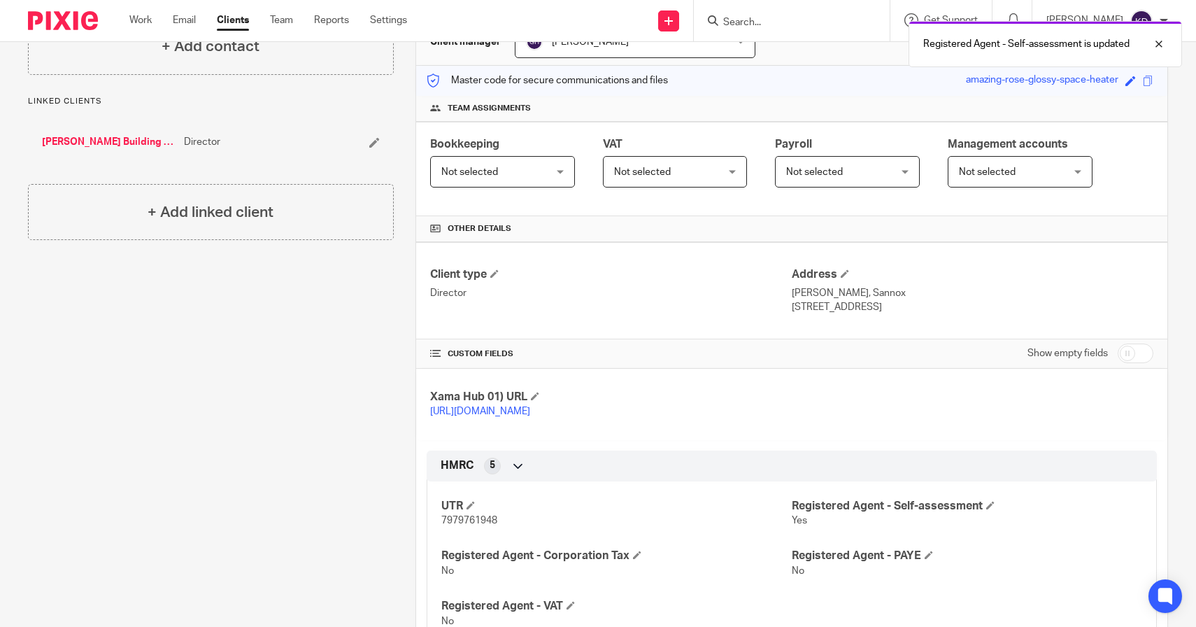
scroll to position [147, 0]
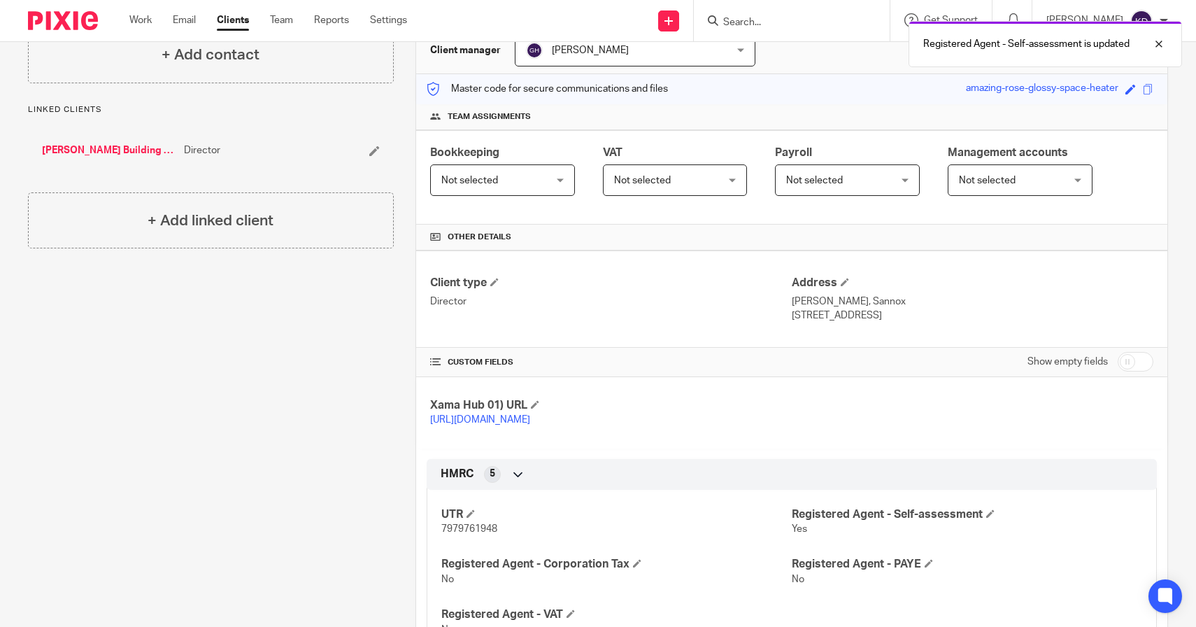
click at [141, 145] on link "[PERSON_NAME] Building & Supplies Ltd" at bounding box center [109, 150] width 135 height 14
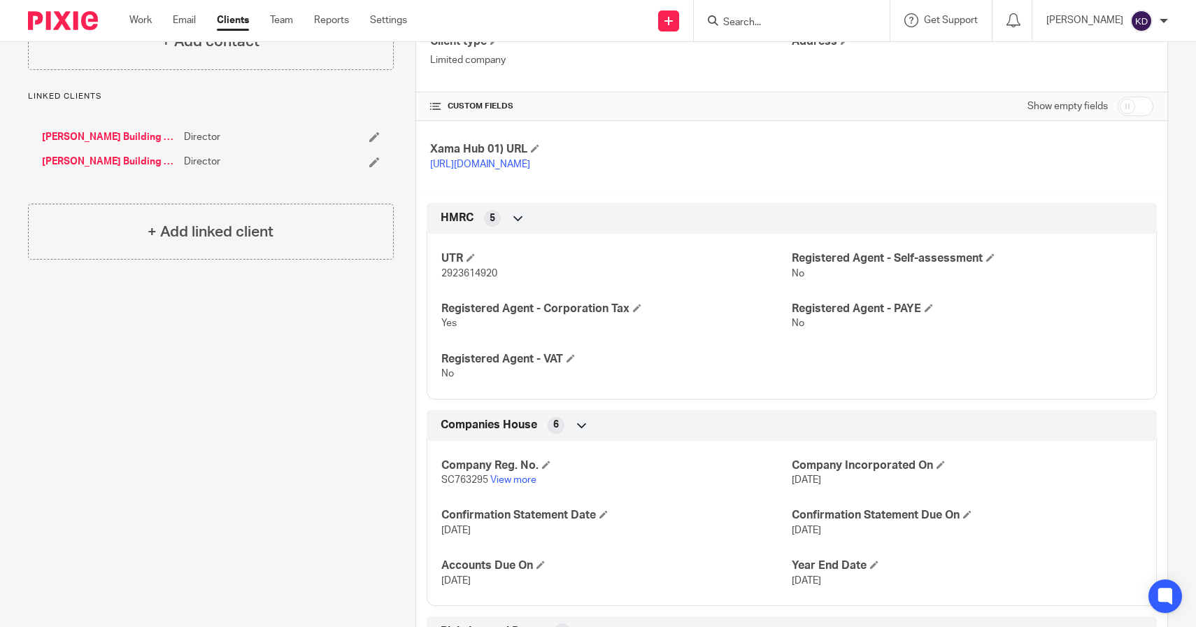
scroll to position [347, 0]
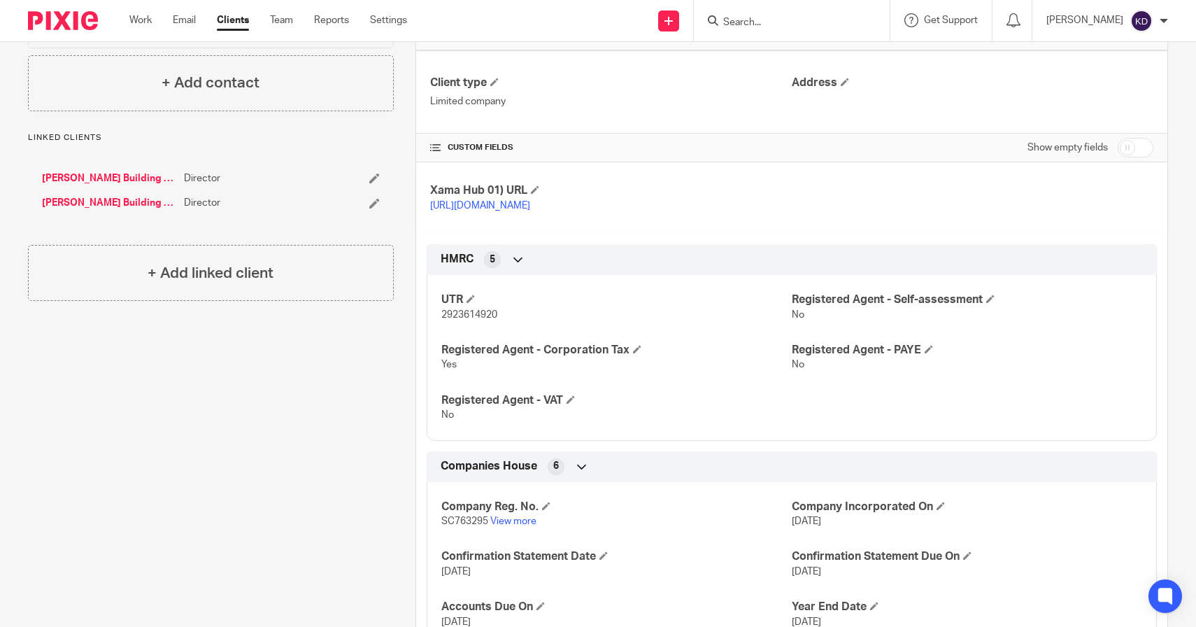
click at [125, 186] on ul "O'Hare Building & Supplies Ltd Director O'Hare Building & Supplies Ltd Director" at bounding box center [211, 190] width 338 height 39
click at [125, 182] on link "[PERSON_NAME] Building & Supplies Ltd" at bounding box center [109, 178] width 135 height 14
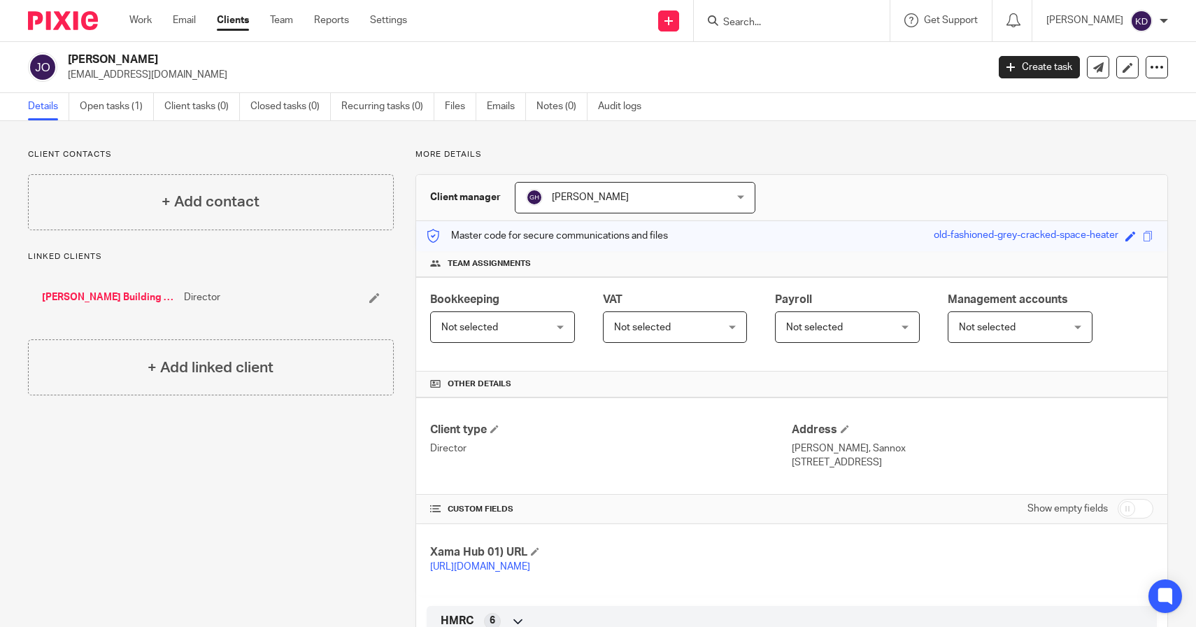
click at [103, 296] on link "[PERSON_NAME] Building & Supplies Ltd" at bounding box center [109, 297] width 135 height 14
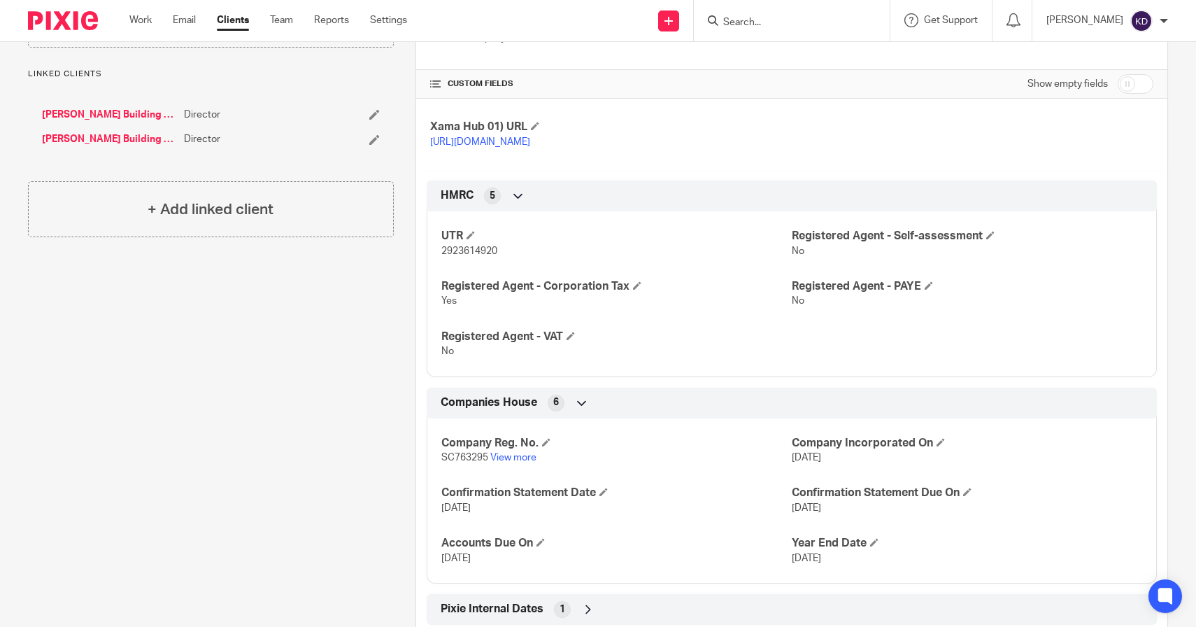
scroll to position [462, 0]
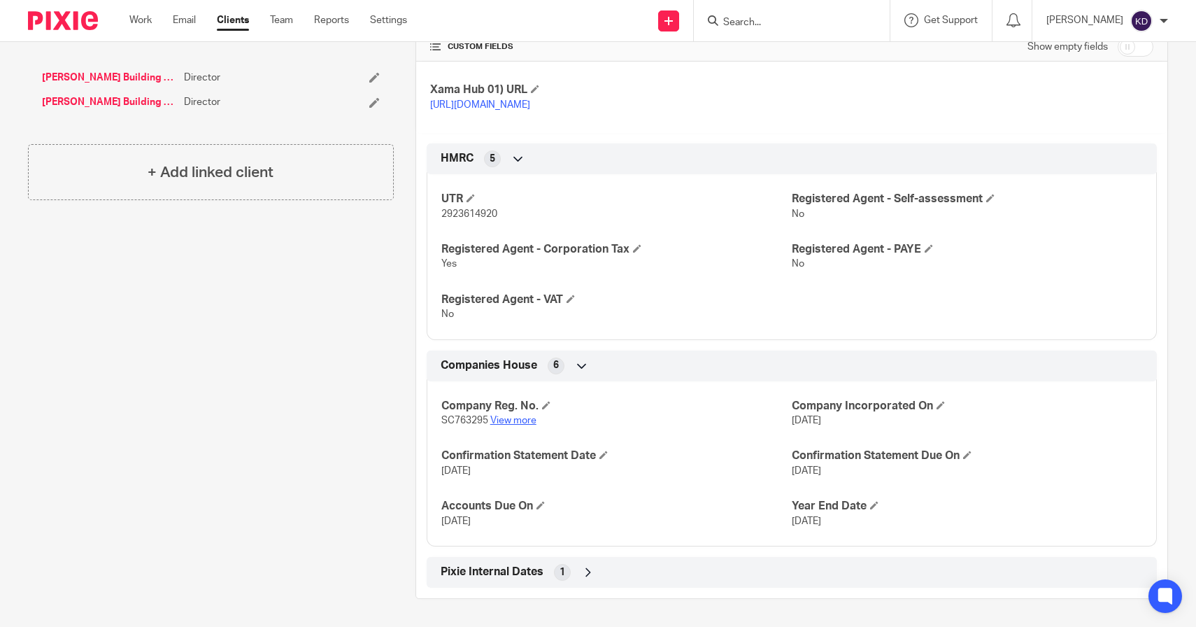
click at [517, 420] on link "View more" at bounding box center [513, 420] width 46 height 10
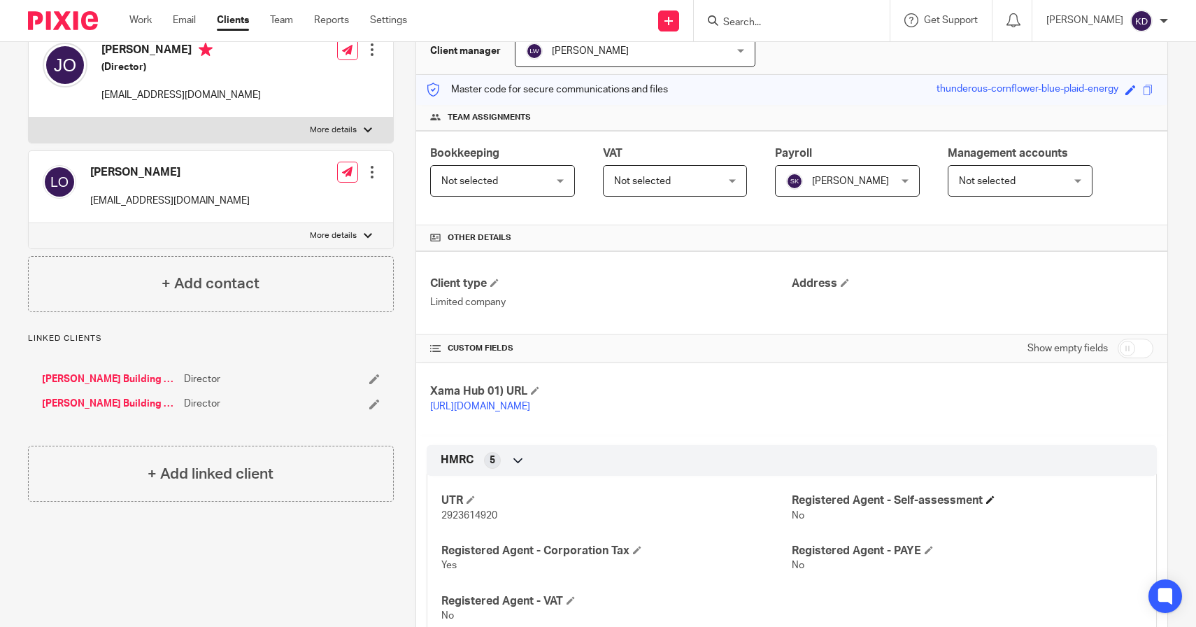
scroll to position [170, 0]
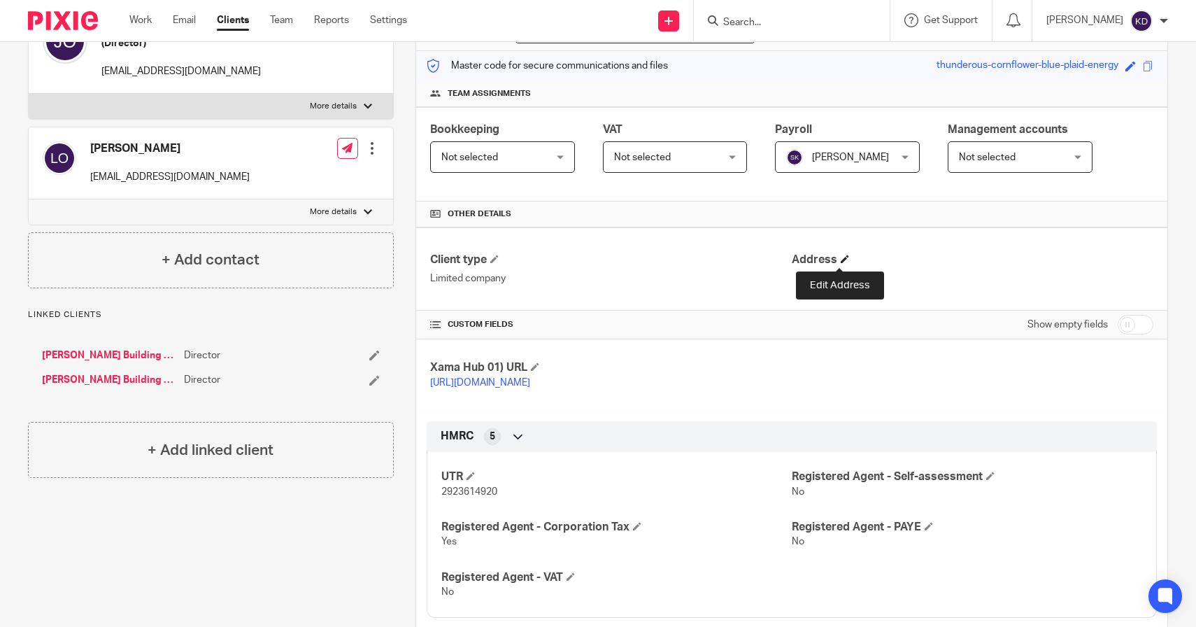
click at [842, 257] on span at bounding box center [845, 259] width 8 height 8
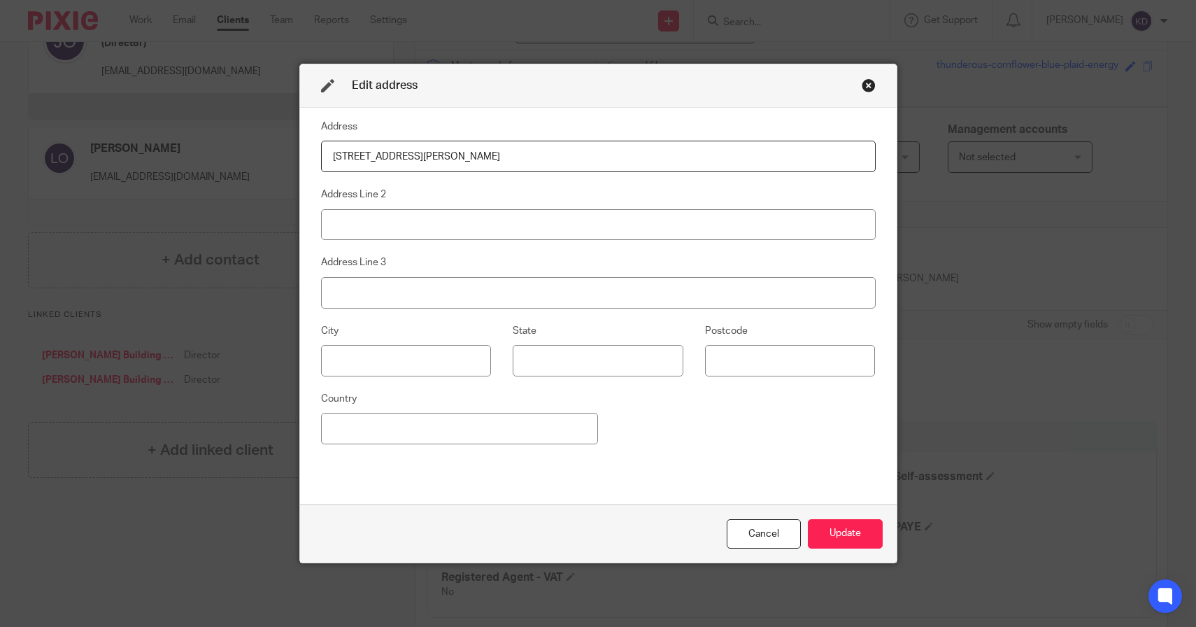
drag, startPoint x: 531, startPoint y: 159, endPoint x: 750, endPoint y: 178, distance: 220.5
click at [750, 178] on div "Address Carraig Craig, Sannox, Isle Of Arran, Scotland, KA27 8JD Address Line 2…" at bounding box center [598, 305] width 555 height 375
type input "Carraig Craig, Sannox, Isle Of Arran, Scotland,"
click at [755, 357] on input at bounding box center [790, 360] width 171 height 31
paste input "KA27 8JD"
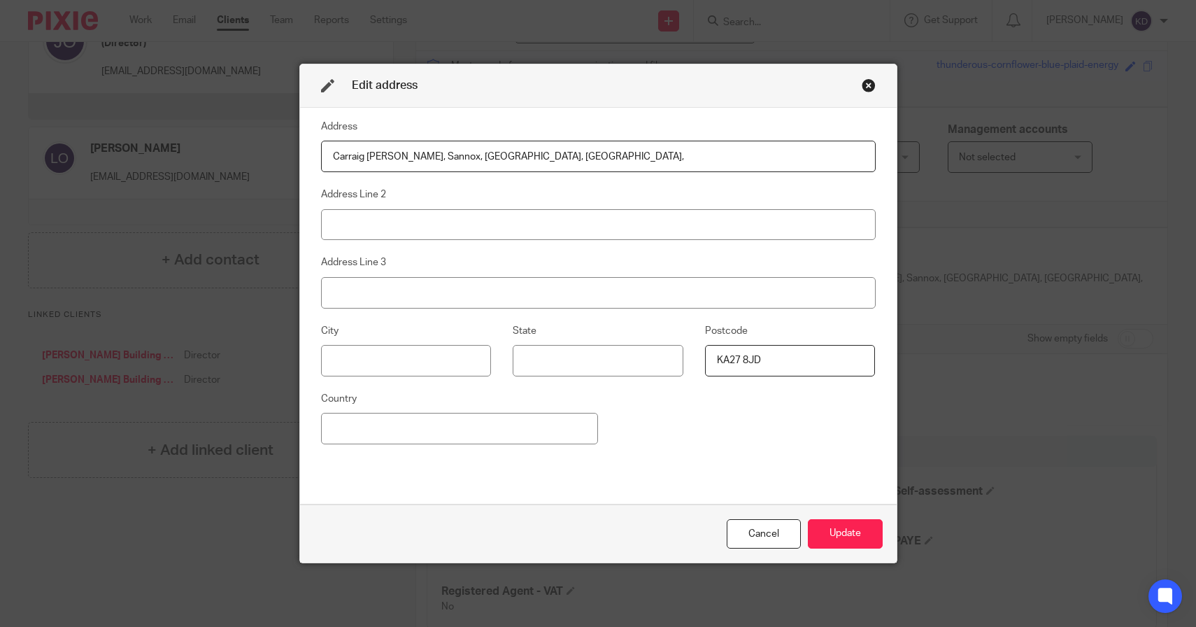
type input "KA27 8JD"
drag, startPoint x: 427, startPoint y: 155, endPoint x: 479, endPoint y: 157, distance: 52.5
click at [479, 157] on input "Carraig Craig, Sannox, Isle Of Arran, Scotland," at bounding box center [598, 156] width 555 height 31
type input "Carraig Craig, Sannox, , Scotland,"
click at [395, 370] on input at bounding box center [406, 360] width 171 height 31
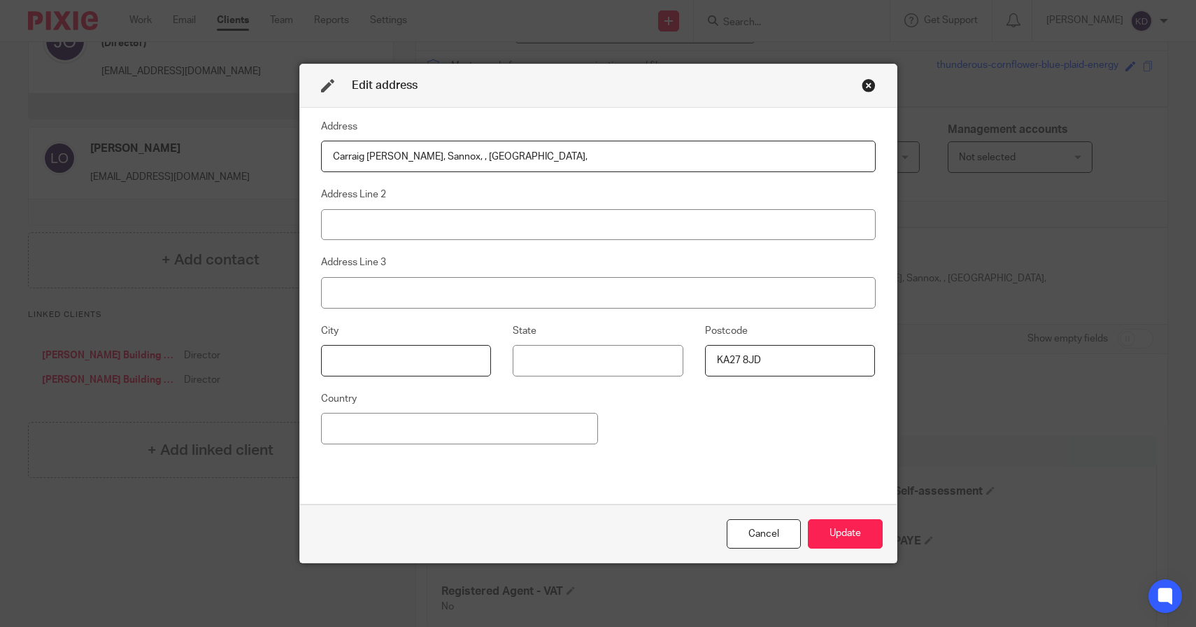
paste input "Isle Of Arran"
type input "Isle Of Arran"
drag, startPoint x: 422, startPoint y: 158, endPoint x: 629, endPoint y: 169, distance: 207.3
click at [629, 169] on input "Carraig Craig, Sannox, , Scotland," at bounding box center [598, 156] width 555 height 31
click at [403, 150] on input "Carraig Craig, Sannox" at bounding box center [598, 156] width 555 height 31
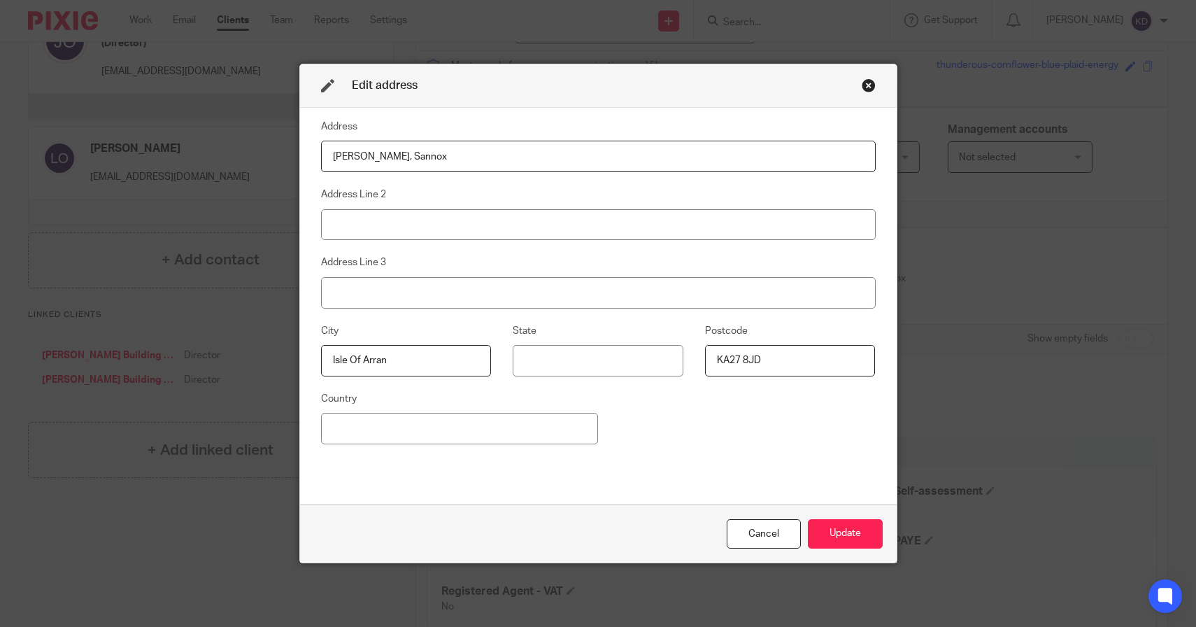
click at [403, 150] on input "Carraig Craig, Sannox" at bounding box center [598, 156] width 555 height 31
click at [403, 157] on input "Carraig Craig, Sannox" at bounding box center [598, 156] width 555 height 31
type input "Carraig Craig,"
click at [387, 226] on input at bounding box center [598, 224] width 555 height 31
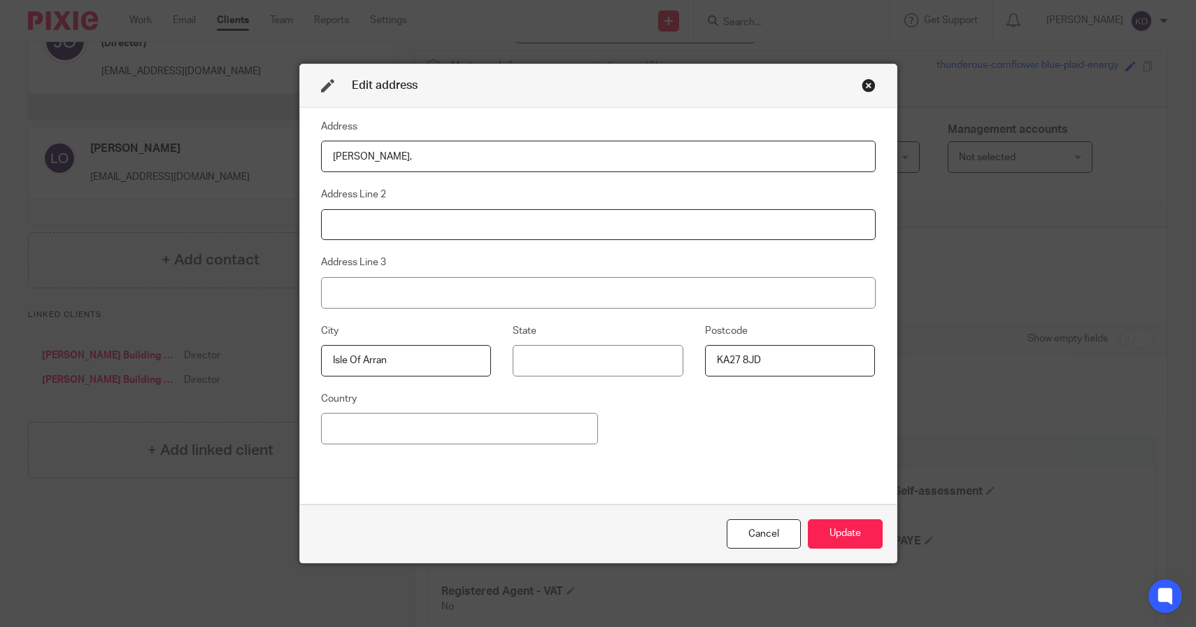
paste input "Sannox"
type input "Sannox"
click at [436, 146] on input "Carraig Craig," at bounding box center [598, 156] width 555 height 31
click at [436, 152] on input "Carraig Craig," at bounding box center [598, 156] width 555 height 31
type input "Carraig Craig"
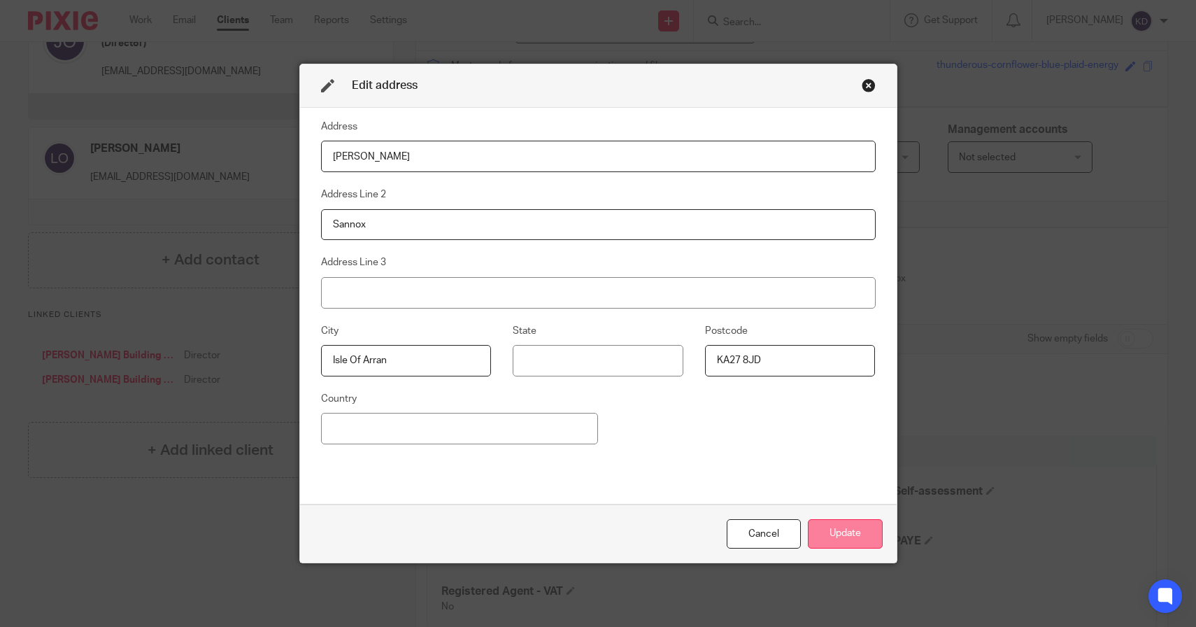
click at [838, 535] on button "Update" at bounding box center [845, 534] width 75 height 30
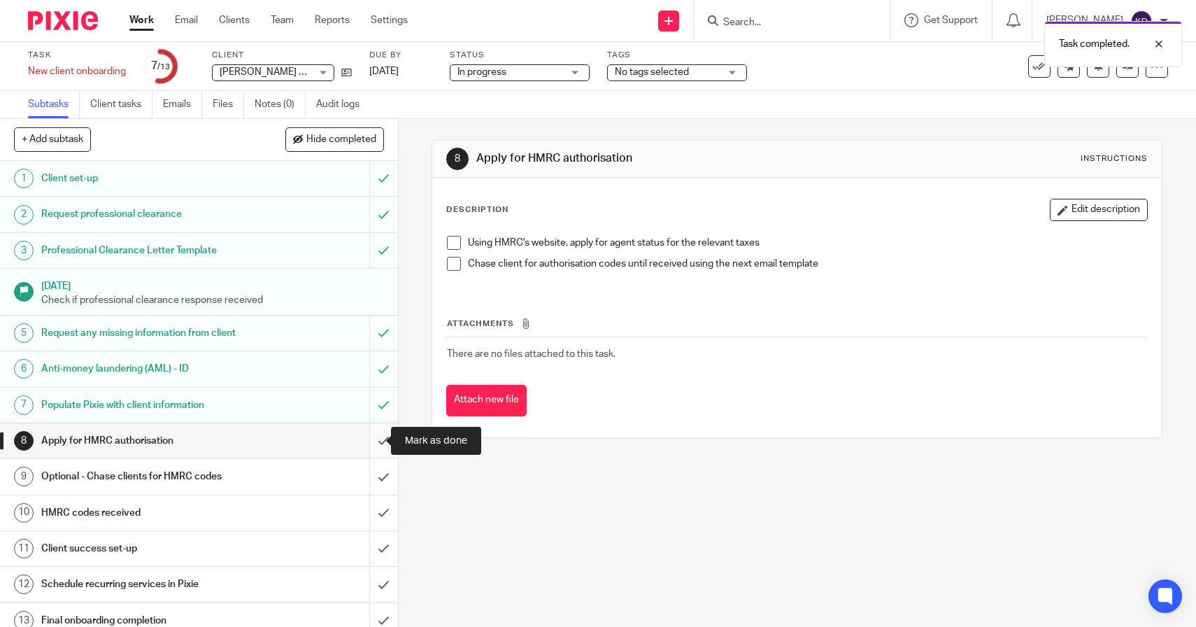
click at [367, 442] on input "submit" at bounding box center [199, 440] width 398 height 35
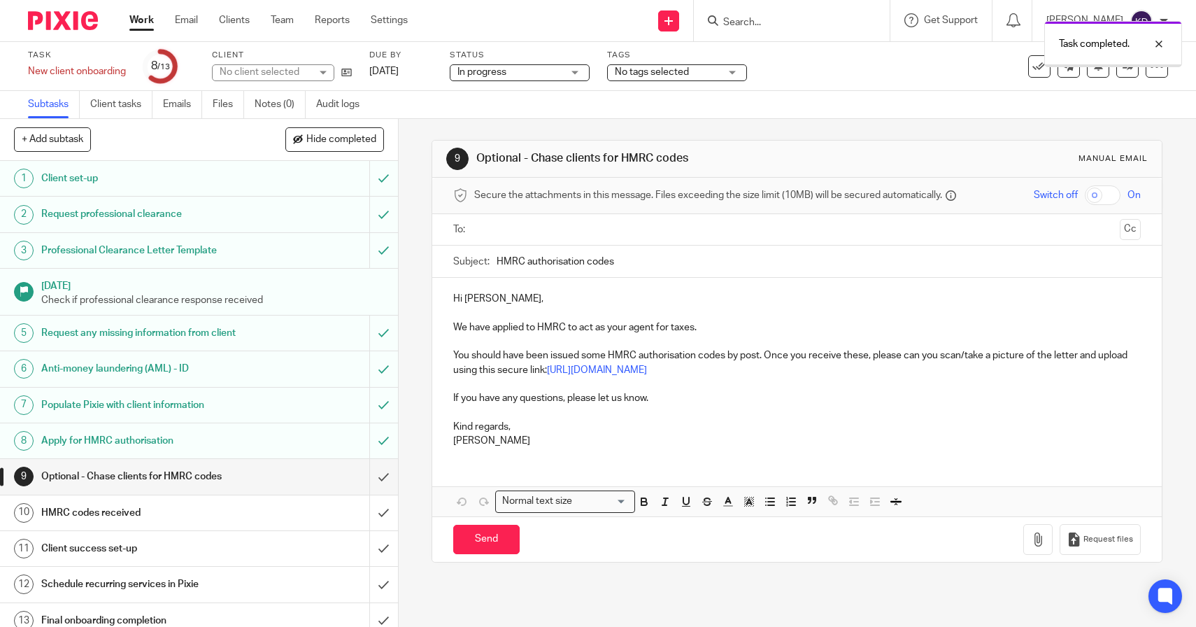
click at [368, 488] on input "submit" at bounding box center [199, 476] width 398 height 35
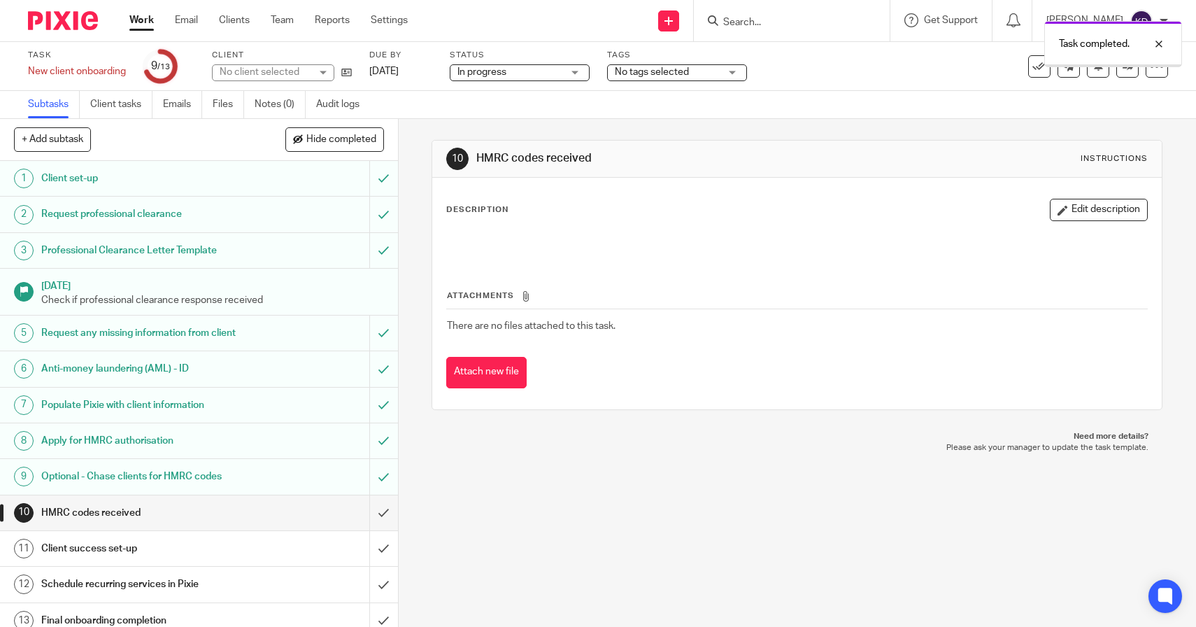
click at [369, 517] on input "submit" at bounding box center [199, 512] width 398 height 35
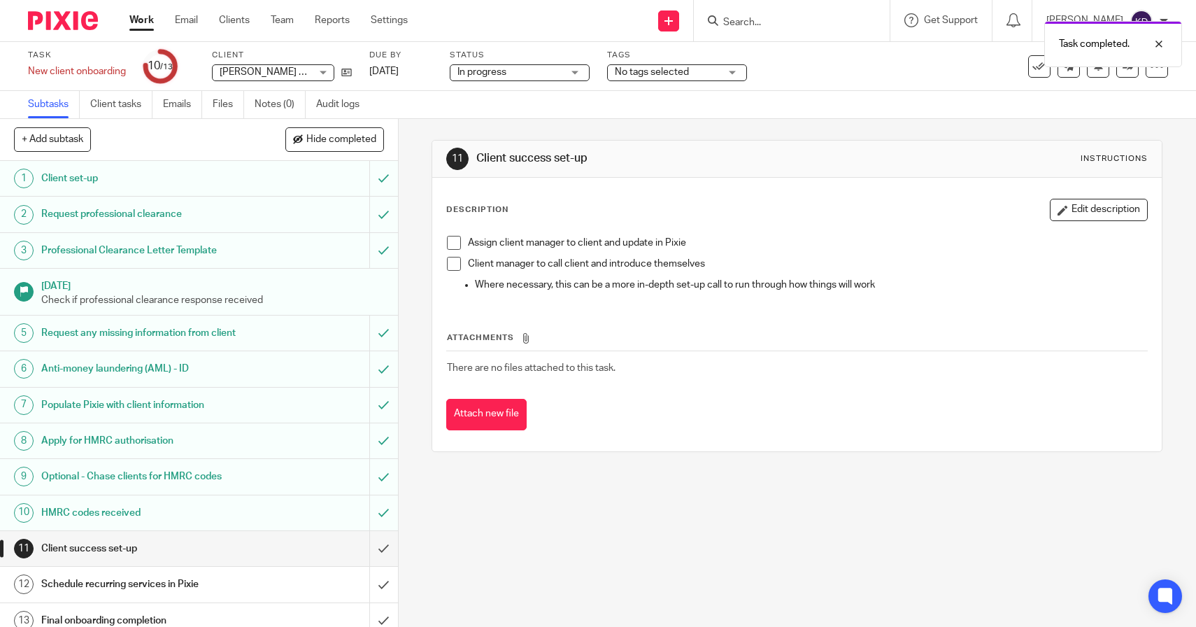
click at [139, 20] on link "Work" at bounding box center [141, 20] width 24 height 14
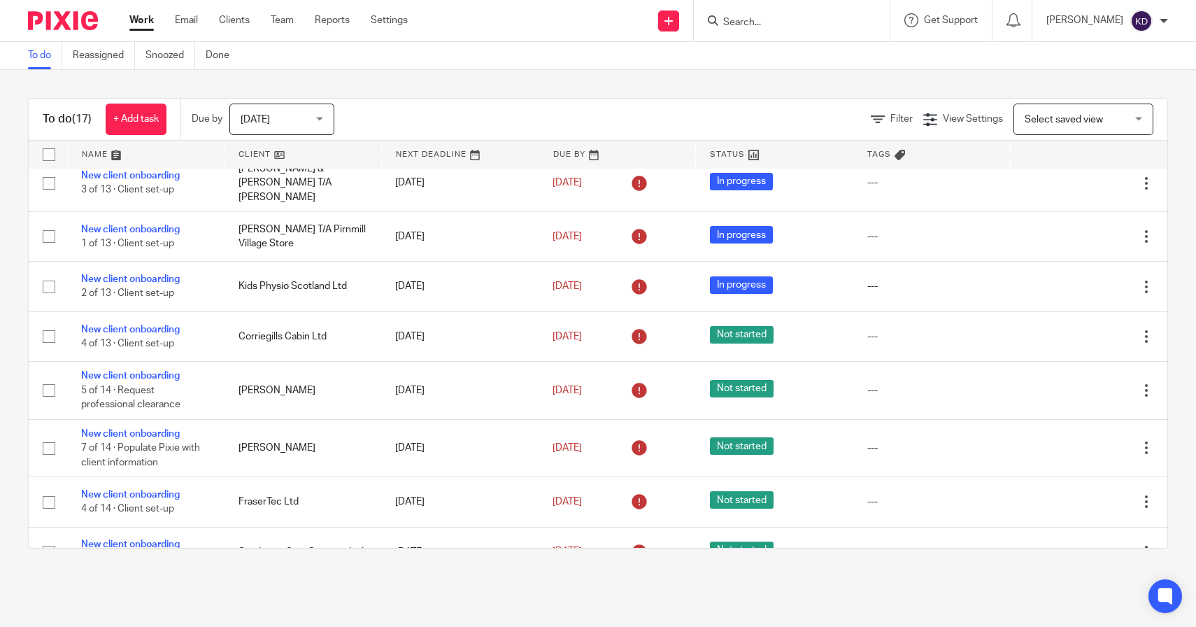
scroll to position [515, 0]
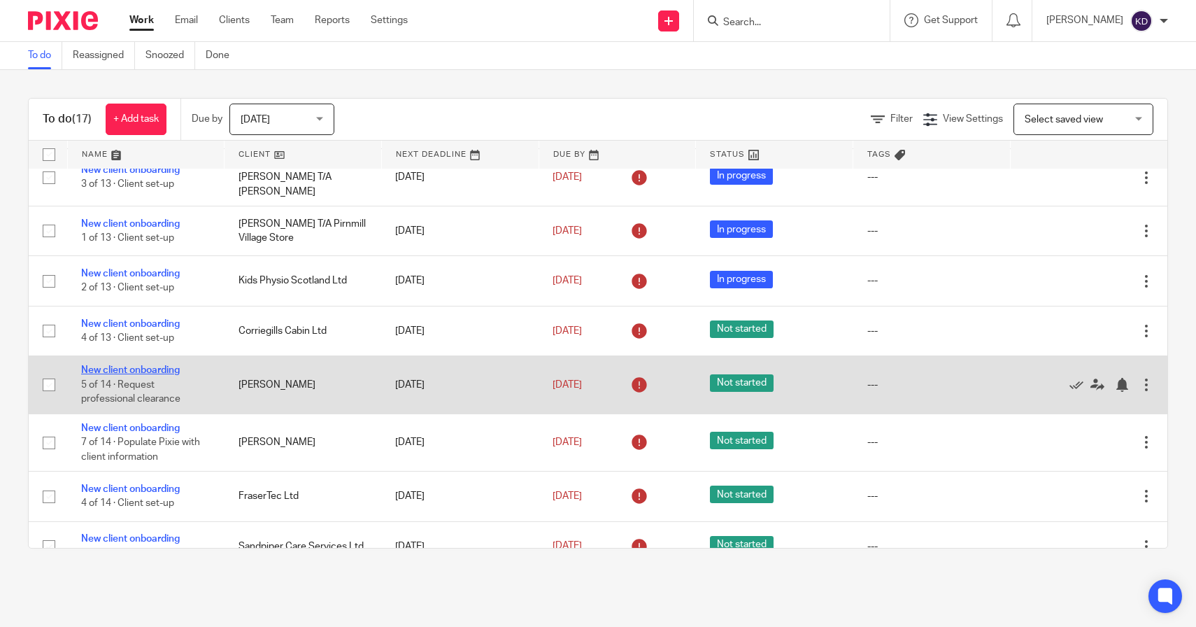
click at [135, 365] on link "New client onboarding" at bounding box center [130, 370] width 99 height 10
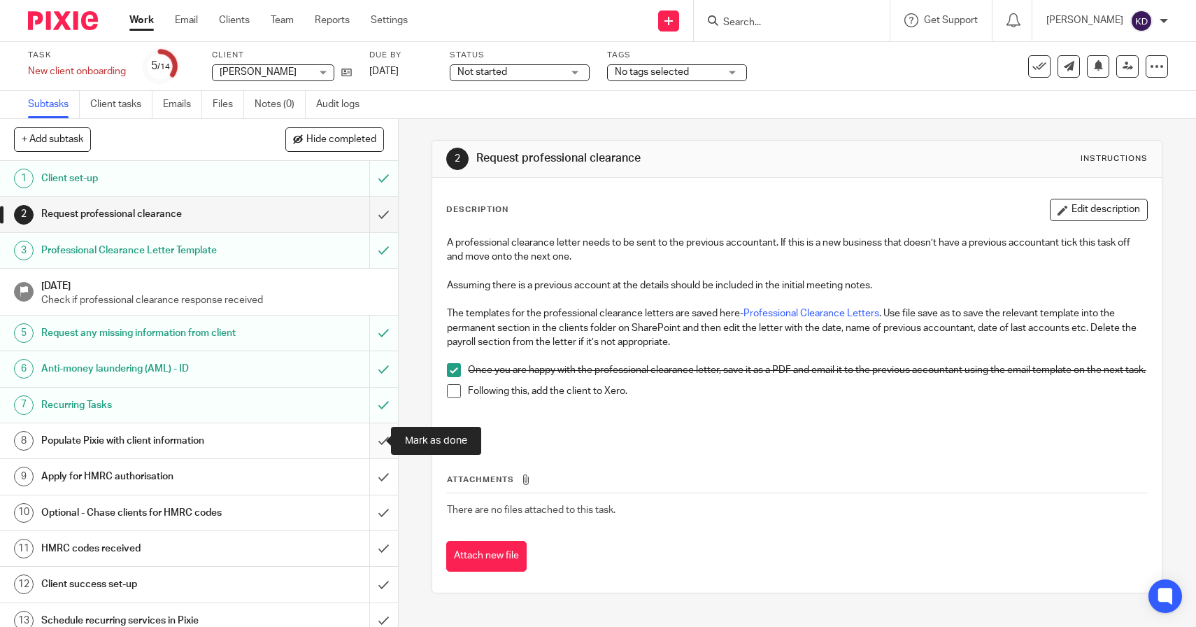
click at [372, 441] on input "submit" at bounding box center [199, 440] width 398 height 35
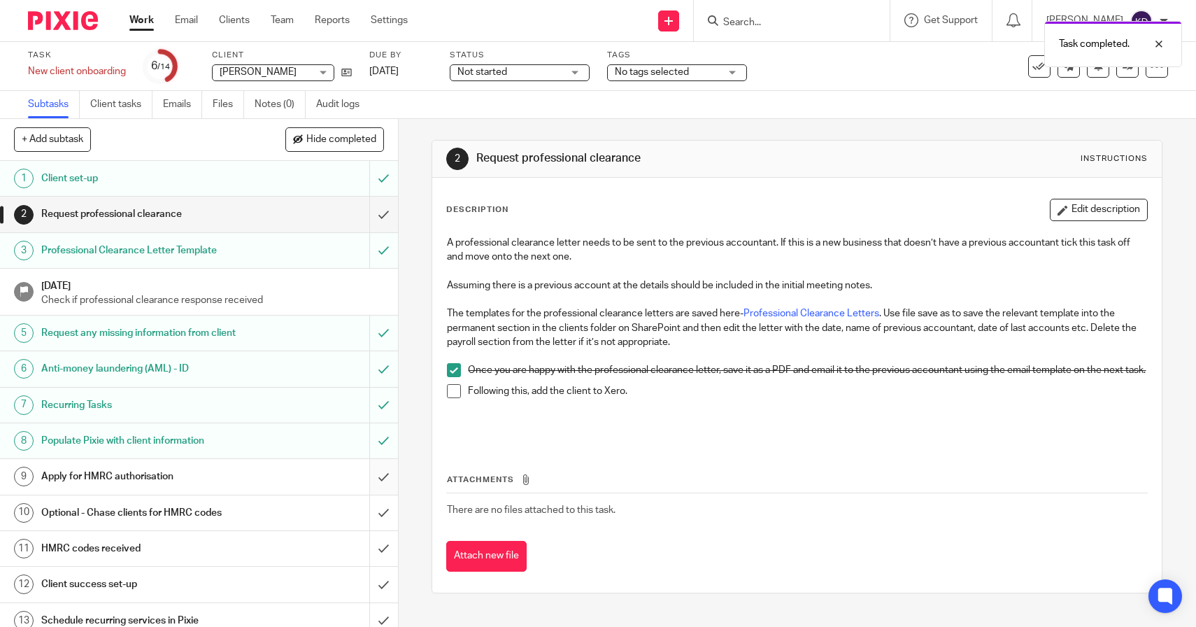
click at [373, 482] on input "submit" at bounding box center [199, 476] width 398 height 35
click at [370, 523] on input "submit" at bounding box center [199, 512] width 398 height 35
click at [370, 550] on input "submit" at bounding box center [199, 548] width 398 height 35
click at [138, 20] on link "Work" at bounding box center [141, 20] width 24 height 14
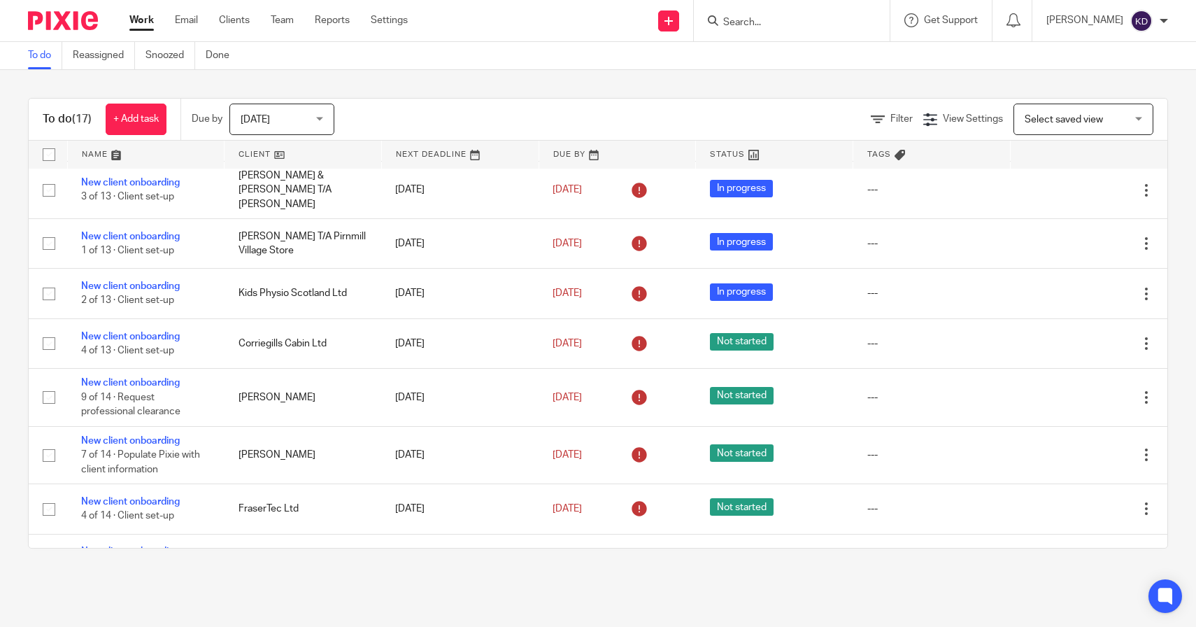
scroll to position [540, 0]
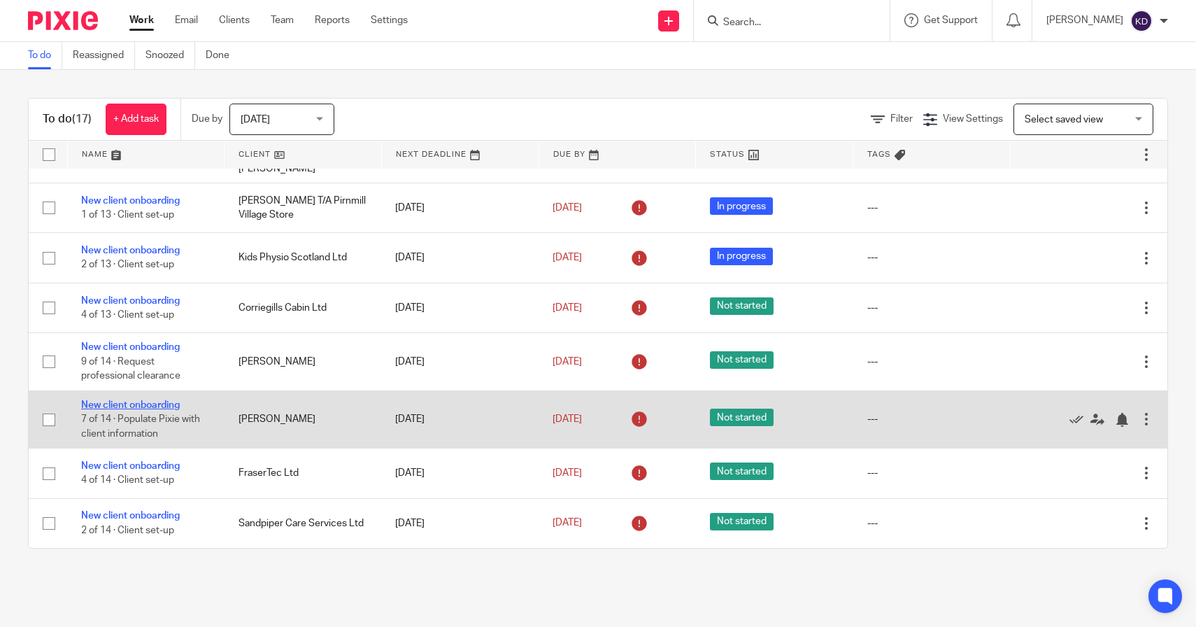
click at [162, 402] on link "New client onboarding" at bounding box center [130, 405] width 99 height 10
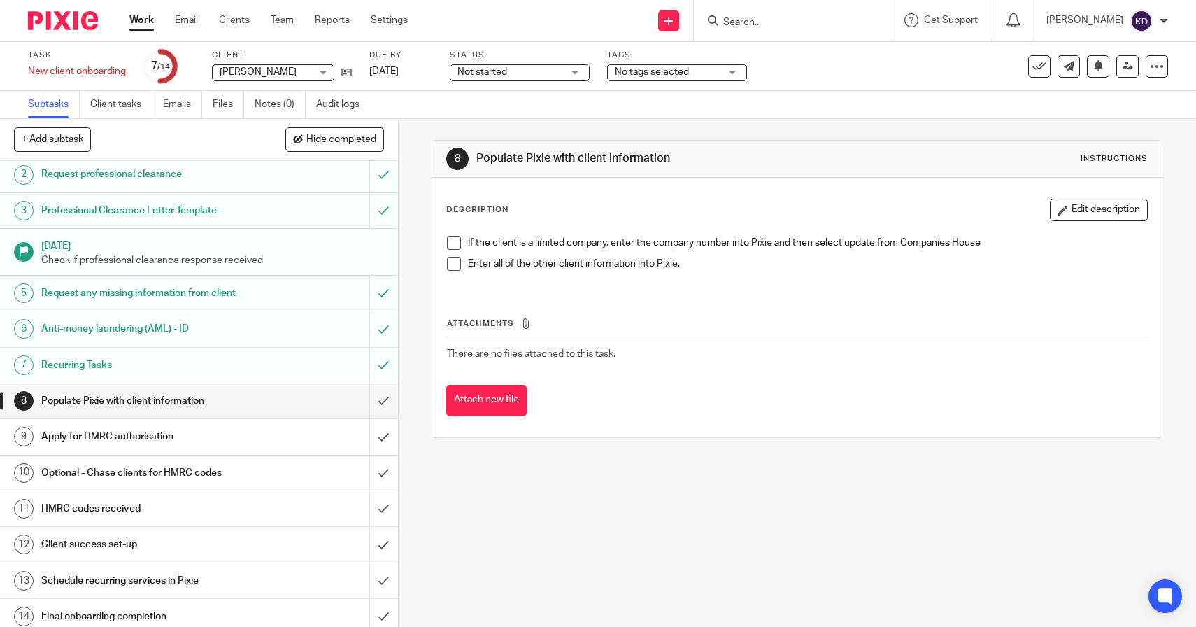
scroll to position [48, 0]
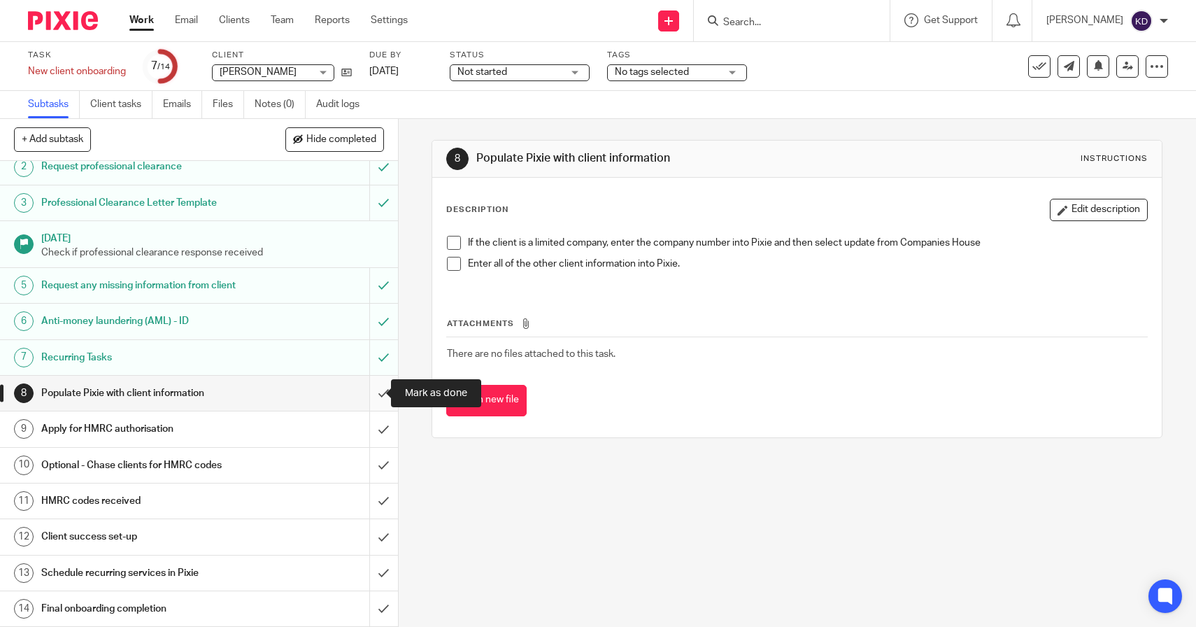
click at [379, 394] on input "submit" at bounding box center [199, 393] width 398 height 35
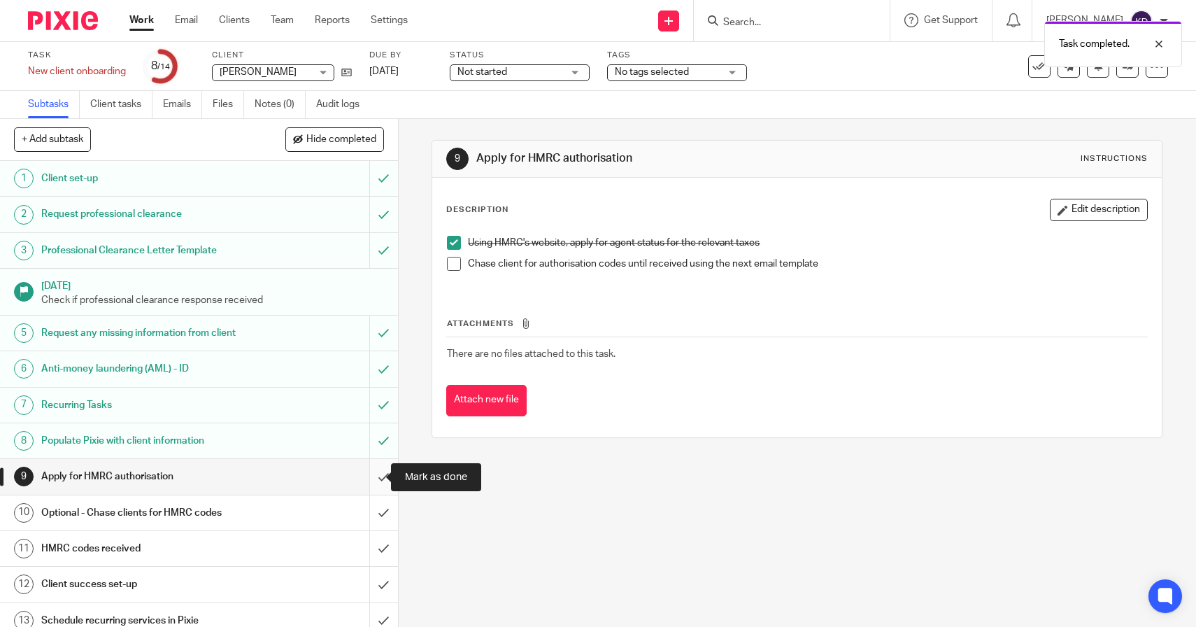
click at [369, 473] on input "submit" at bounding box center [199, 476] width 398 height 35
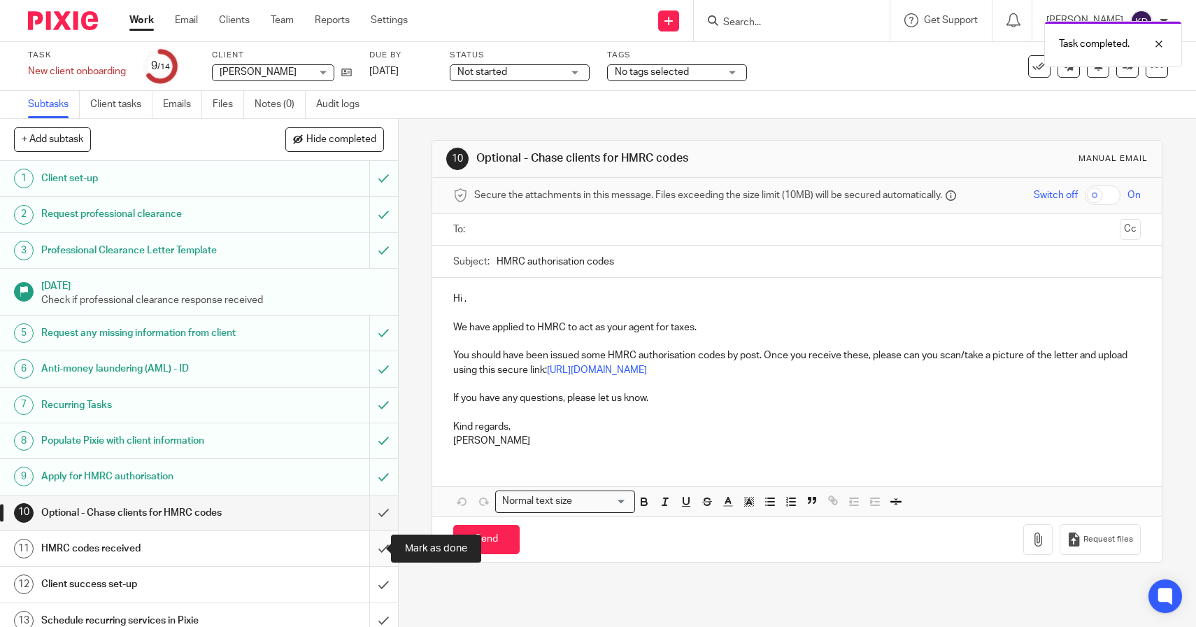
click at [371, 546] on input "submit" at bounding box center [199, 548] width 398 height 35
click at [369, 512] on input "submit" at bounding box center [199, 512] width 398 height 35
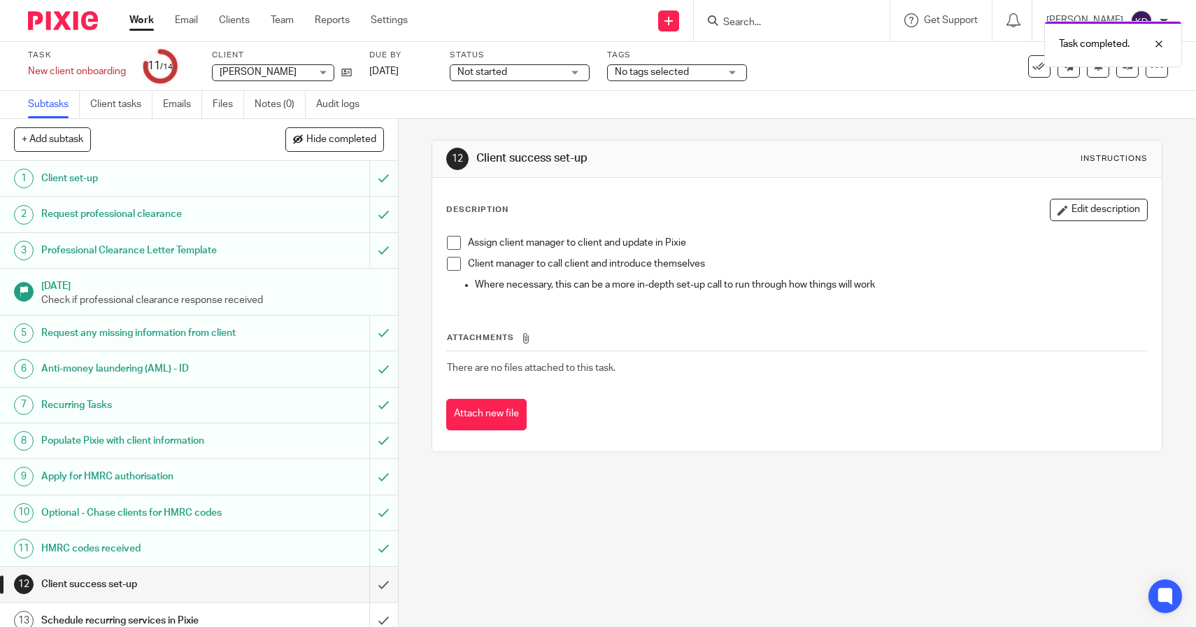
click at [138, 17] on link "Work" at bounding box center [141, 20] width 24 height 14
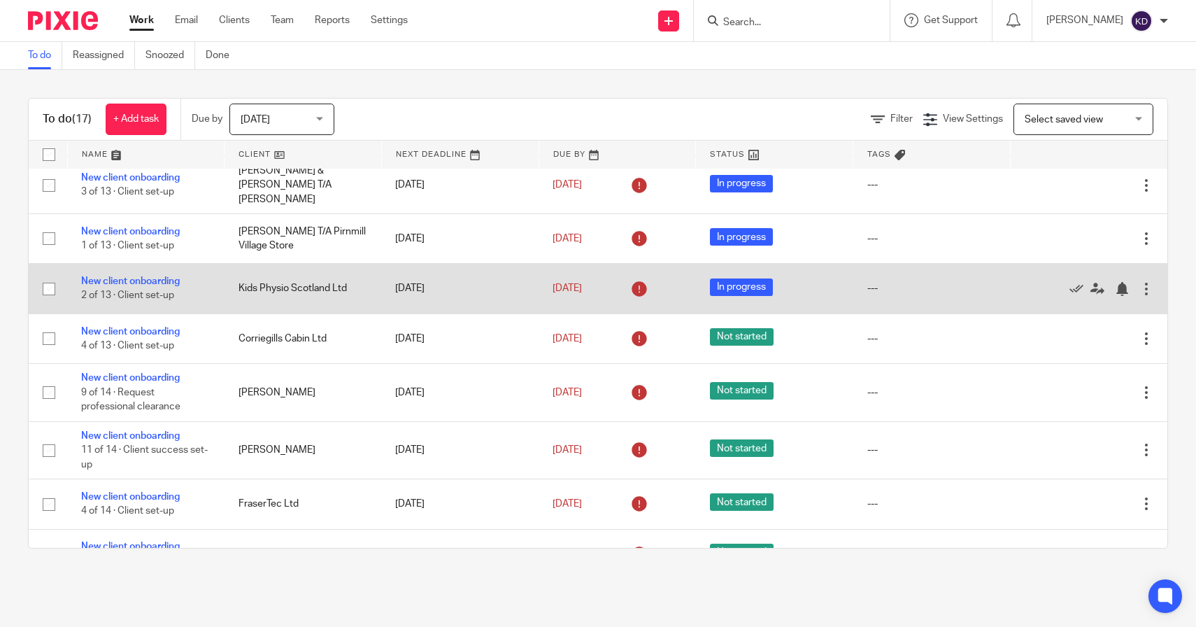
scroll to position [540, 0]
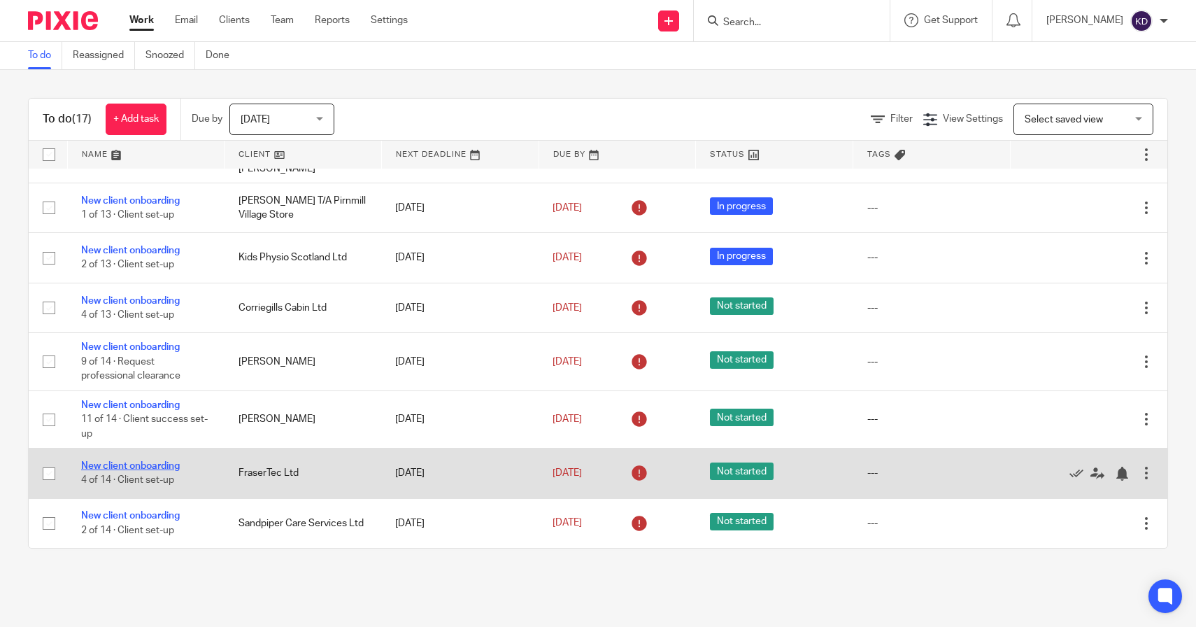
click at [145, 465] on link "New client onboarding" at bounding box center [130, 466] width 99 height 10
